Goal: Information Seeking & Learning: Learn about a topic

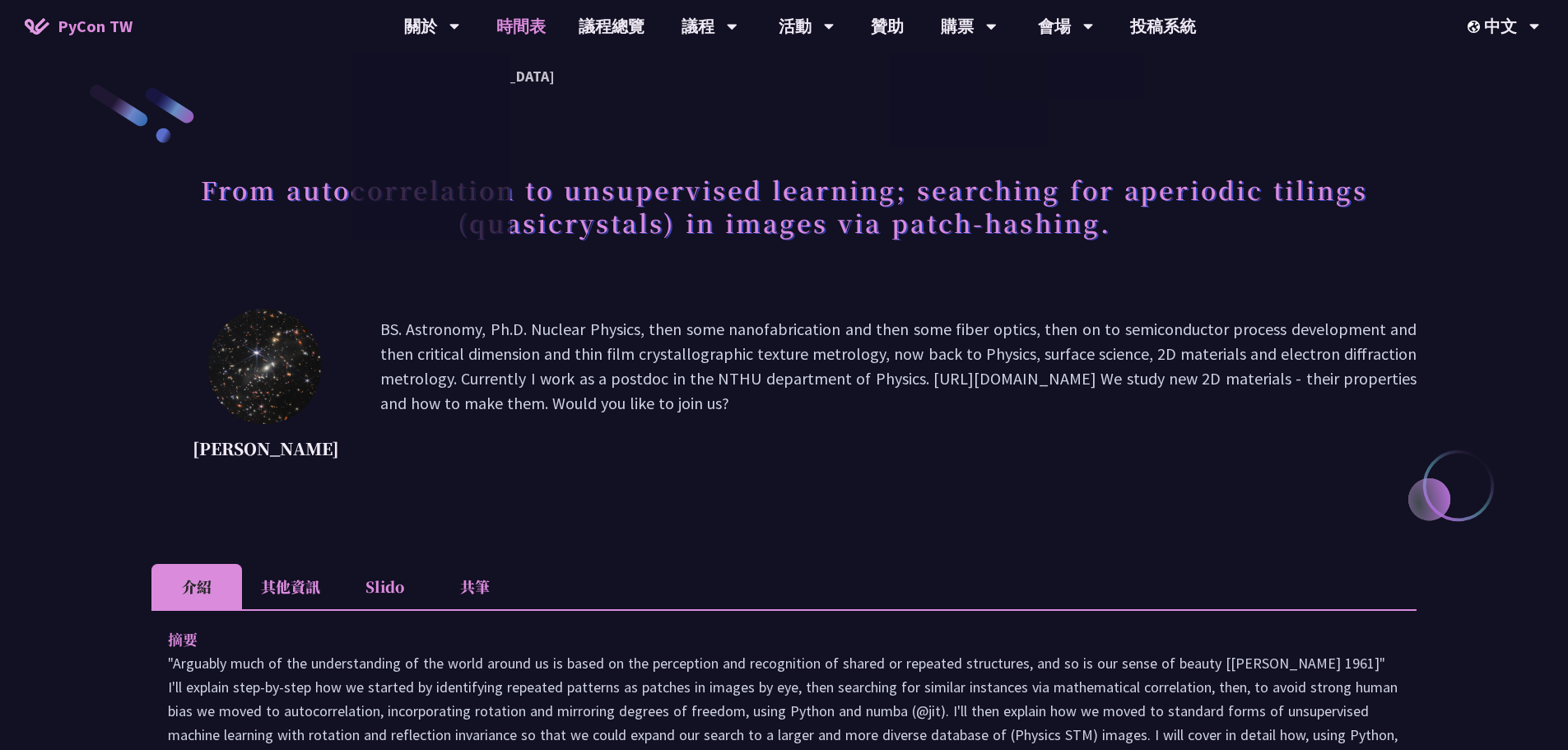
click at [533, 31] on link "時間表" at bounding box center [521, 26] width 83 height 53
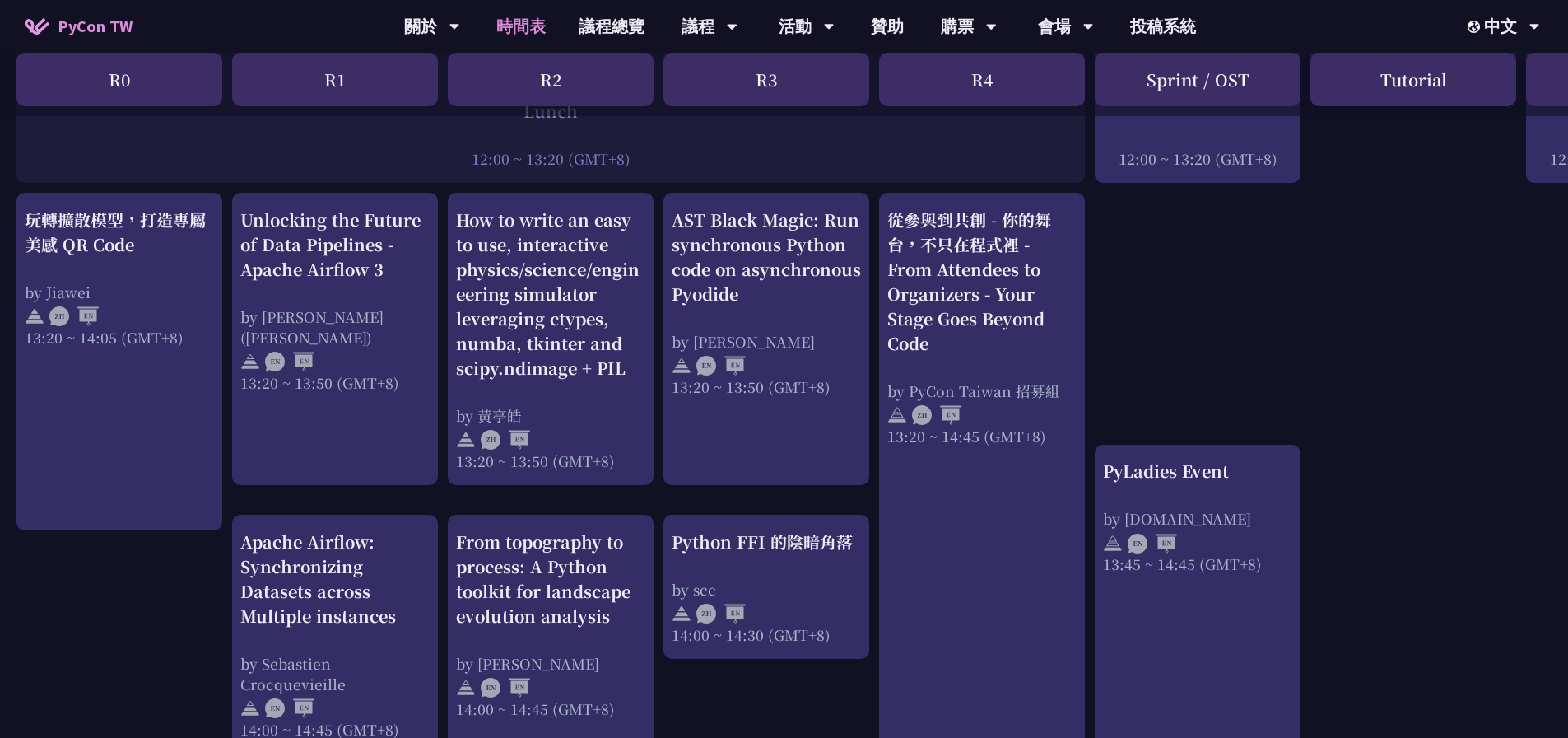
scroll to position [1646, 0]
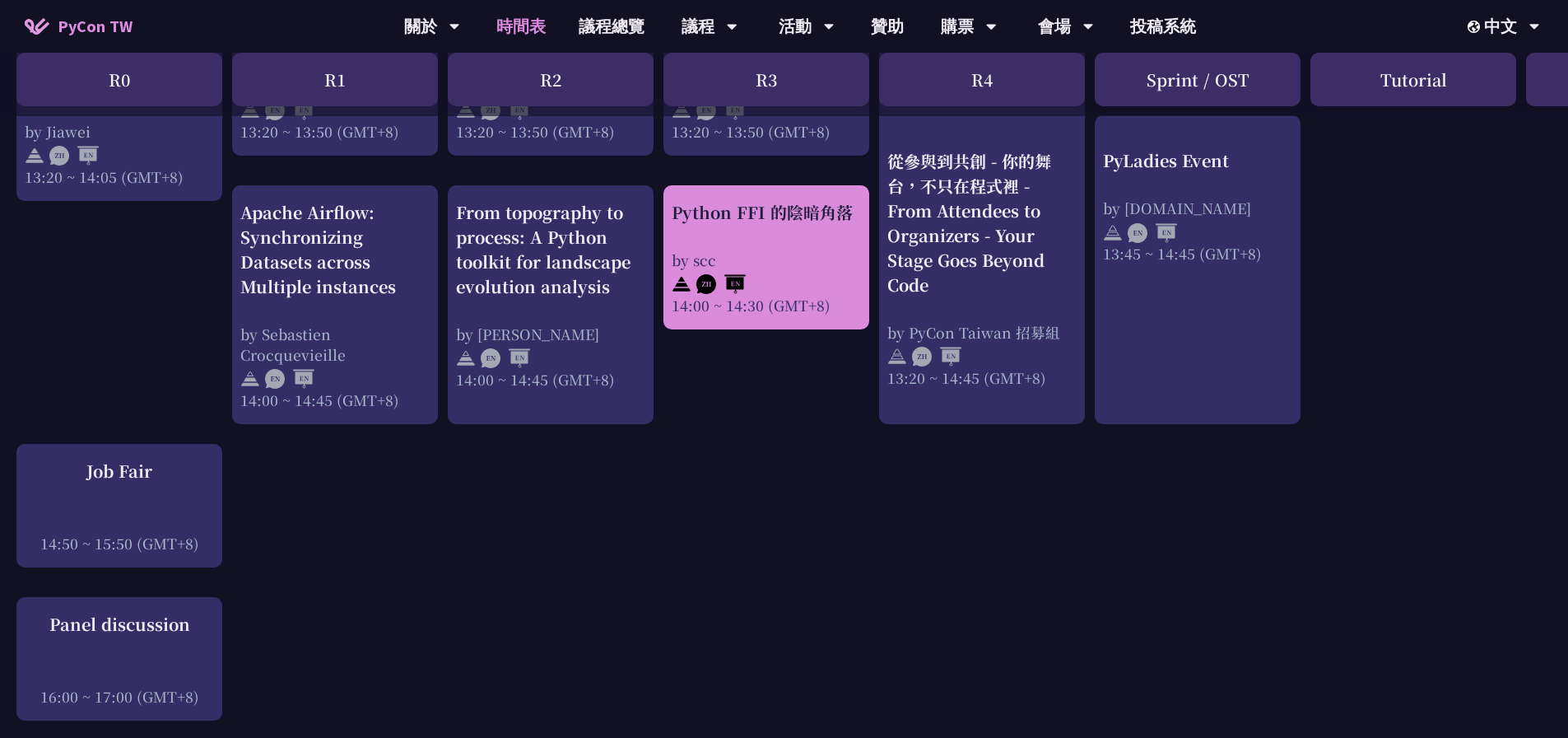
click at [809, 275] on div at bounding box center [766, 282] width 189 height 25
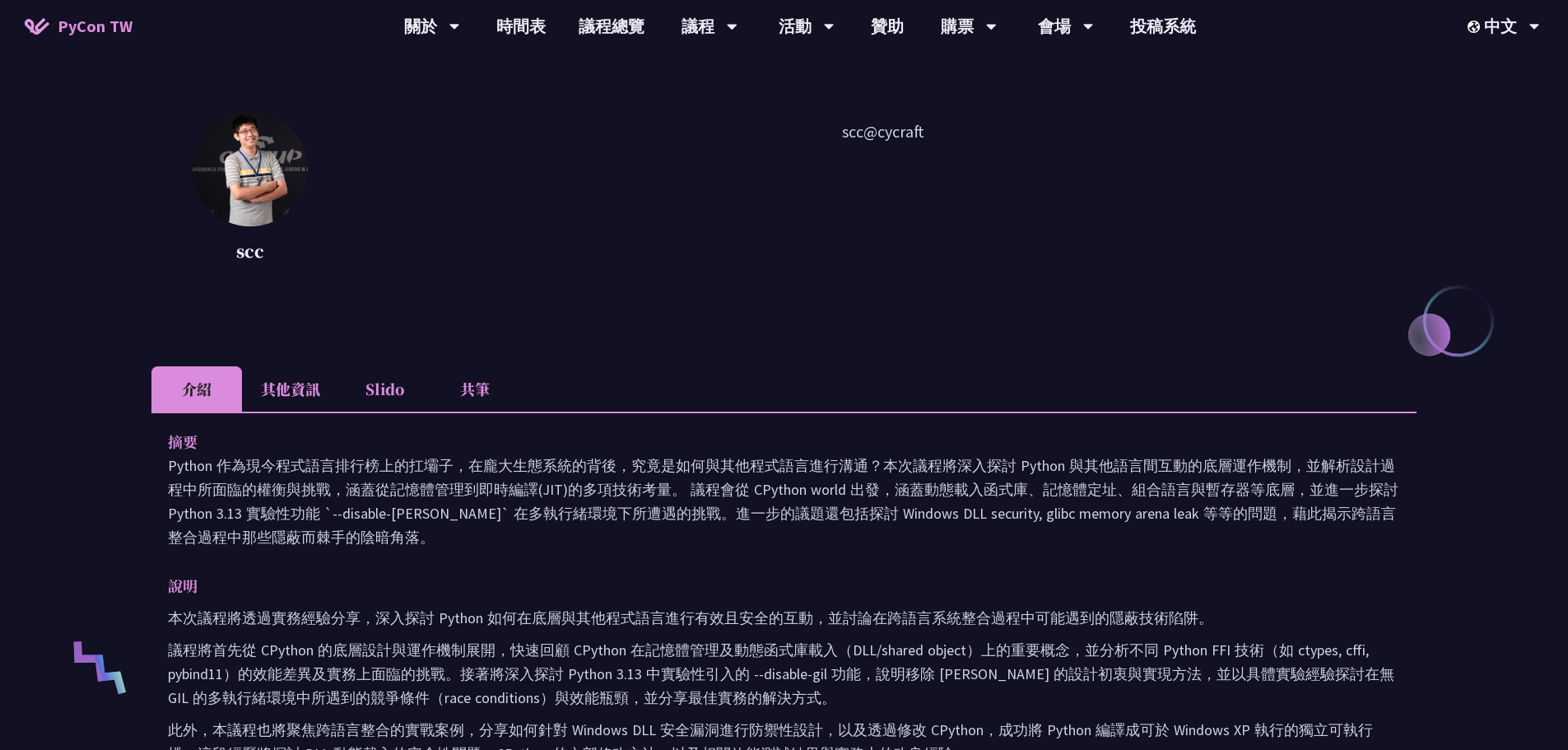
scroll to position [247, 0]
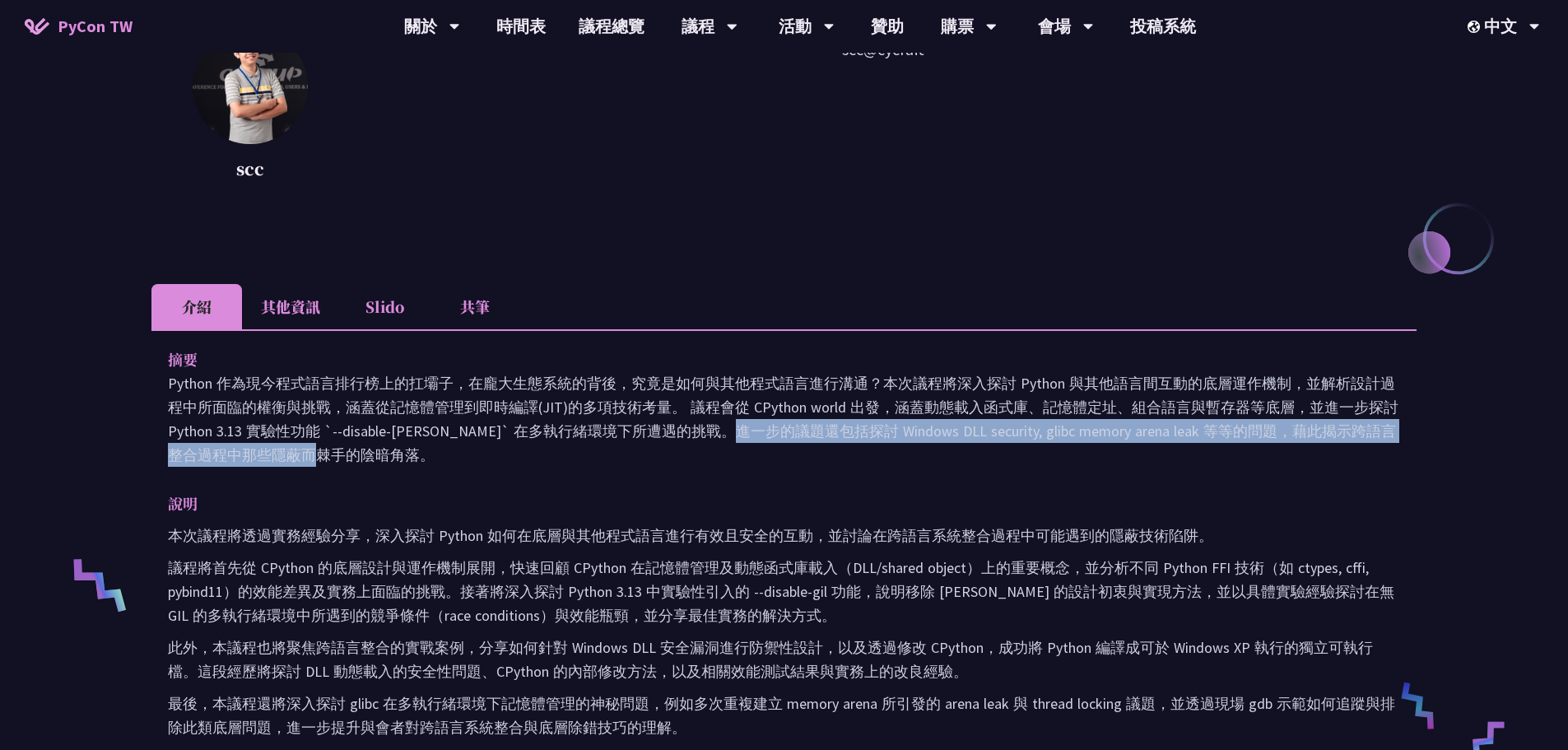
drag, startPoint x: 469, startPoint y: 421, endPoint x: 1286, endPoint y: 438, distance: 817.2
click at [1286, 438] on p "Python 作為現今程式語言排行榜上的扛壩子，在龐大生態系統的背後，究竟是如何與其他程式語言進行溝通？本次議程將深入探討 Python 與其他語言間互動的底…" at bounding box center [784, 419] width 1233 height 95
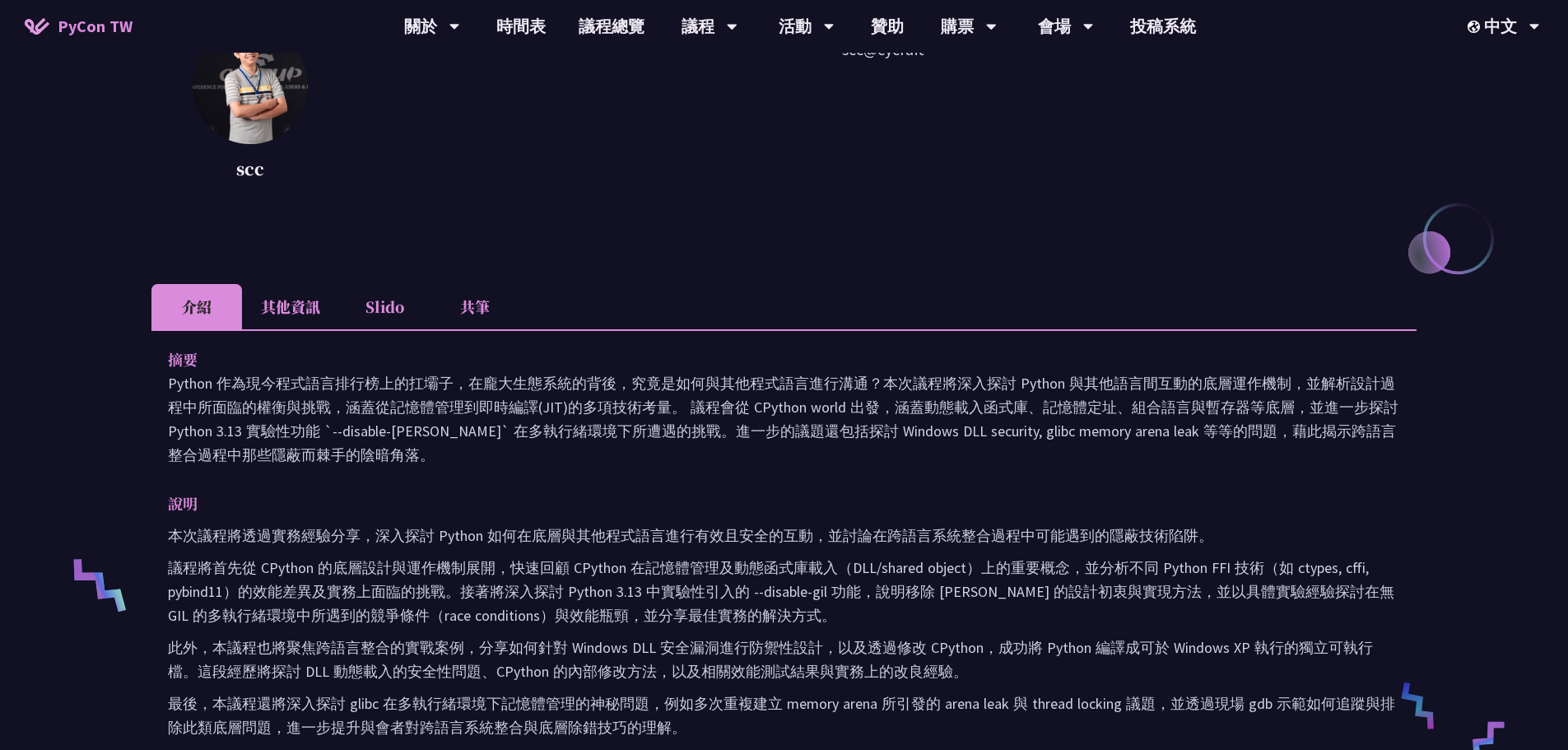
click at [1189, 473] on div "摘要 Python 作為現今程式語言排行榜上的扛壩子，在龐大生態系統的背後，究竟是如何與其他程式語言進行溝通？本次議程將深入探討 Python 與其他語言間互…" at bounding box center [784, 707] width 1265 height 754
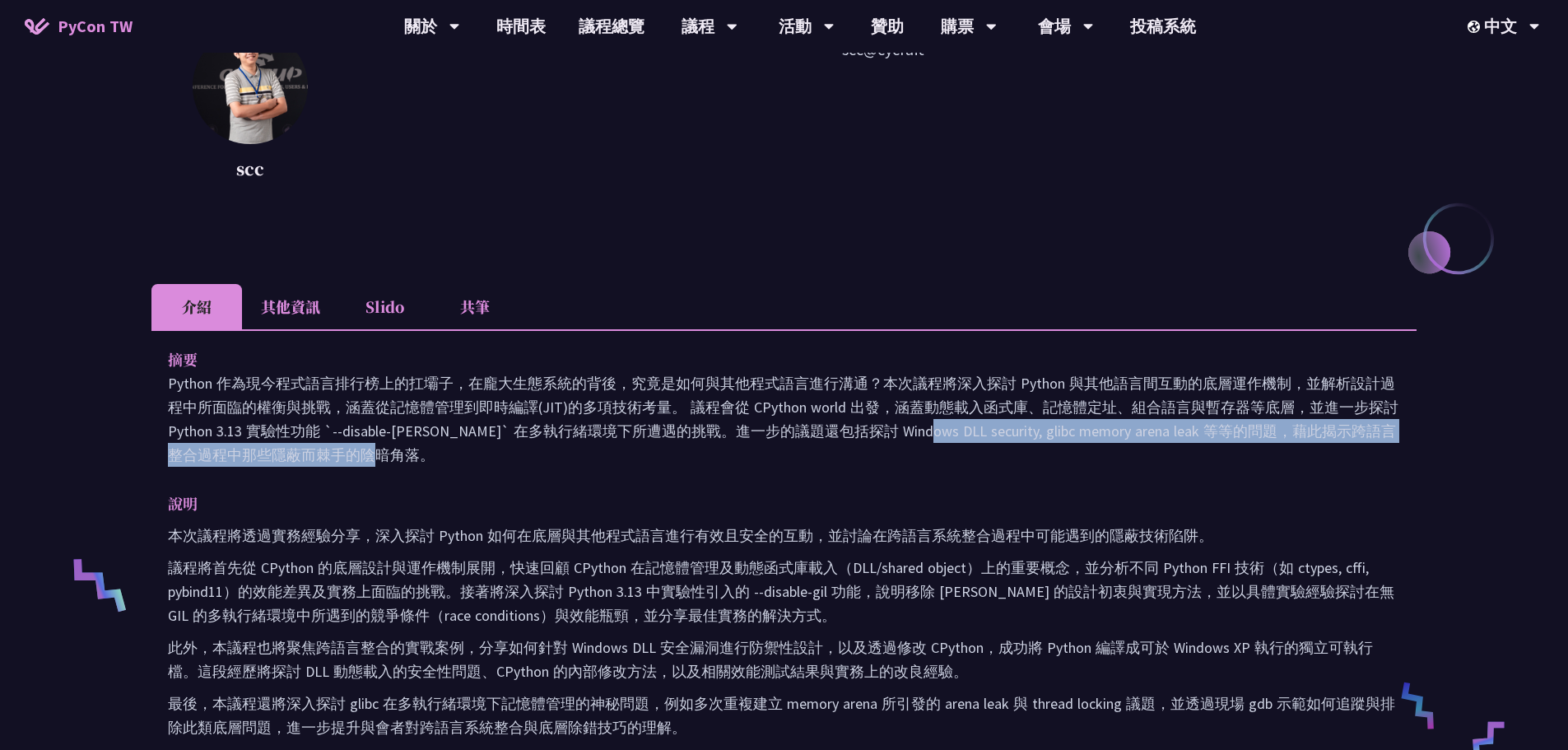
drag, startPoint x: 718, startPoint y: 424, endPoint x: 1343, endPoint y: 427, distance: 625.0
click at [1343, 427] on p "Python 作為現今程式語言排行榜上的扛壩子，在龐大生態系統的背後，究竟是如何與其他程式語言進行溝通？本次議程將深入探討 Python 與其他語言間互動的底…" at bounding box center [784, 419] width 1233 height 95
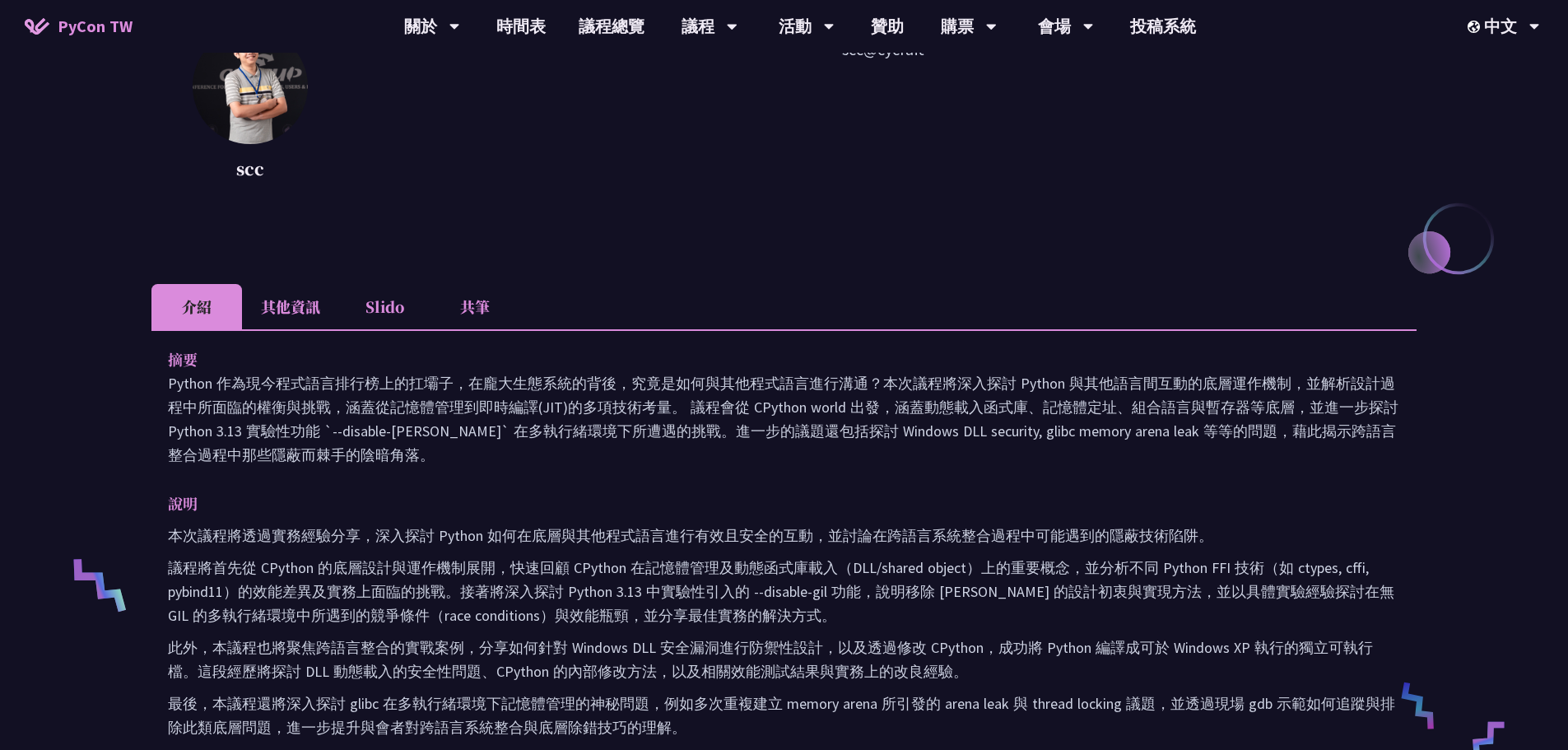
click at [1279, 455] on p "Python 作為現今程式語言排行榜上的扛壩子，在龐大生態系統的背後，究竟是如何與其他程式語言進行溝通？本次議程將深入探討 Python 與其他語言間互動的底…" at bounding box center [784, 419] width 1233 height 95
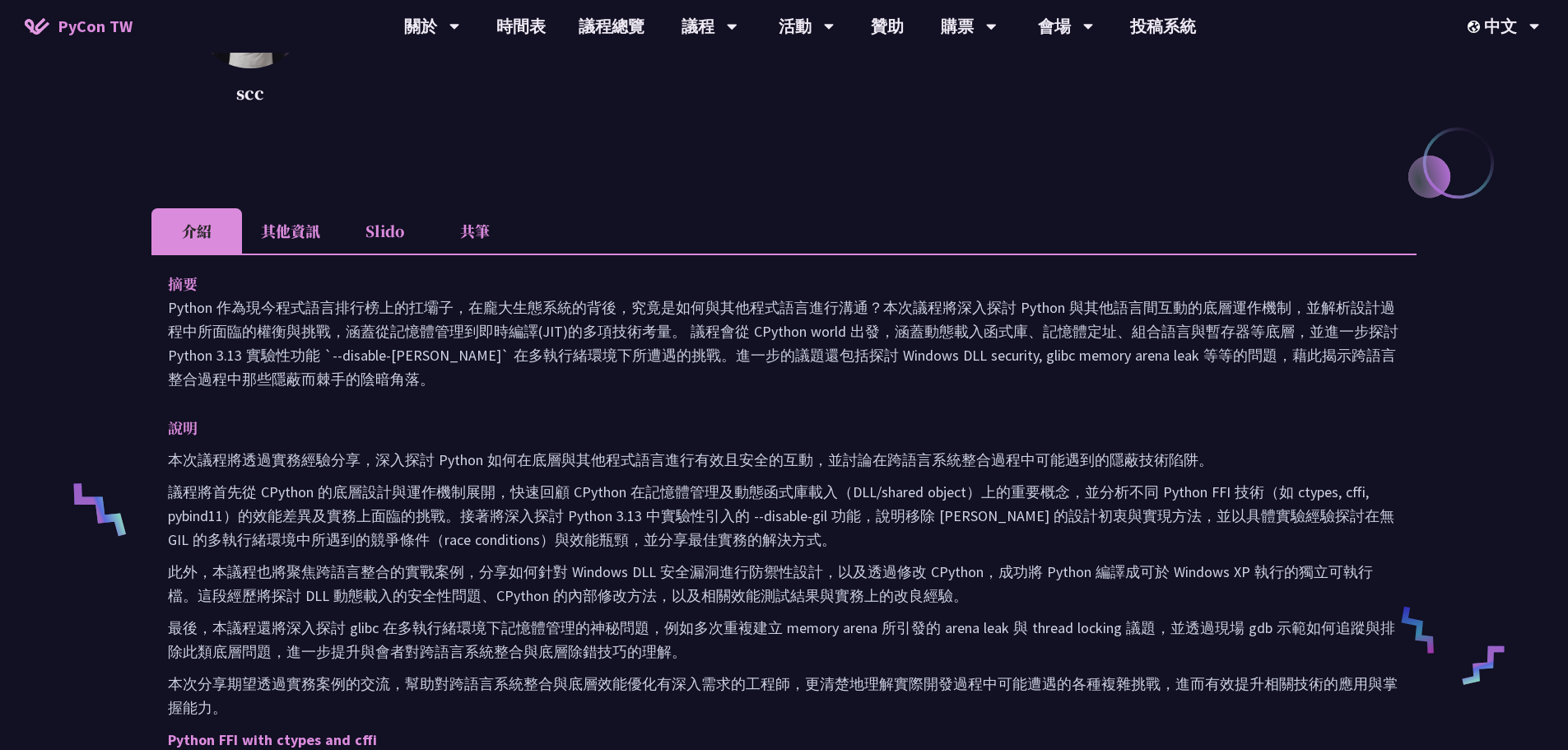
scroll to position [412, 0]
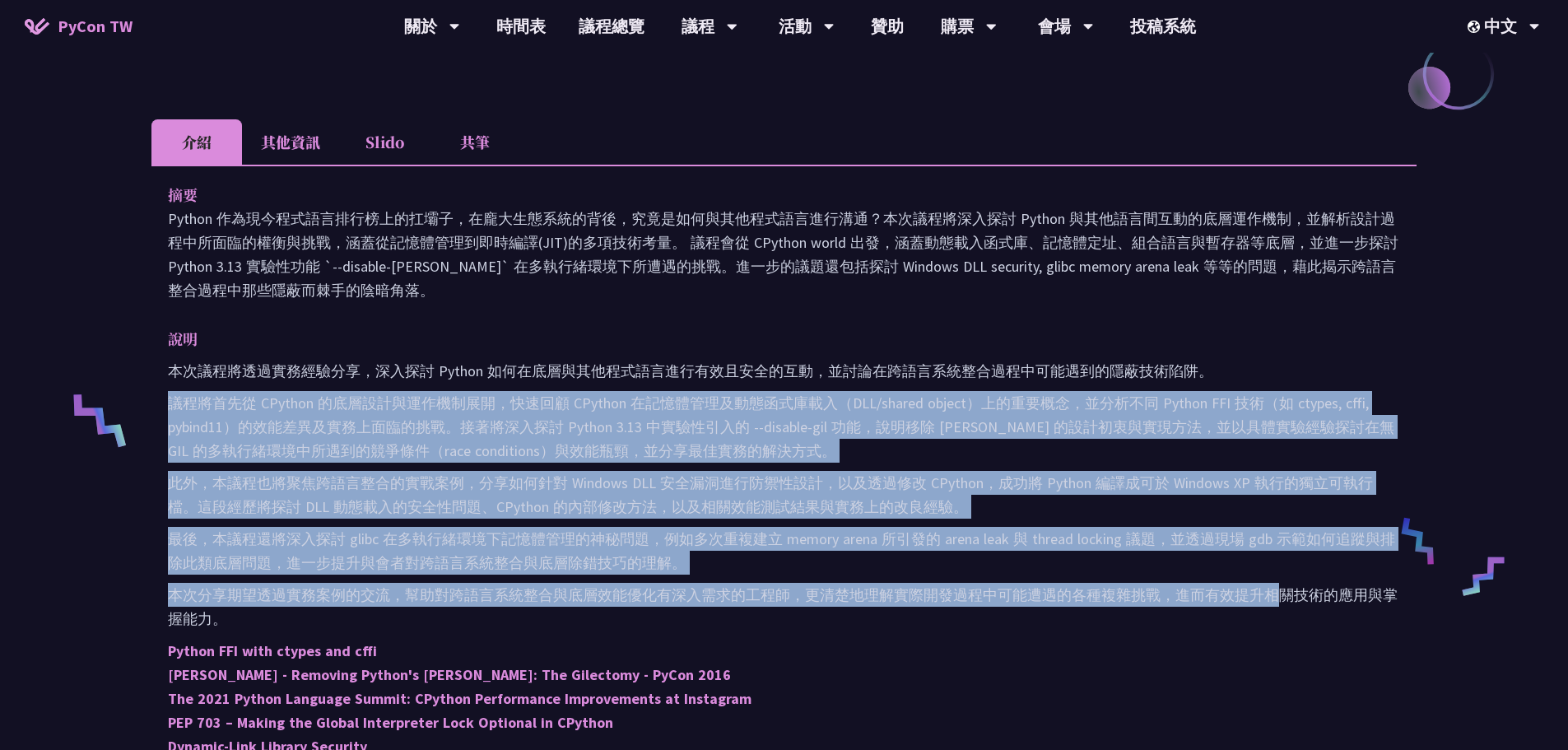
drag, startPoint x: 174, startPoint y: 401, endPoint x: 1273, endPoint y: 599, distance: 1116.7
click at [1273, 599] on div "本次議程將透過實務經驗分享，深入探討 Python 如何在底層與其他程式語言進行有效且安全的互動，並討論在跨語言系統整合過程中可能遇到的隱蔽技術陷阱。 議程將…" at bounding box center [784, 618] width 1233 height 518
click at [1273, 599] on p "本次分享期望透過實務案例的交流，幫助對跨語言系統整合與底層效能優化有深入需求的工程師，更清楚地理解實際開發過程中可能遭遇的各種複雜挑戰，進而有效提升相關技術的…" at bounding box center [784, 607] width 1233 height 48
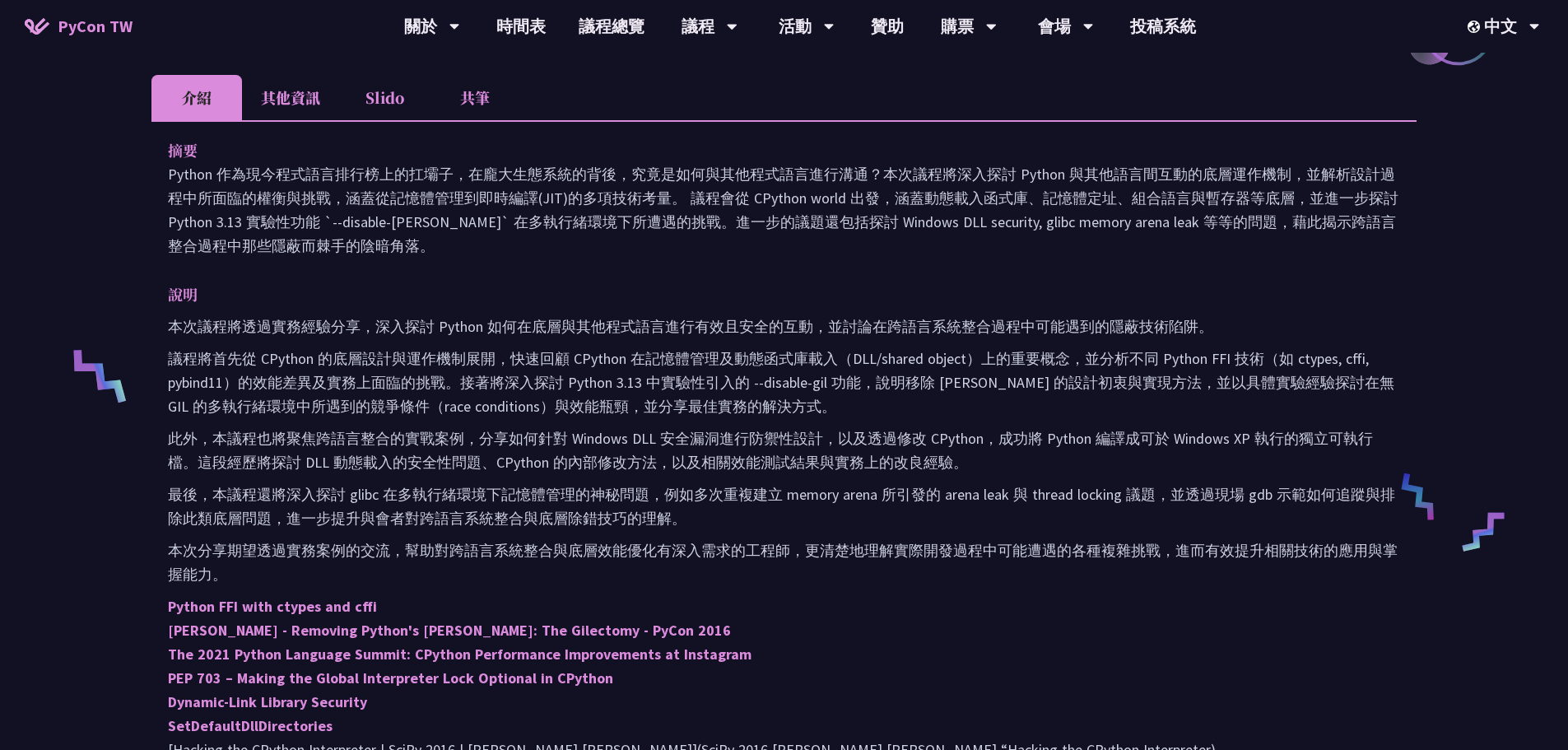
scroll to position [494, 0]
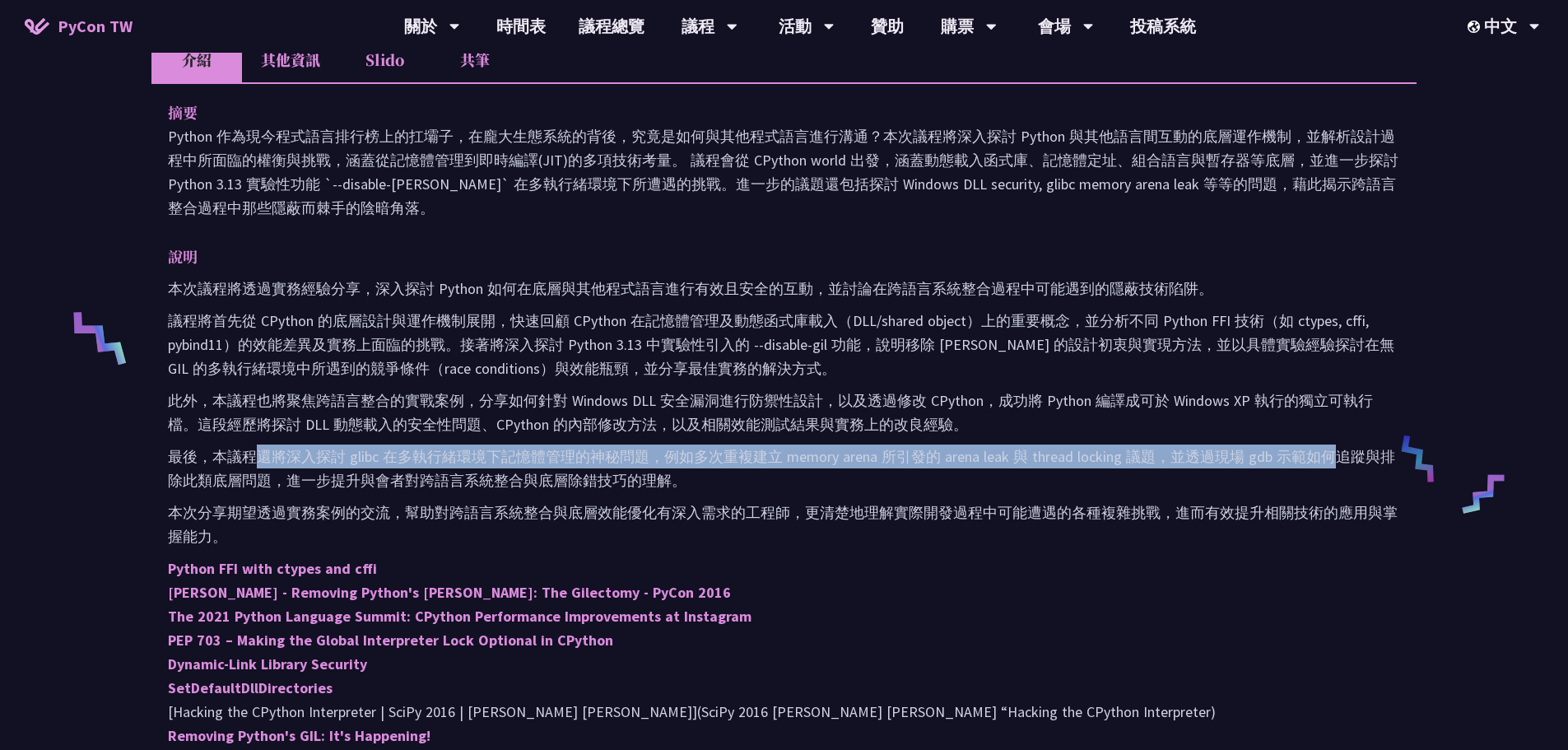
drag, startPoint x: 261, startPoint y: 457, endPoint x: 1338, endPoint y: 447, distance: 1077.0
click at [1338, 447] on p "最後，本議程還將深入探討 glibc 在多執行緒環境下記憶體管理的神秘問題，例如多次重複建立 memory arena 所引發的 arena leak 與 t…" at bounding box center [784, 468] width 1233 height 48
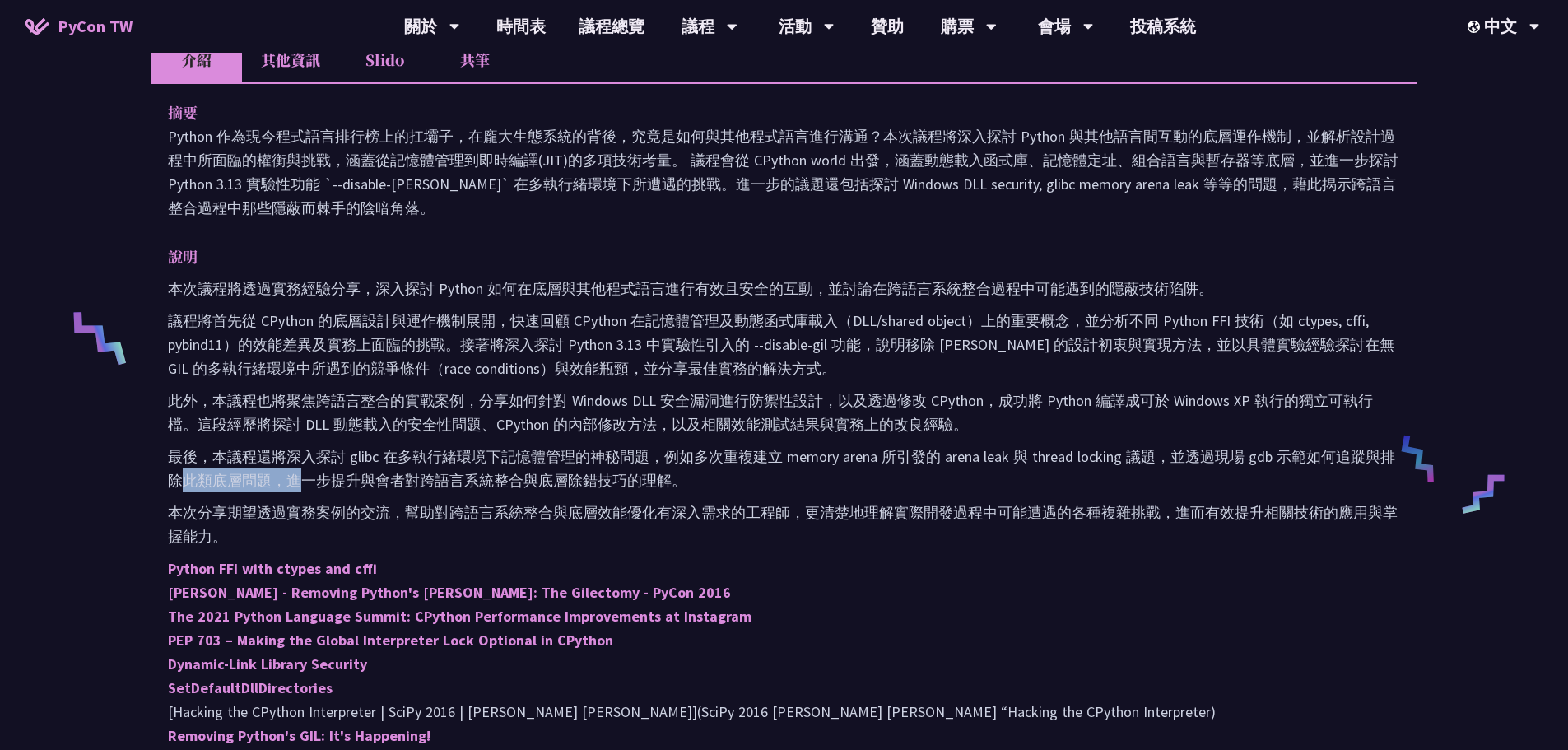
drag, startPoint x: 227, startPoint y: 489, endPoint x: 306, endPoint y: 489, distance: 79.0
click at [306, 489] on p "最後，本議程還將深入探討 glibc 在多執行緒環境下記憶體管理的神秘問題，例如多次重複建立 memory arena 所引發的 arena leak 與 t…" at bounding box center [784, 468] width 1233 height 48
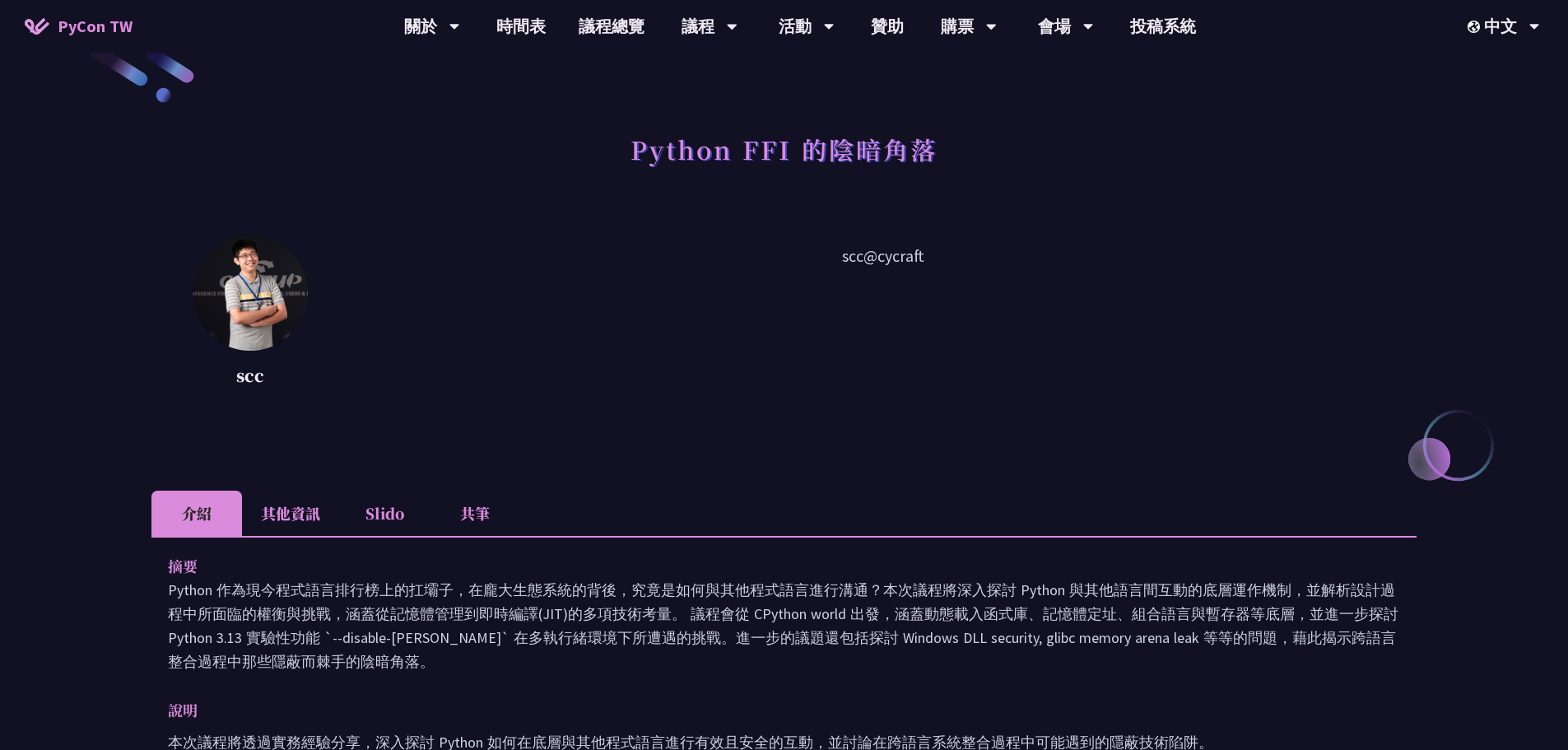
scroll to position [0, 0]
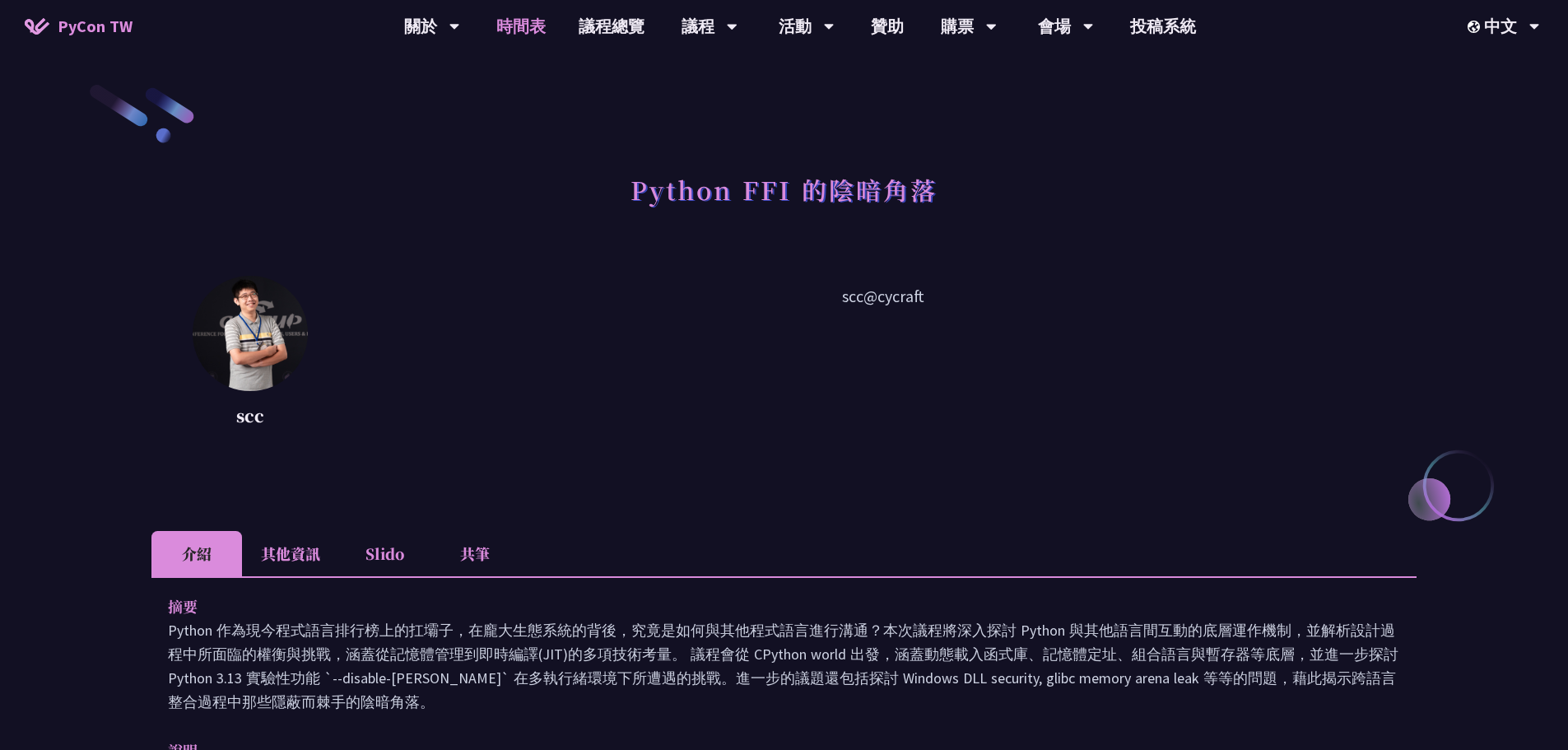
click at [502, 22] on link "時間表" at bounding box center [521, 26] width 83 height 53
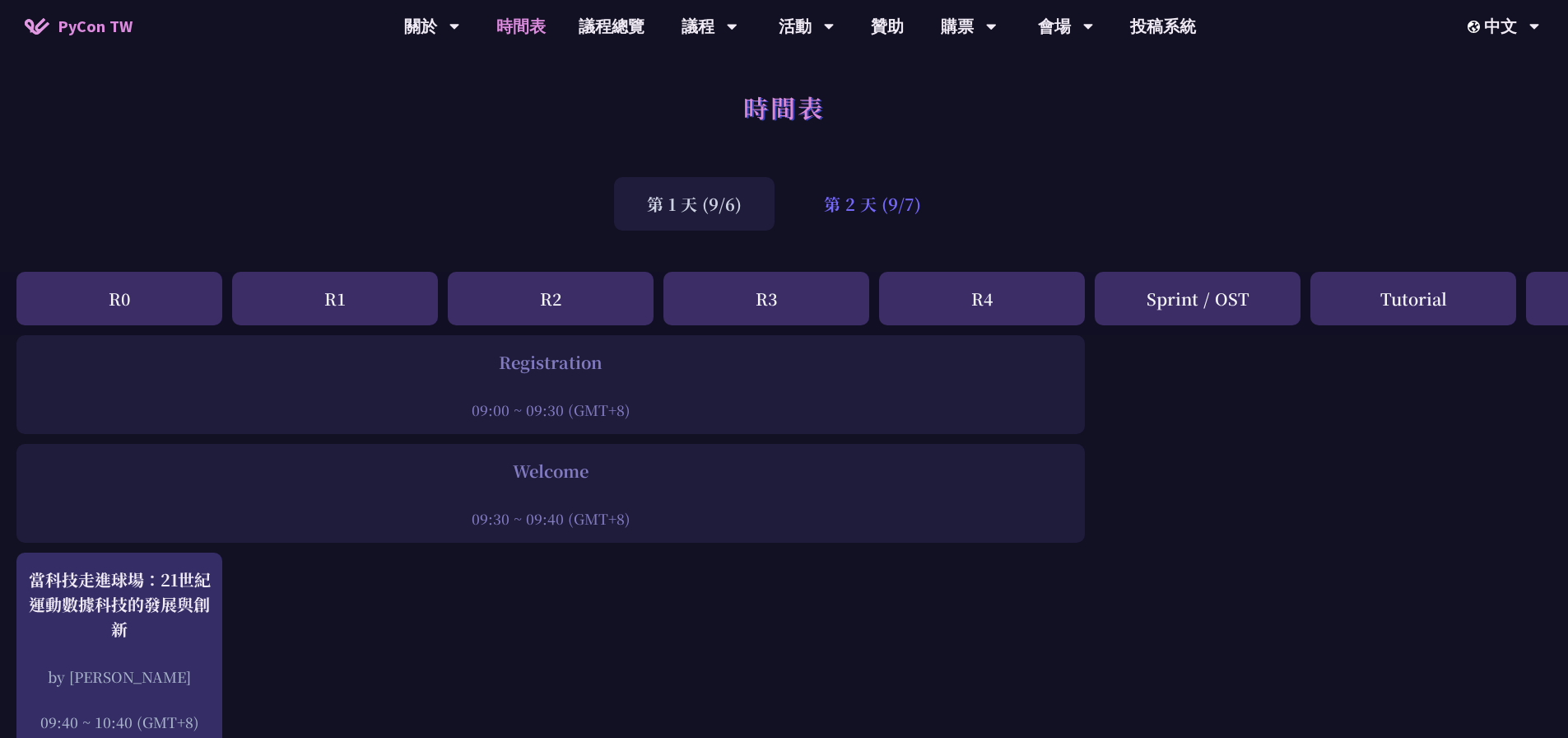
click at [858, 197] on div "第 2 天 (9/7)" at bounding box center [872, 203] width 163 height 54
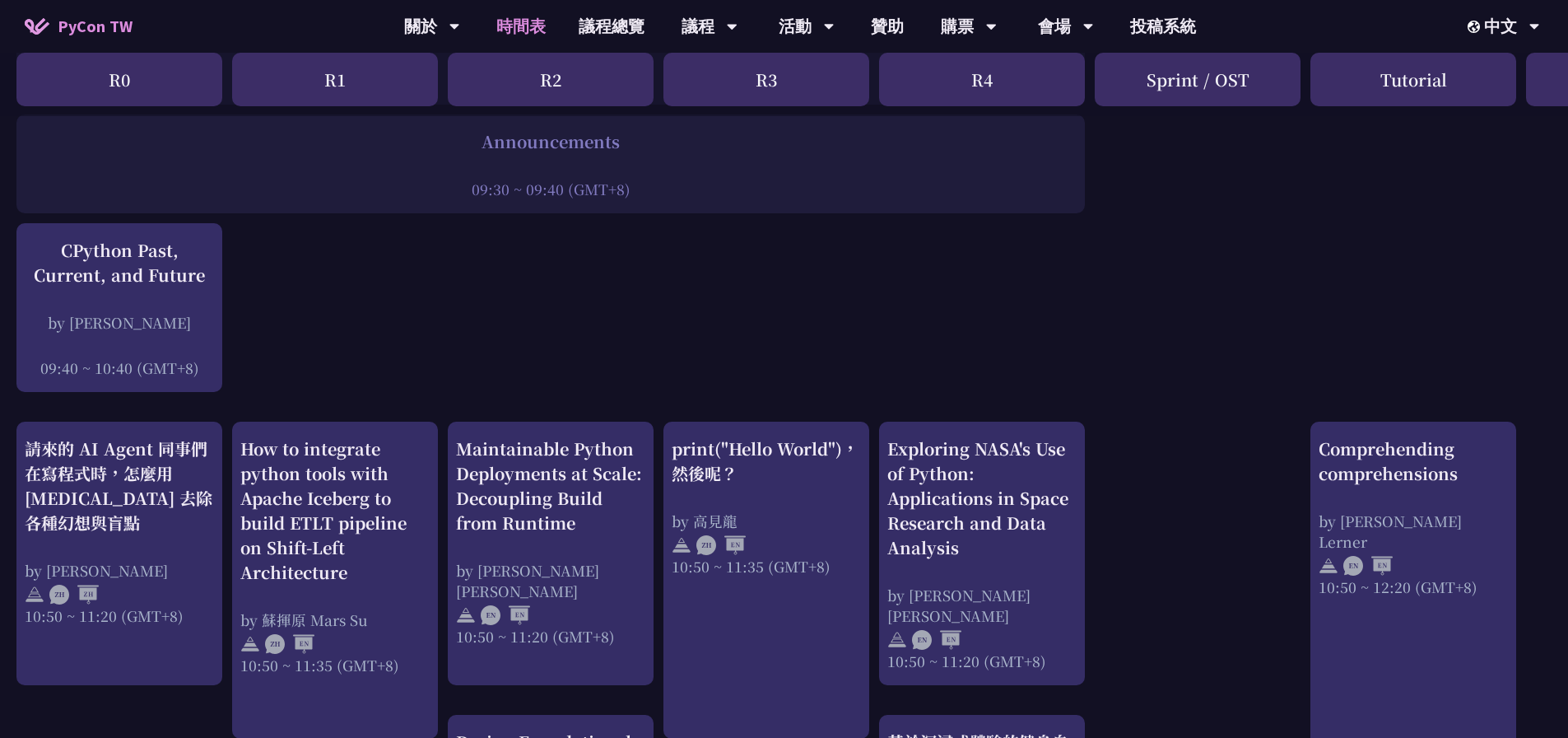
scroll to position [412, 0]
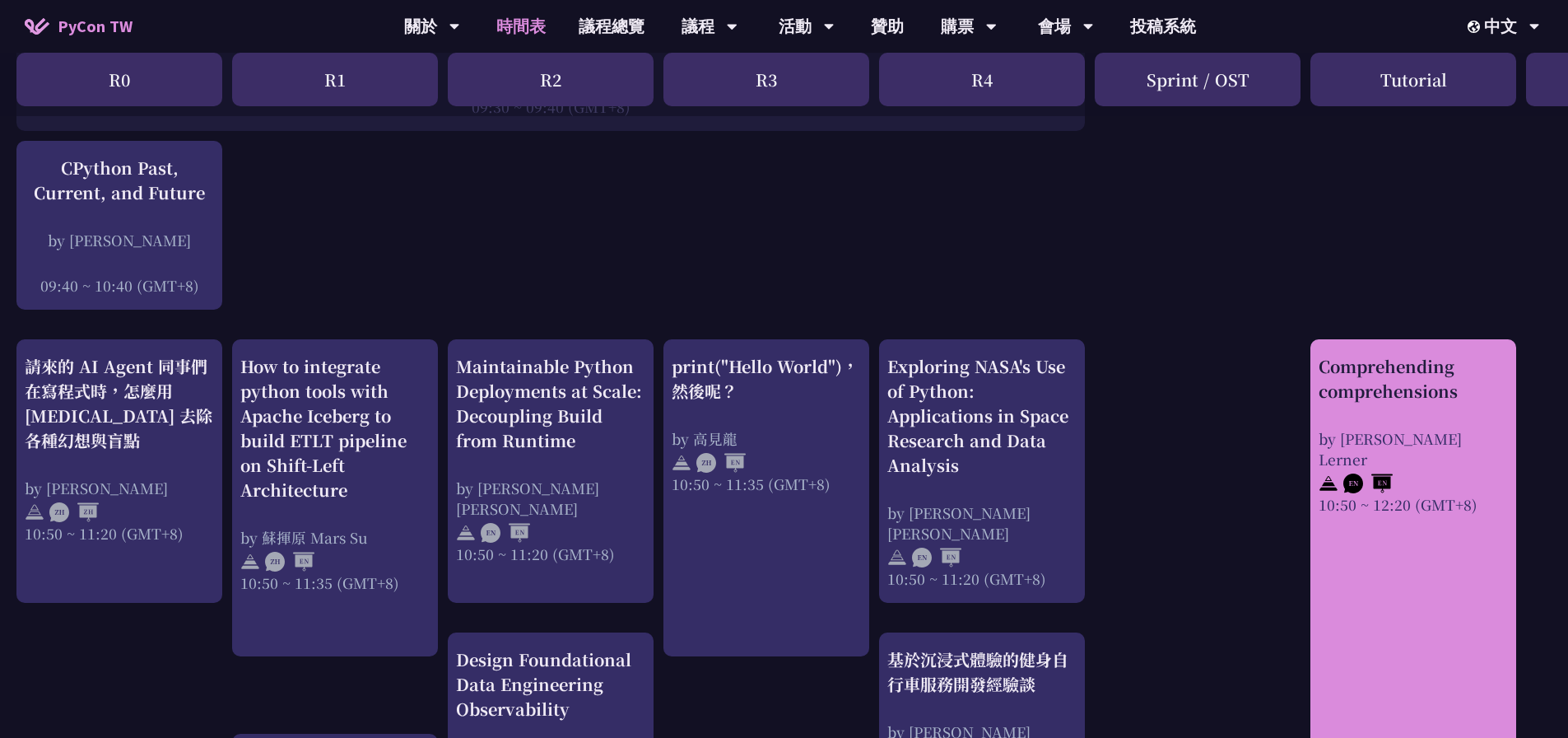
click at [1445, 428] on div "by Reuven M. Lerner" at bounding box center [1413, 449] width 189 height 41
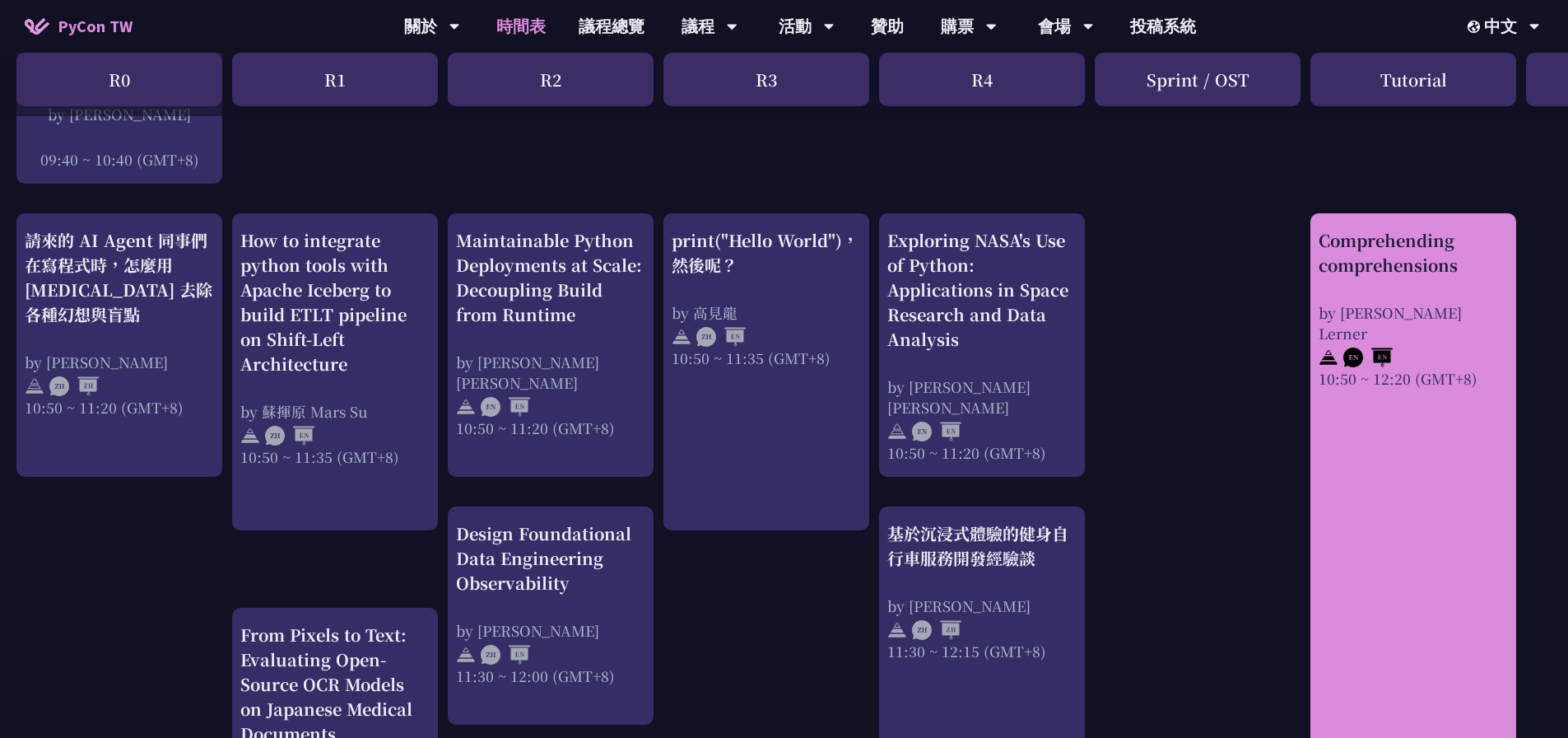
scroll to position [576, 0]
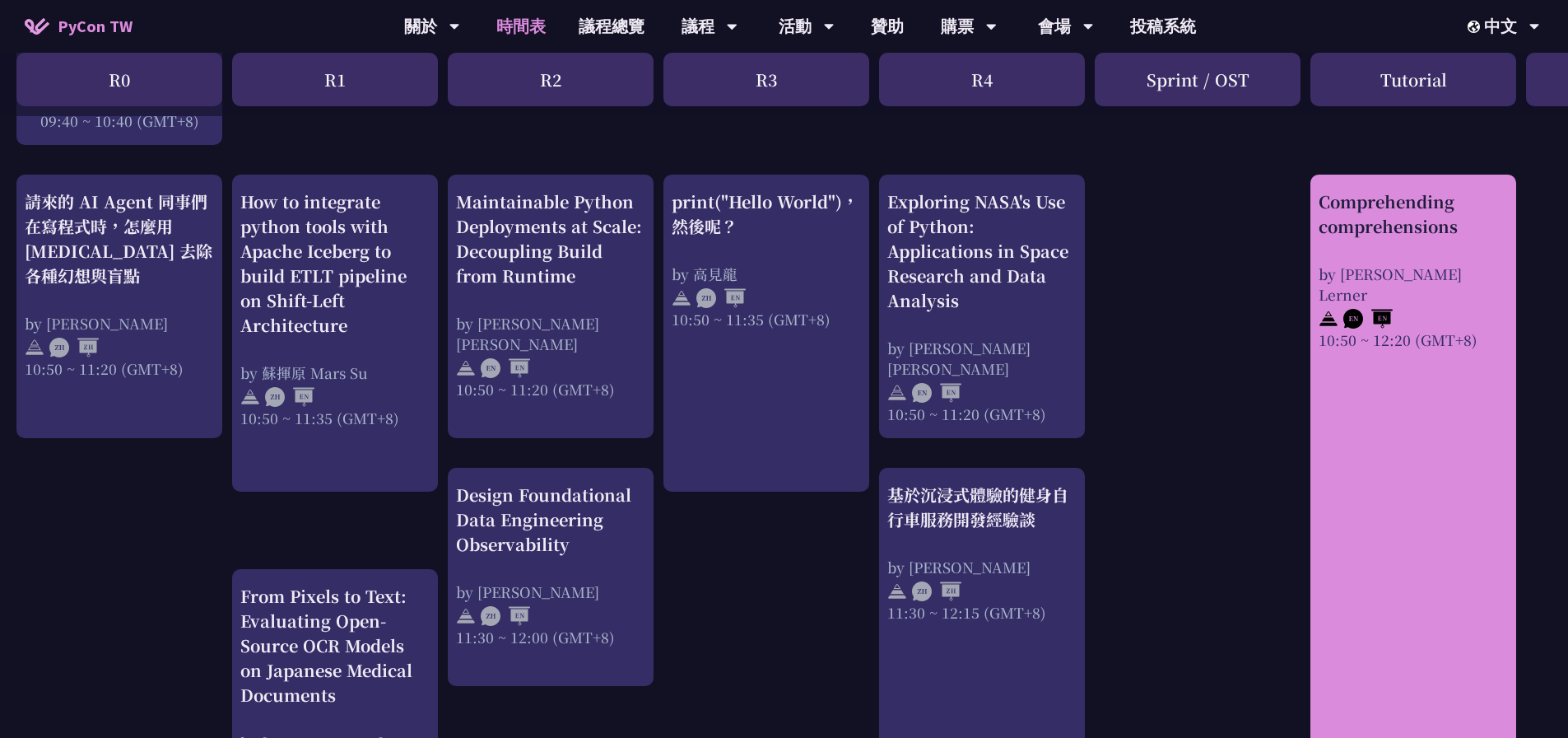
click at [1430, 425] on link "Comprehending comprehensions by Reuven M. Lerner 10:50 ~ 12:20 (GMT+8)" at bounding box center [1413, 498] width 189 height 618
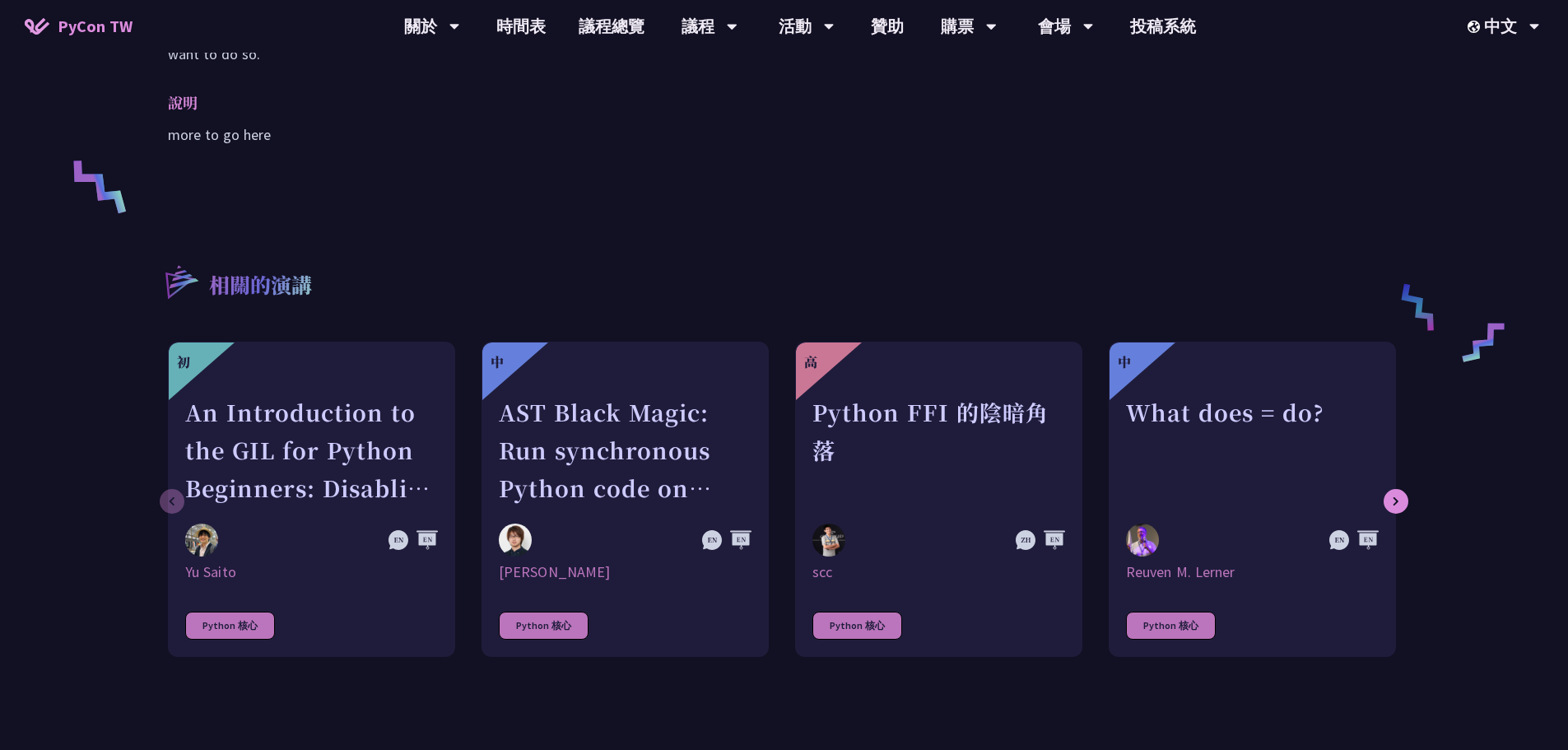
scroll to position [412, 0]
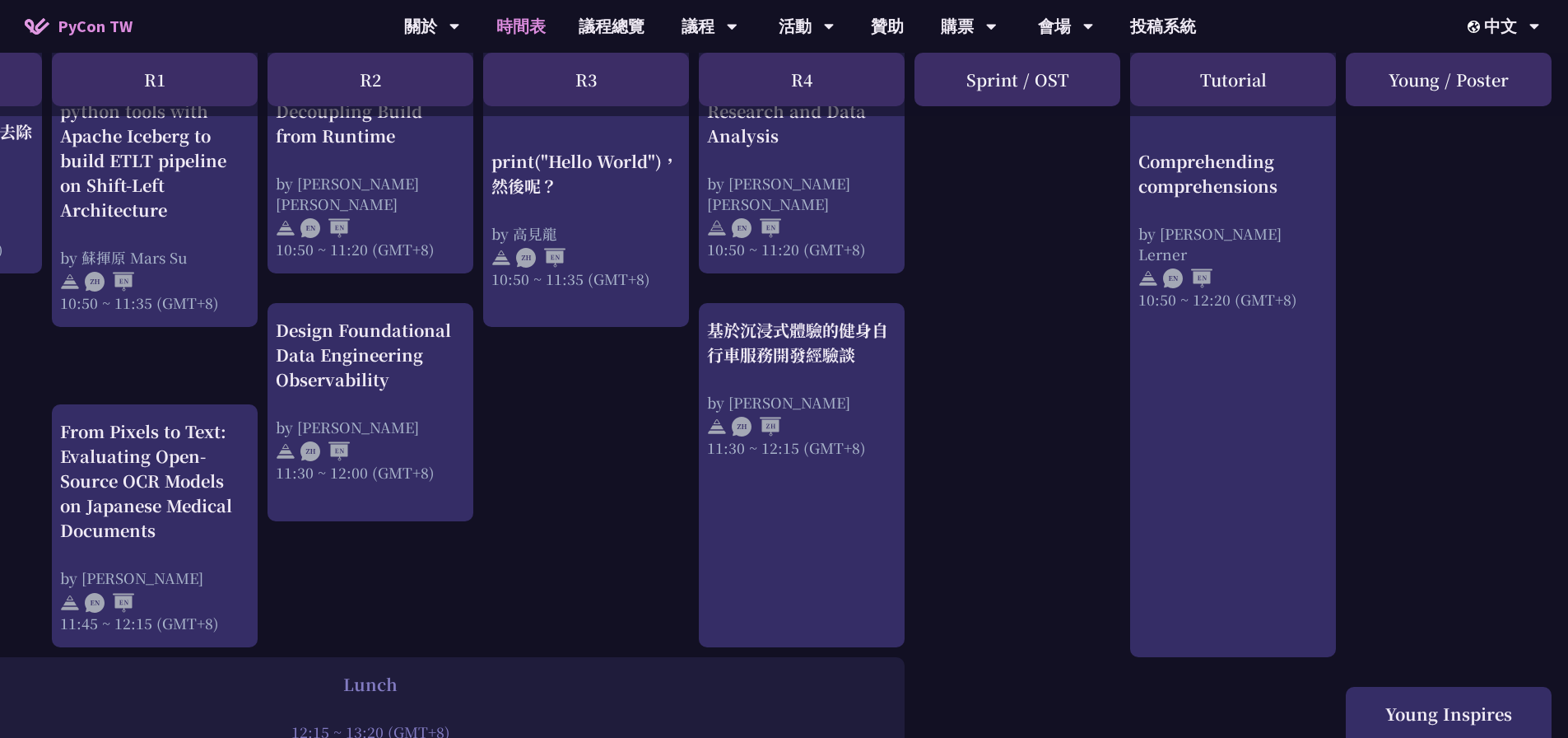
scroll to position [659, 180]
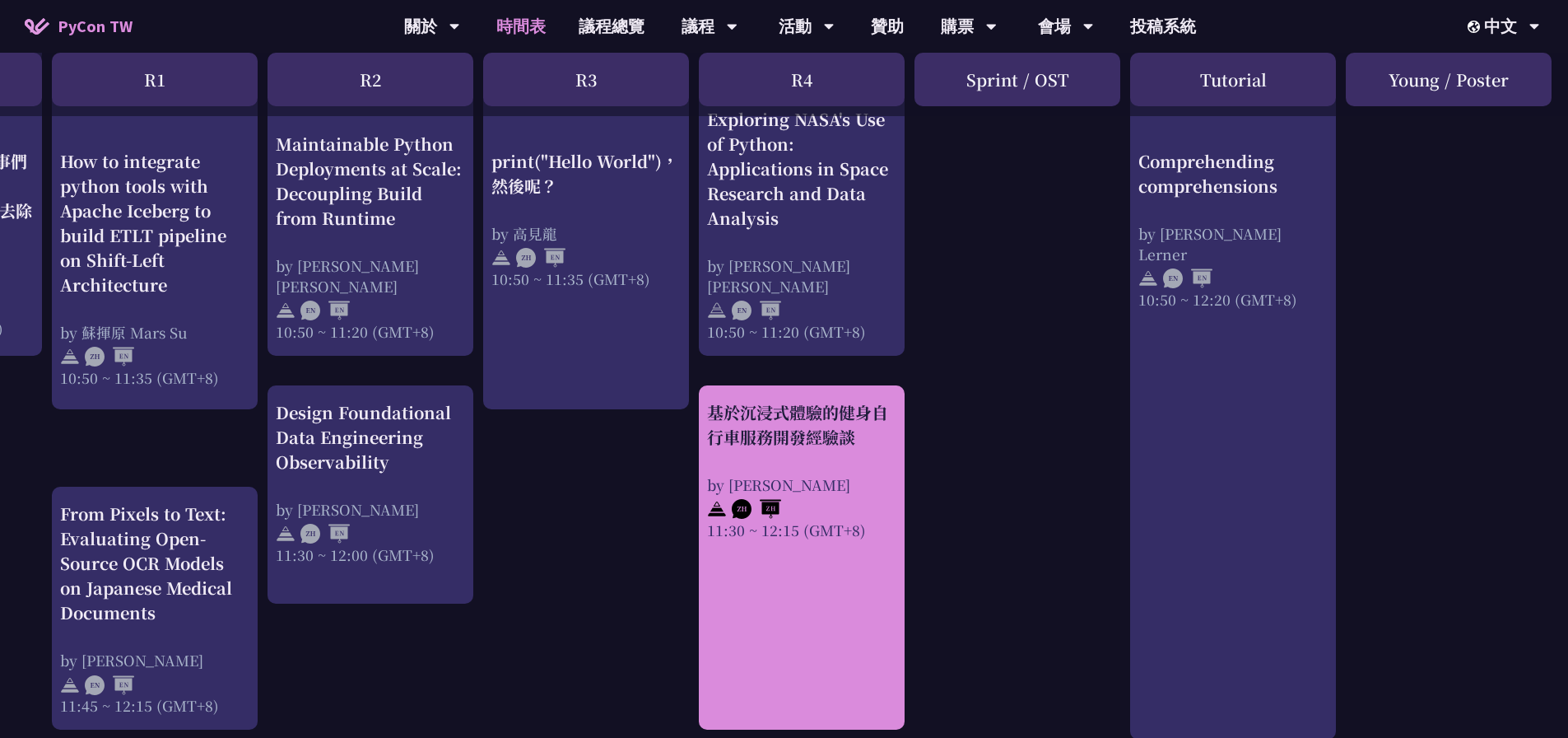
click at [836, 577] on link "基於沉浸式體驗的健身自行車服務開發經驗談 by Peter 11:30 ~ 12:15 (GMT+8)" at bounding box center [802, 558] width 189 height 315
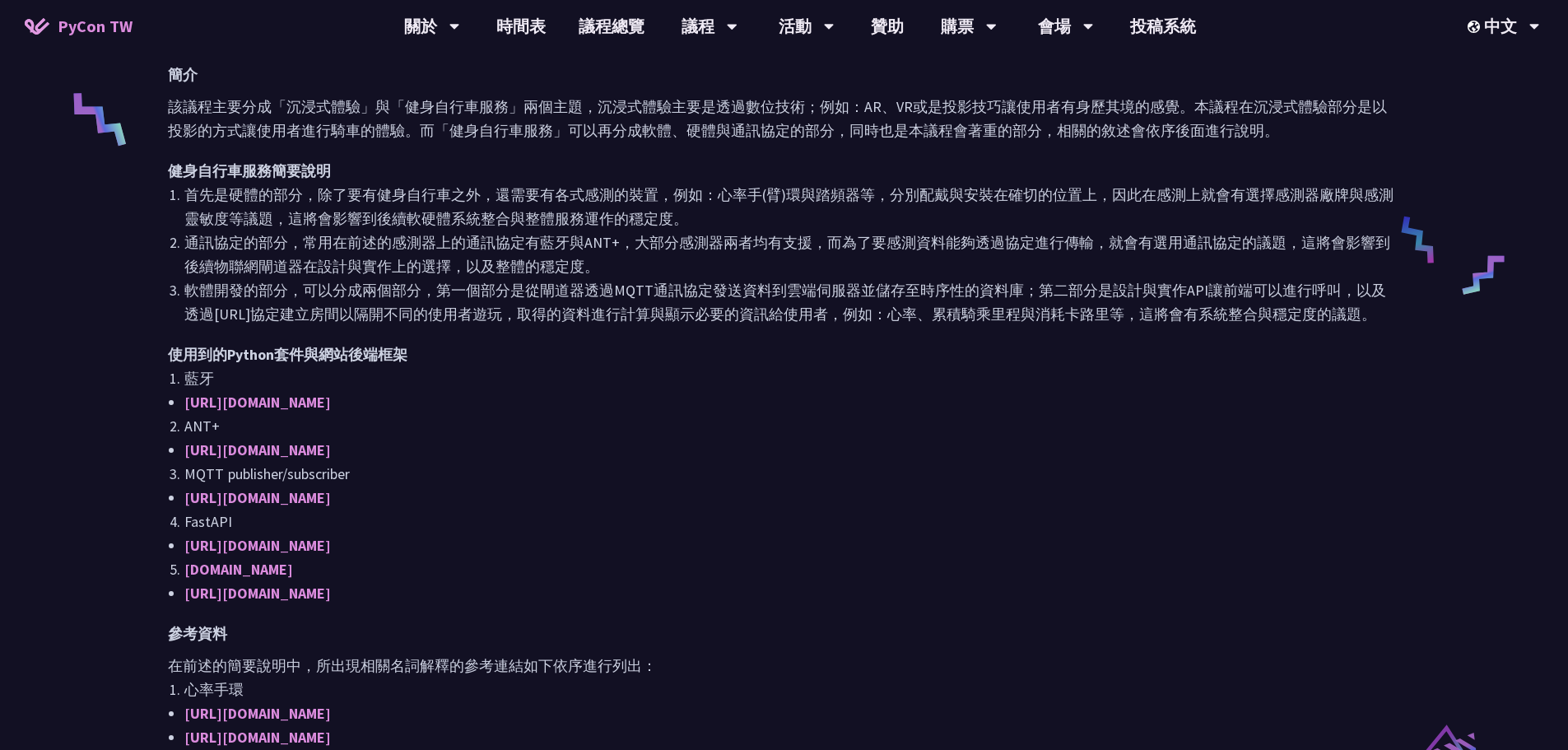
scroll to position [741, 0]
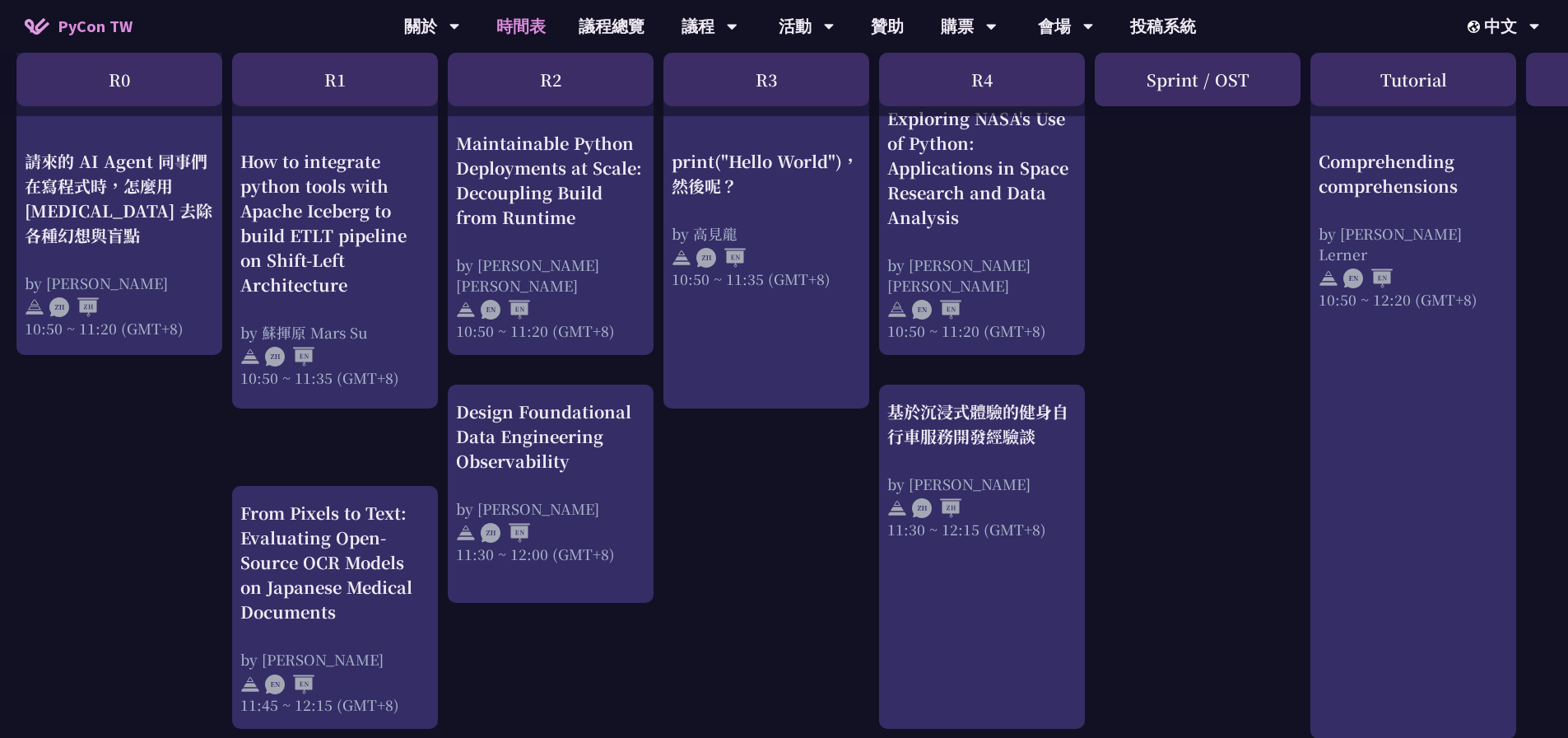
scroll to position [659, 0]
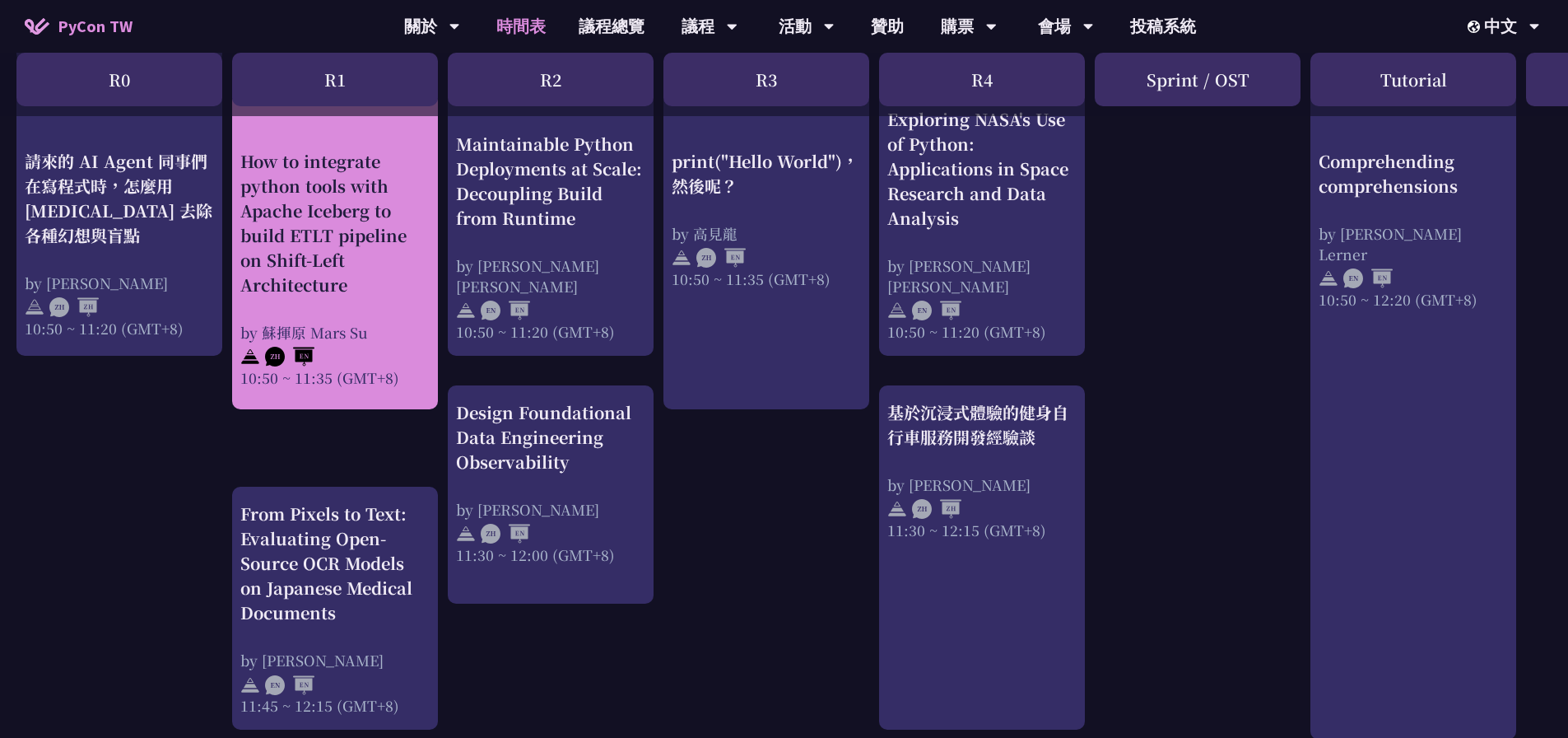
click at [283, 249] on div "How to integrate python tools with Apache Iceberg to build ETLT pipeline on Shi…" at bounding box center [335, 222] width 189 height 148
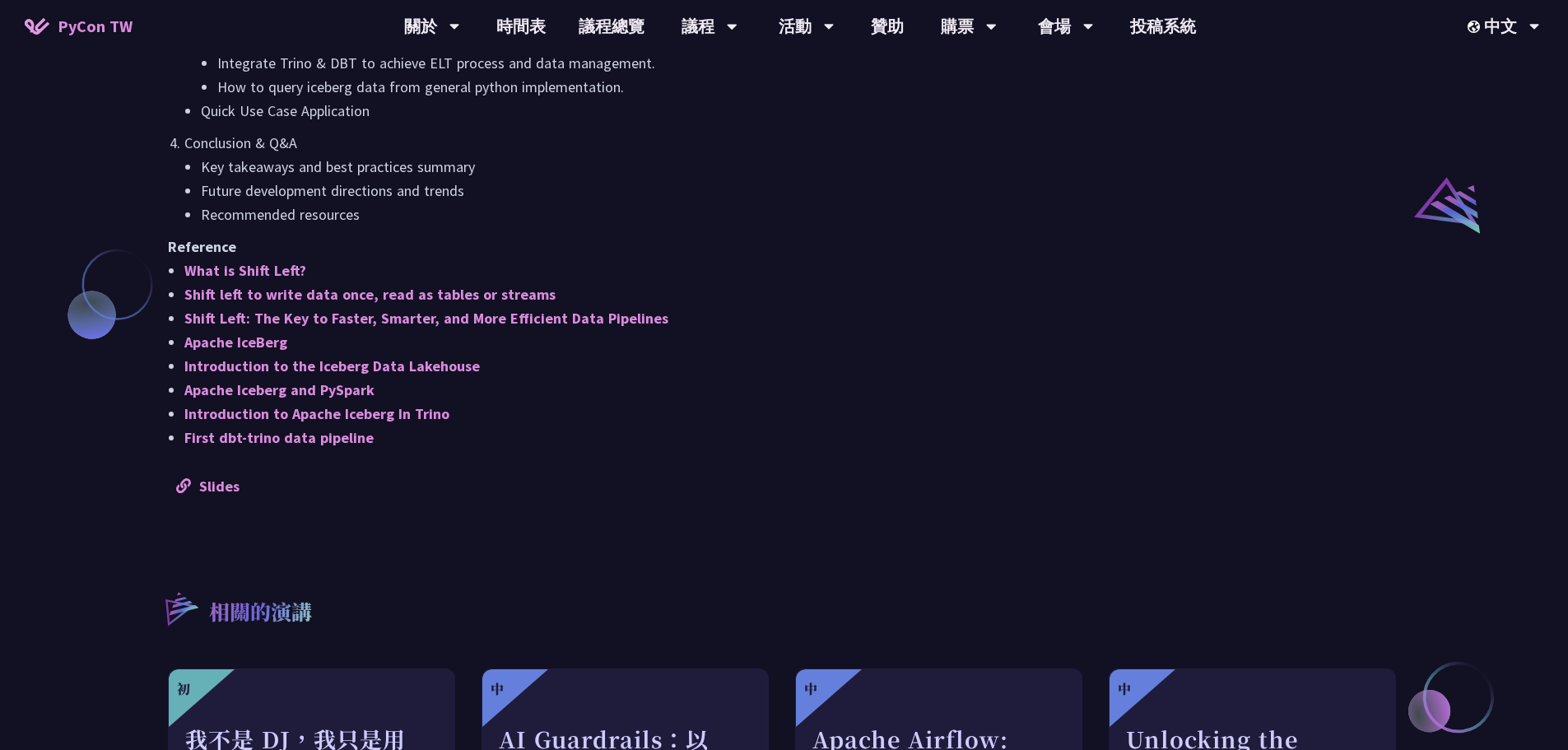
scroll to position [1317, 0]
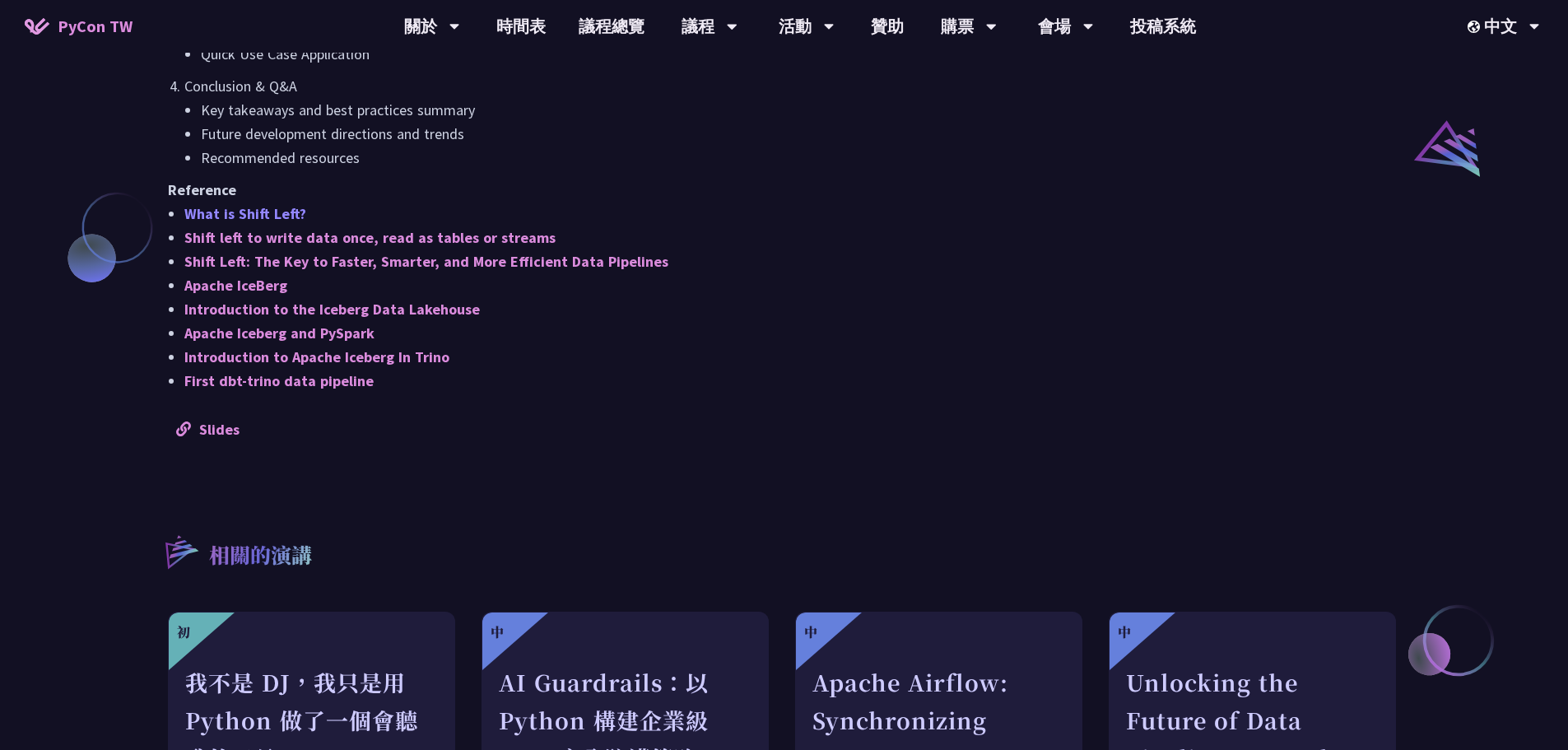
click at [226, 209] on link "What is Shift Left?" at bounding box center [245, 214] width 122 height 19
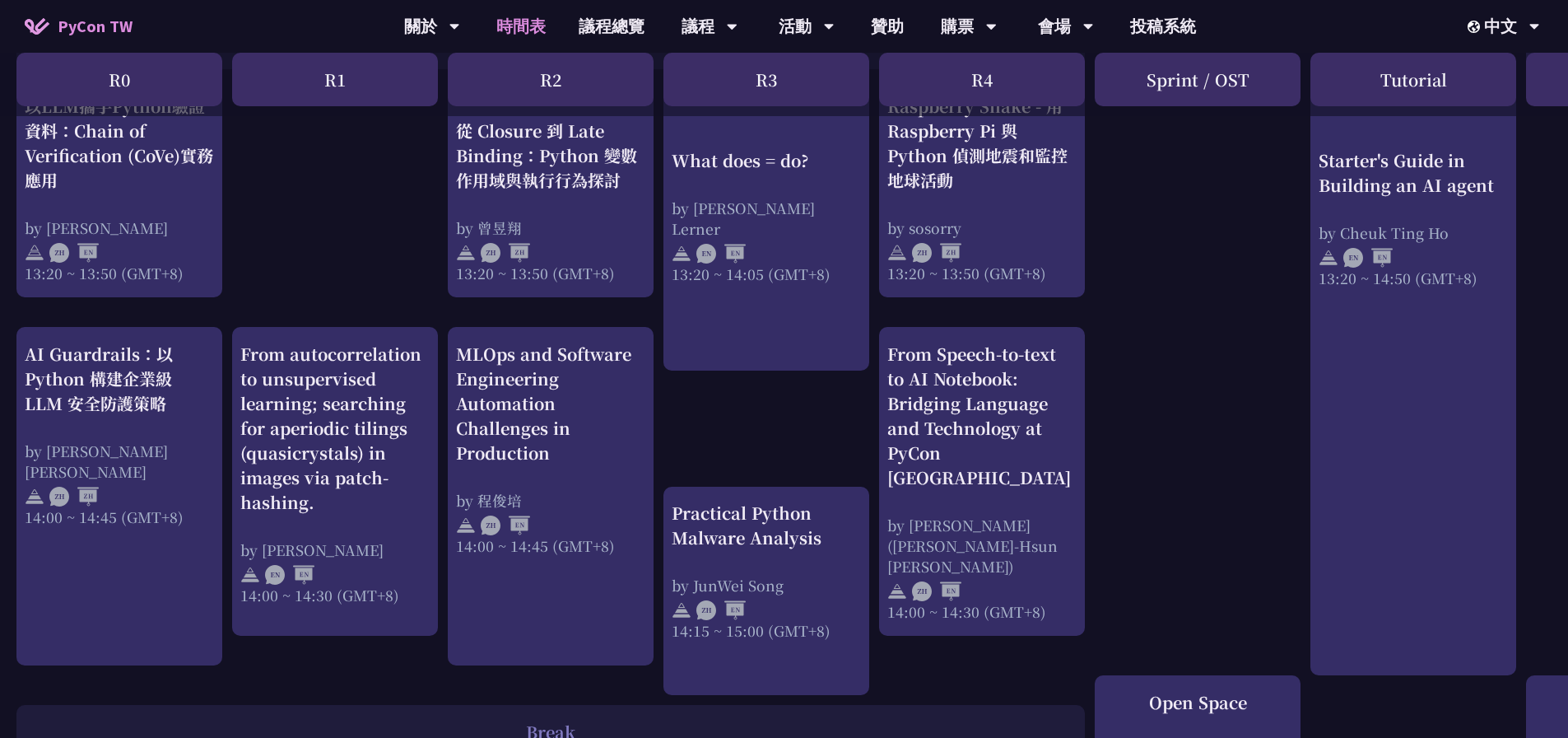
scroll to position [1893, 0]
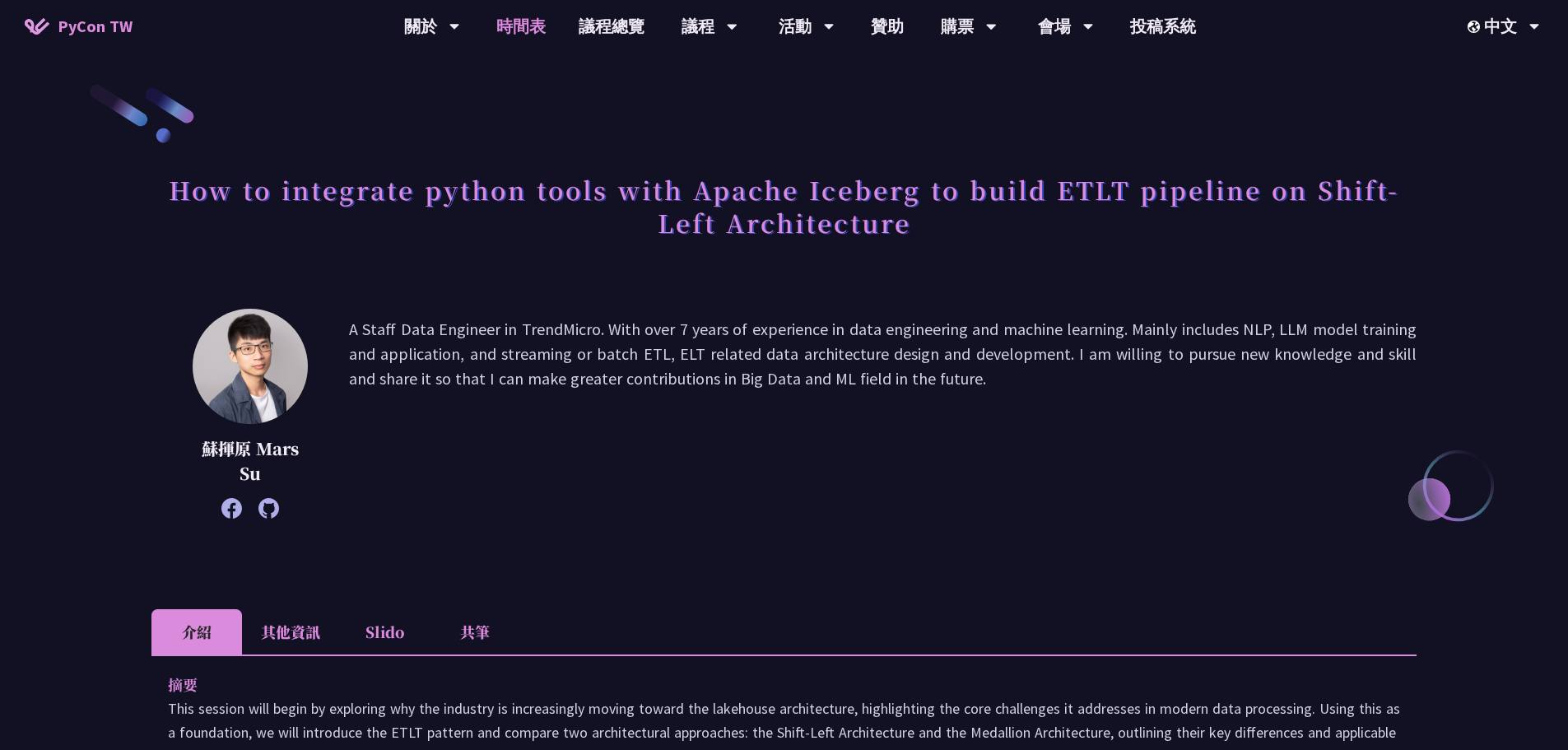
click at [525, 20] on link "時間表" at bounding box center [521, 26] width 83 height 53
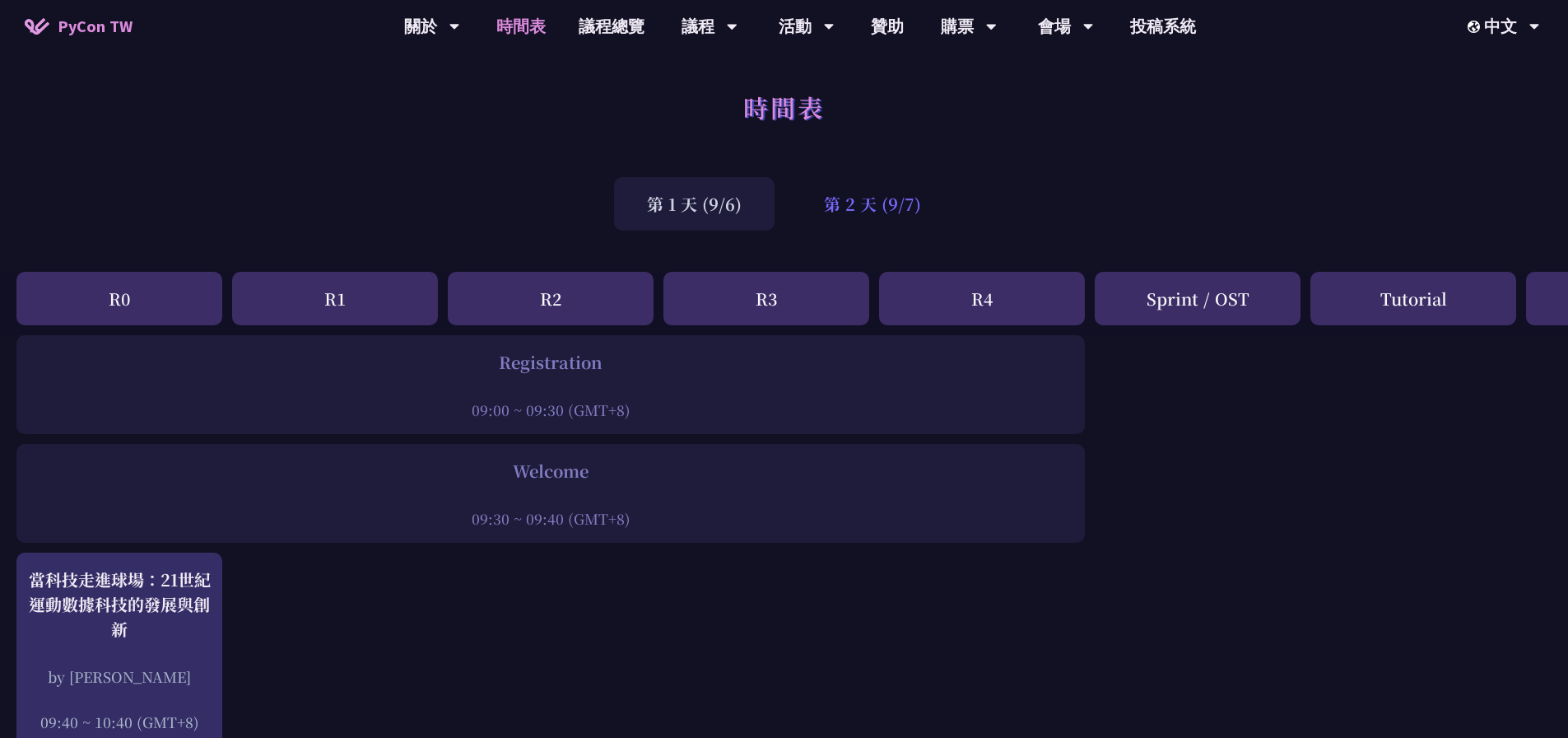
click at [864, 188] on div "第 2 天 (9/7)" at bounding box center [872, 203] width 163 height 54
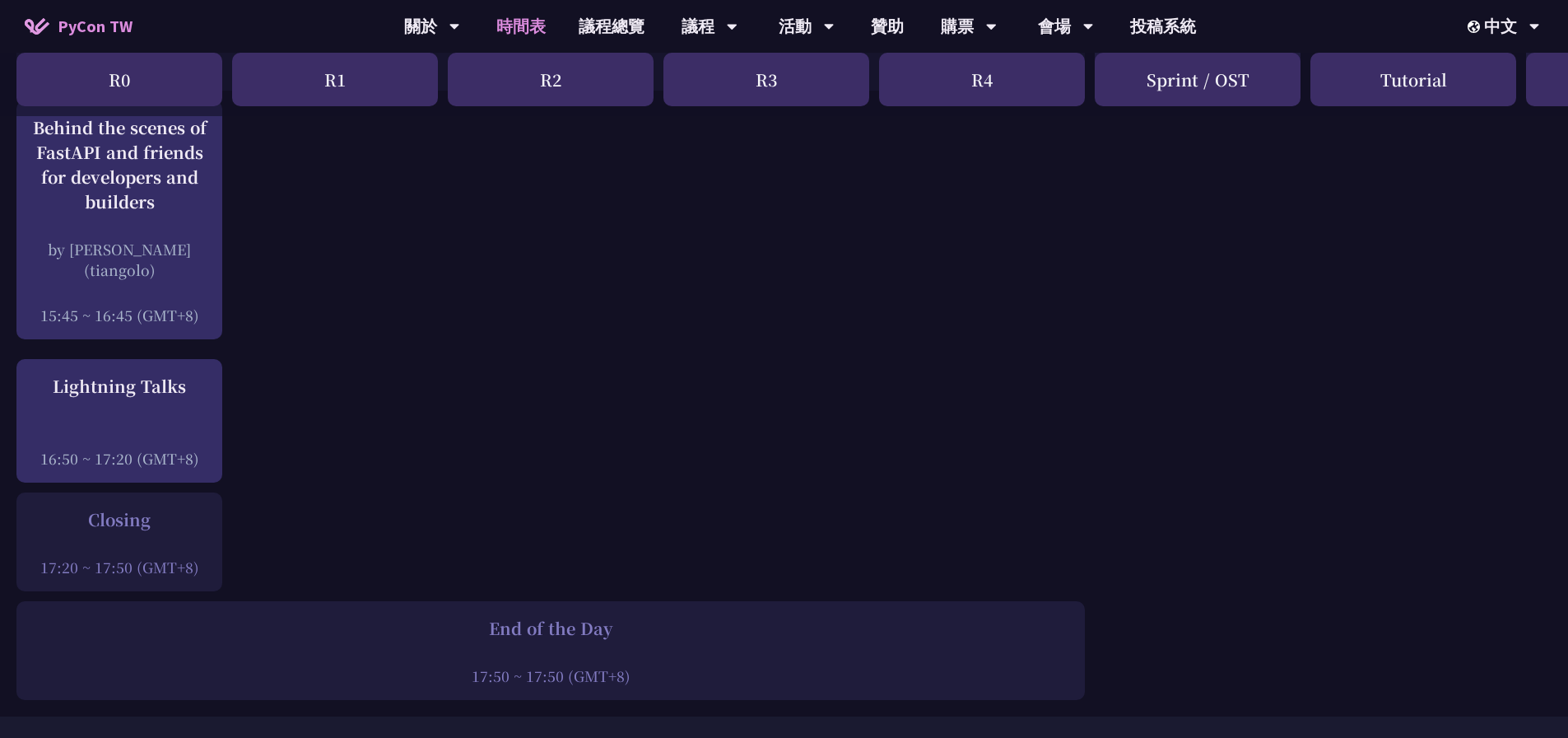
scroll to position [2141, 0]
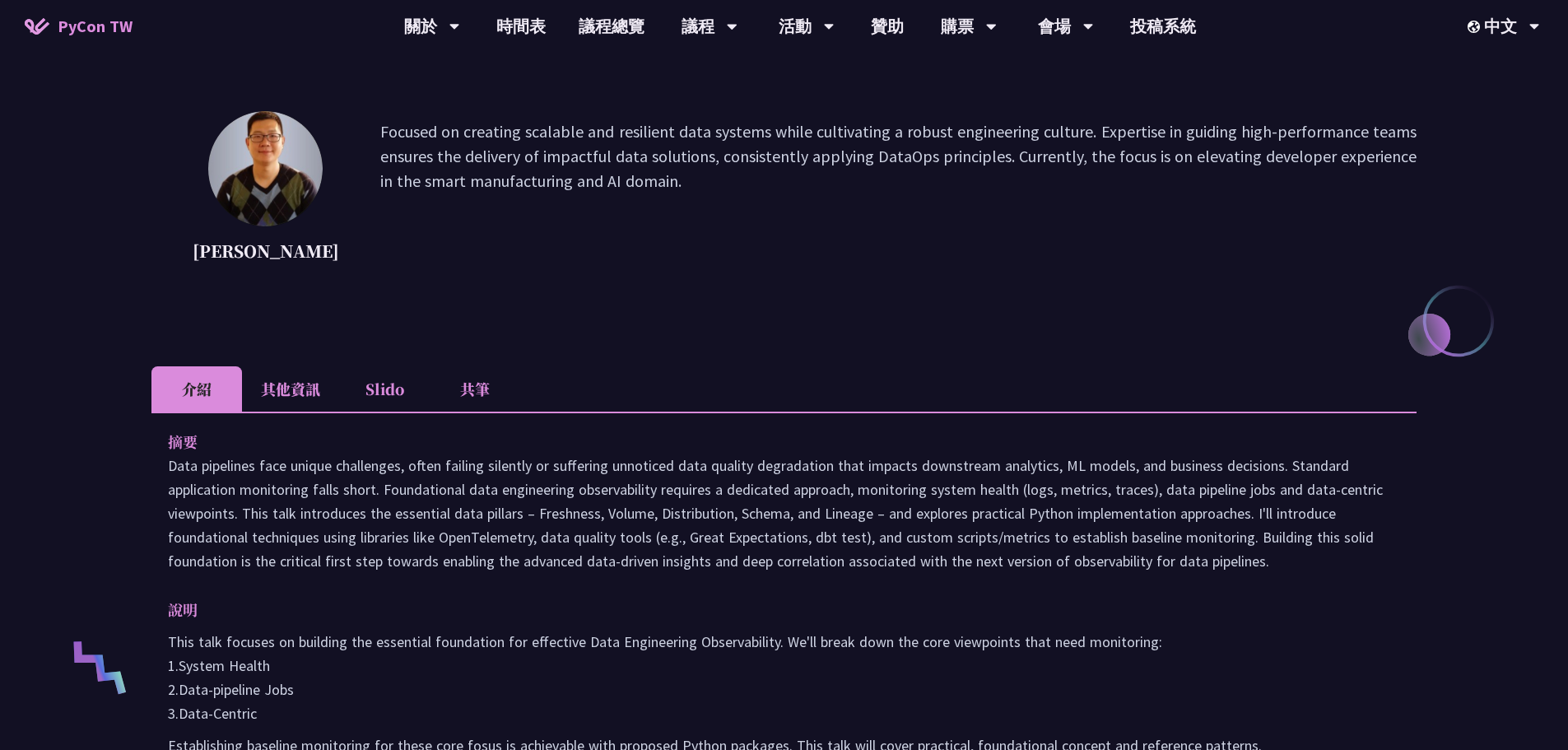
scroll to position [83, 0]
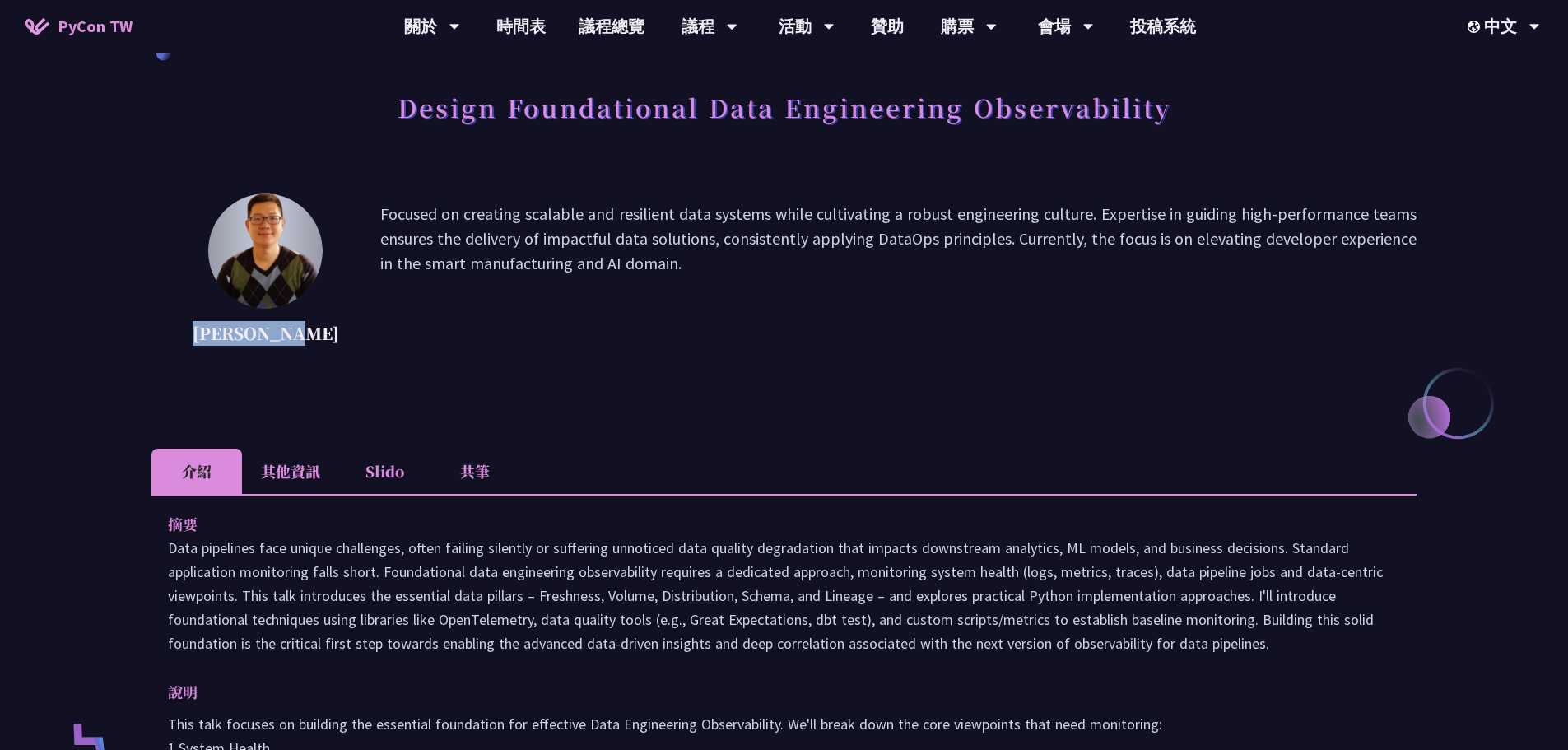
drag, startPoint x: 202, startPoint y: 331, endPoint x: 306, endPoint y: 329, distance: 104.0
click at [306, 329] on p "Shuhsi Lin" at bounding box center [266, 333] width 146 height 25
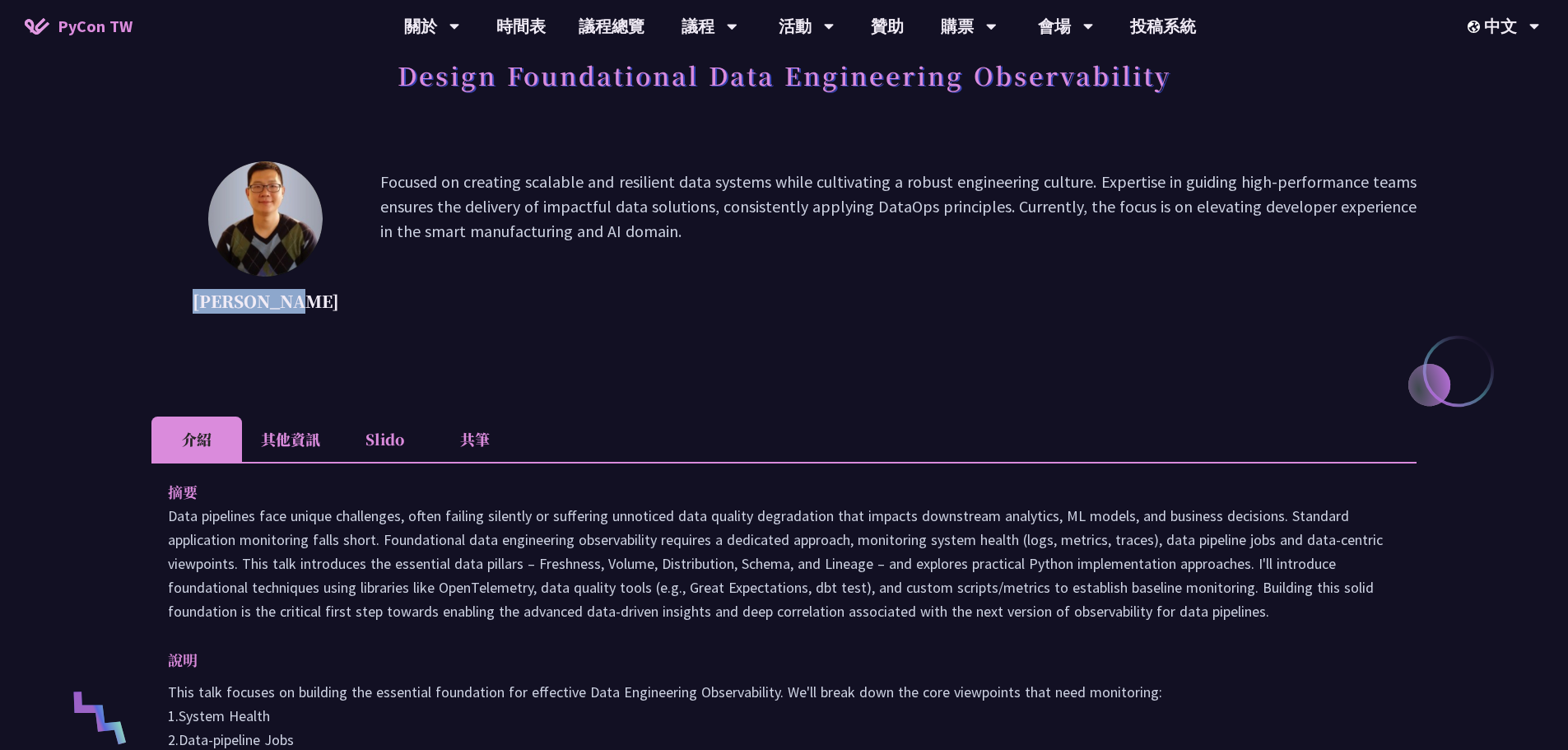
scroll to position [0, 0]
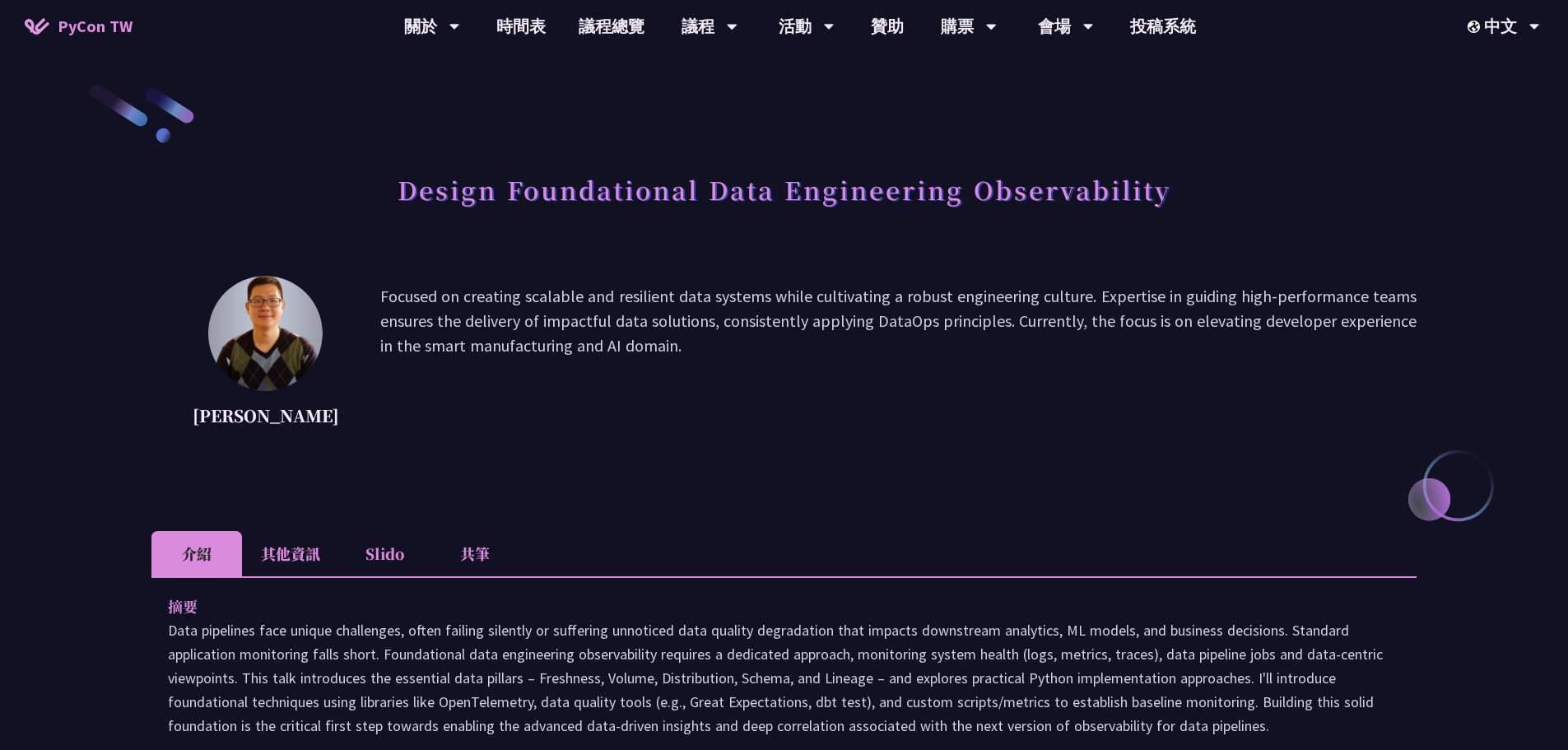
click at [300, 563] on li "其他資訊" at bounding box center [290, 553] width 97 height 45
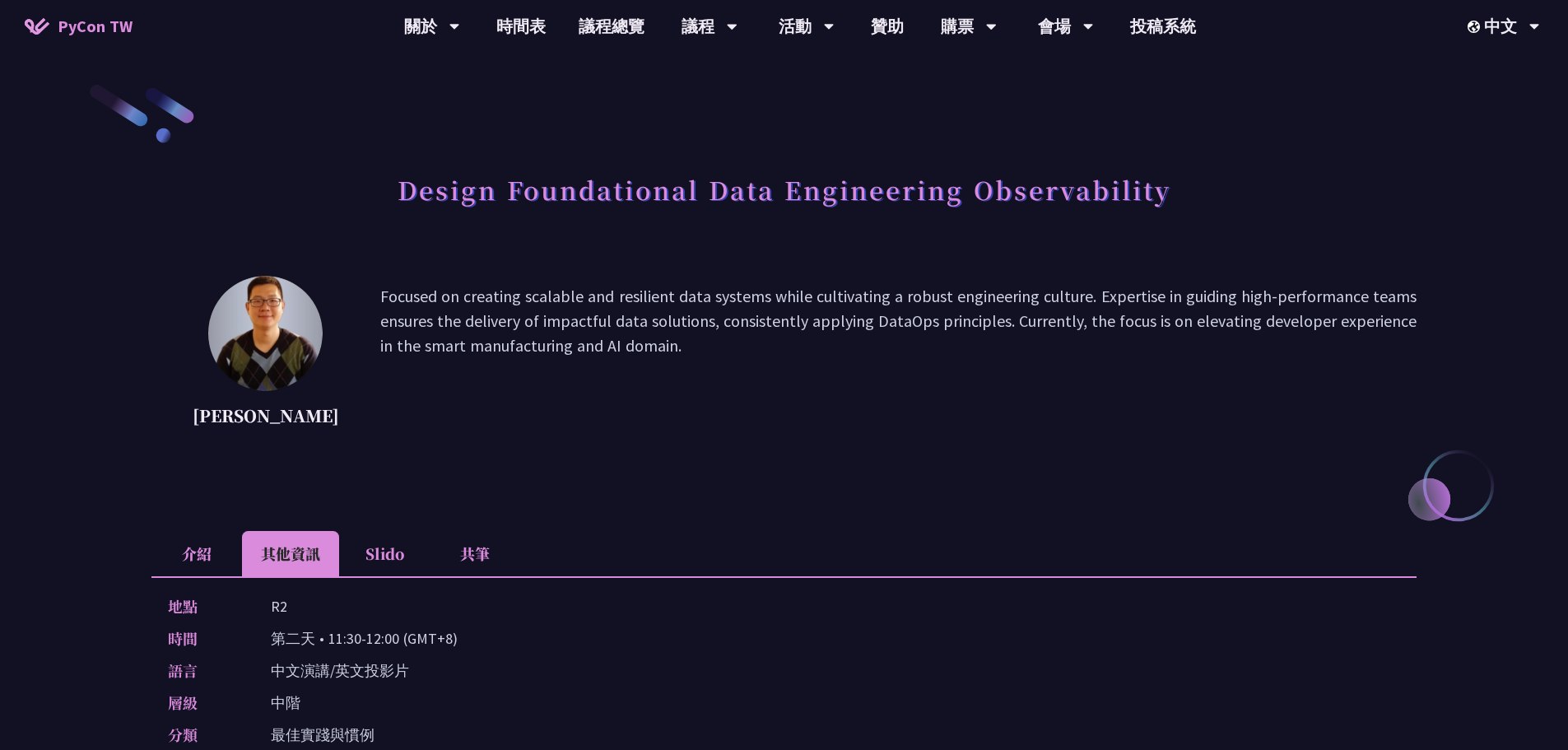
scroll to position [329, 0]
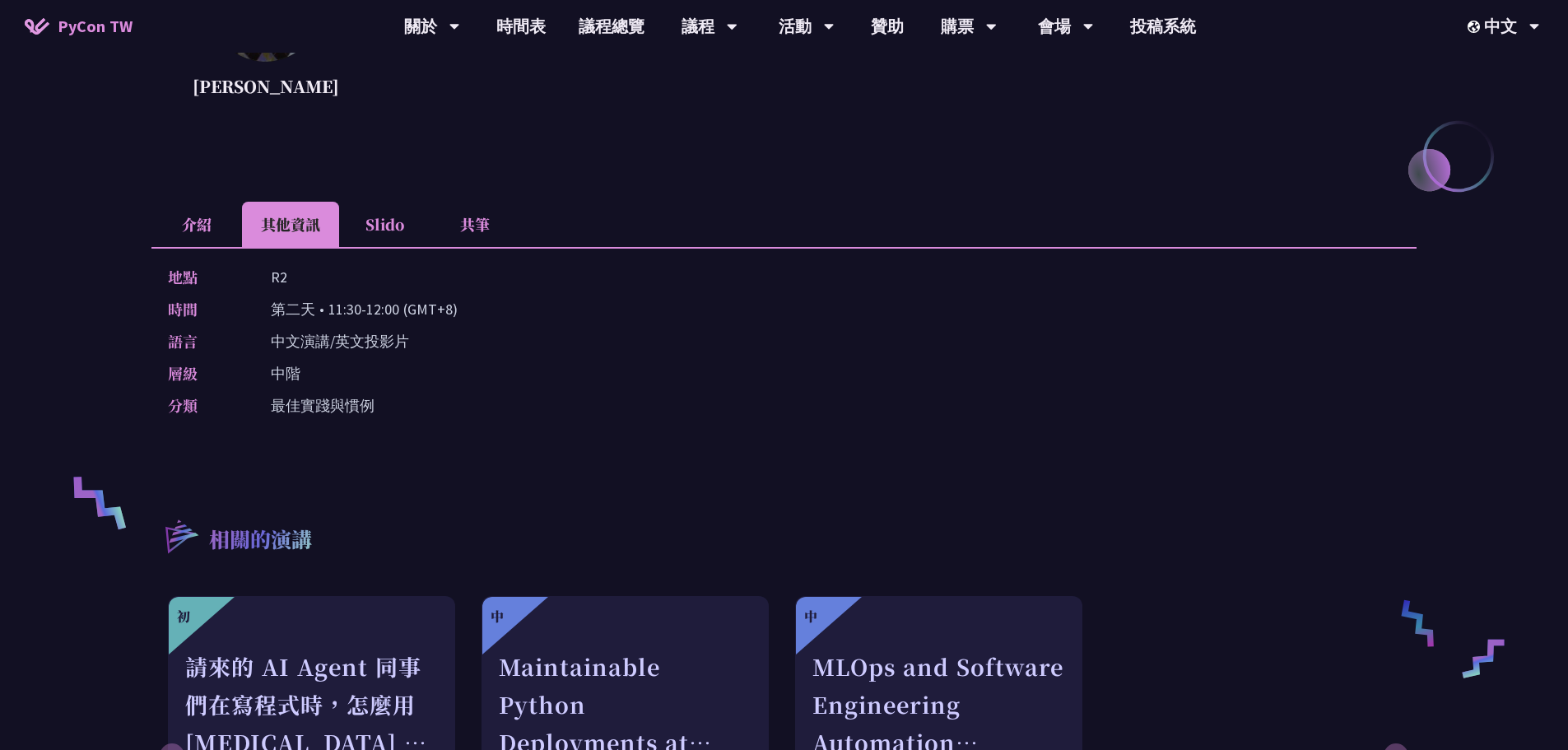
click at [367, 215] on li "Slido" at bounding box center [384, 224] width 90 height 45
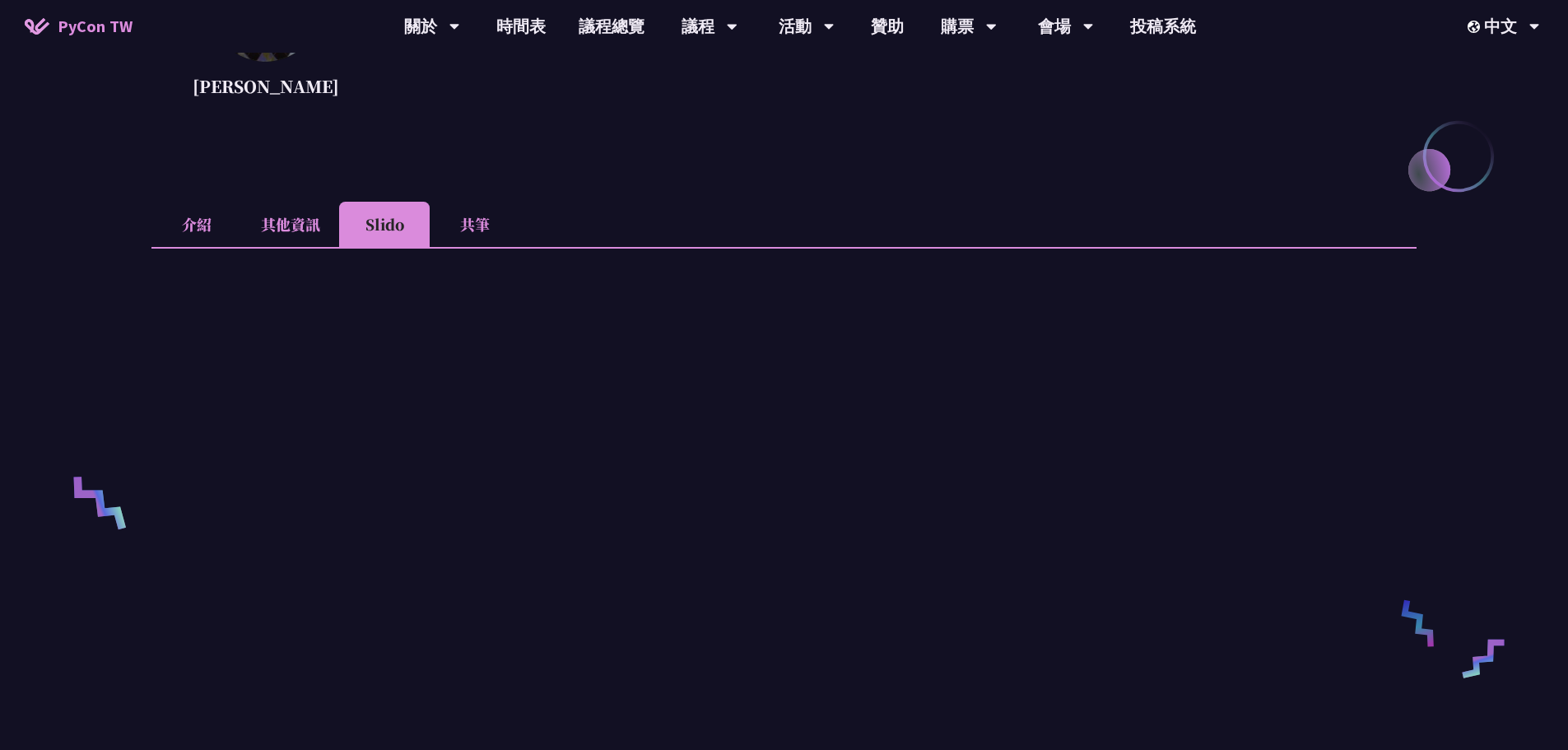
click at [482, 228] on li "共筆" at bounding box center [475, 224] width 90 height 45
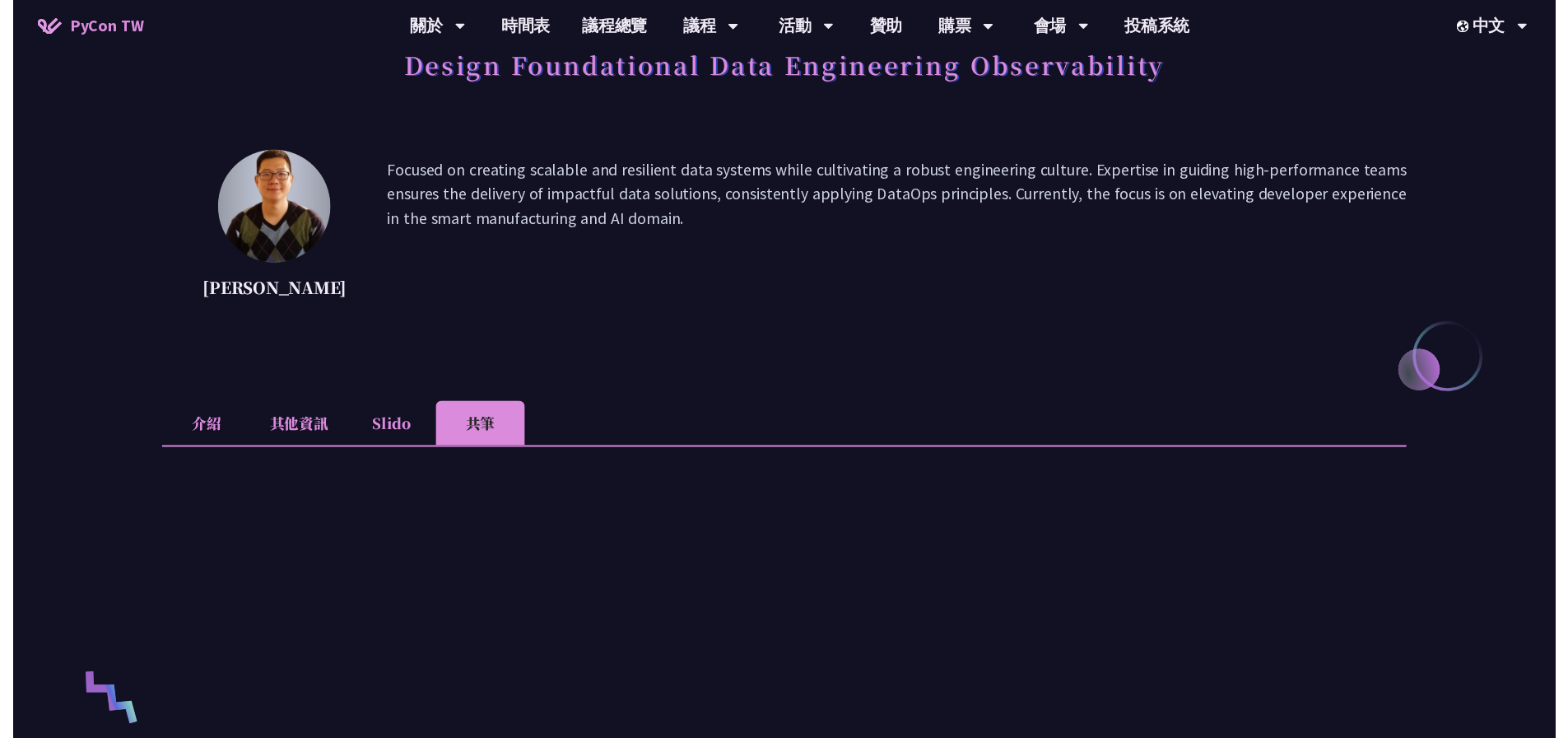
scroll to position [0, 0]
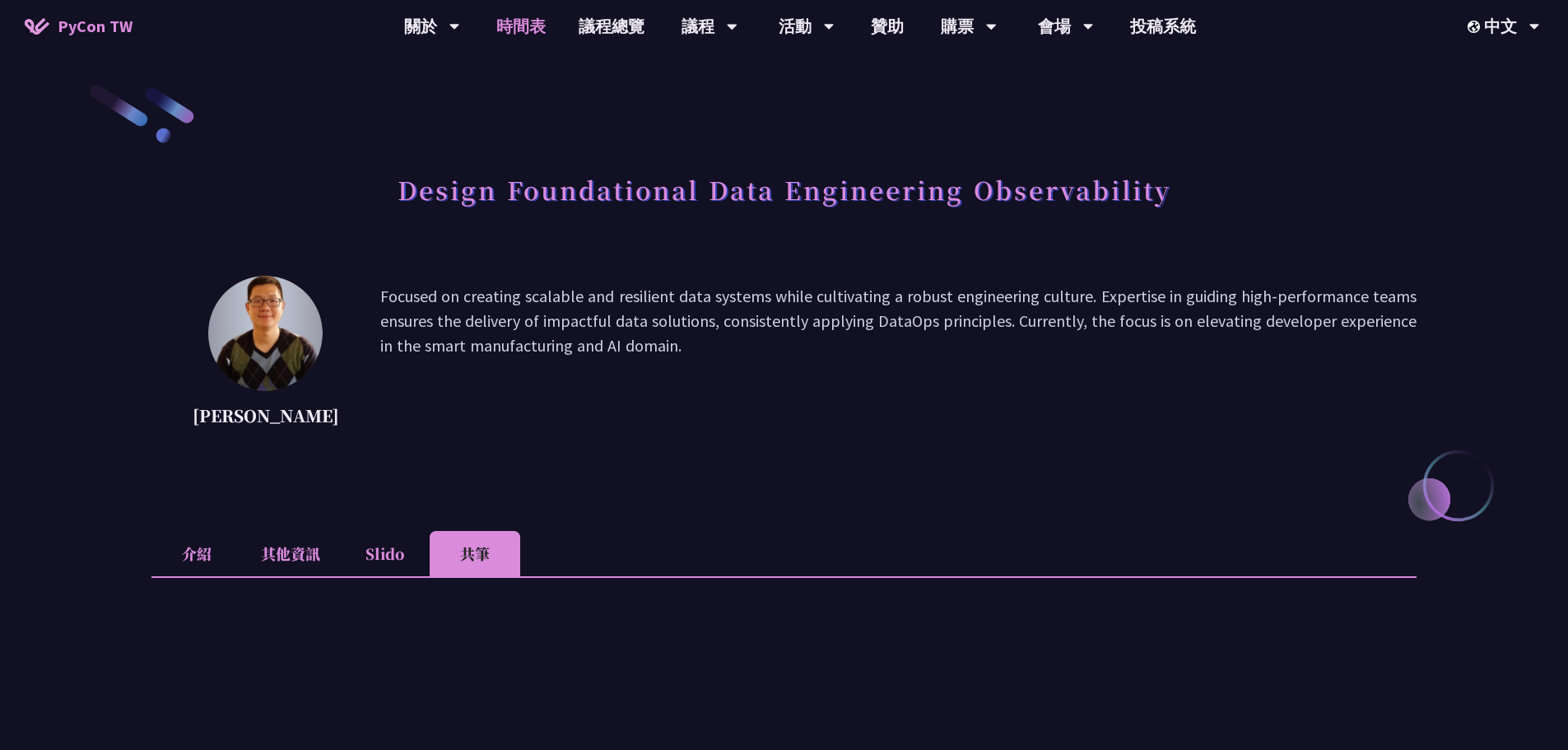
click at [524, 22] on link "時間表" at bounding box center [521, 26] width 83 height 53
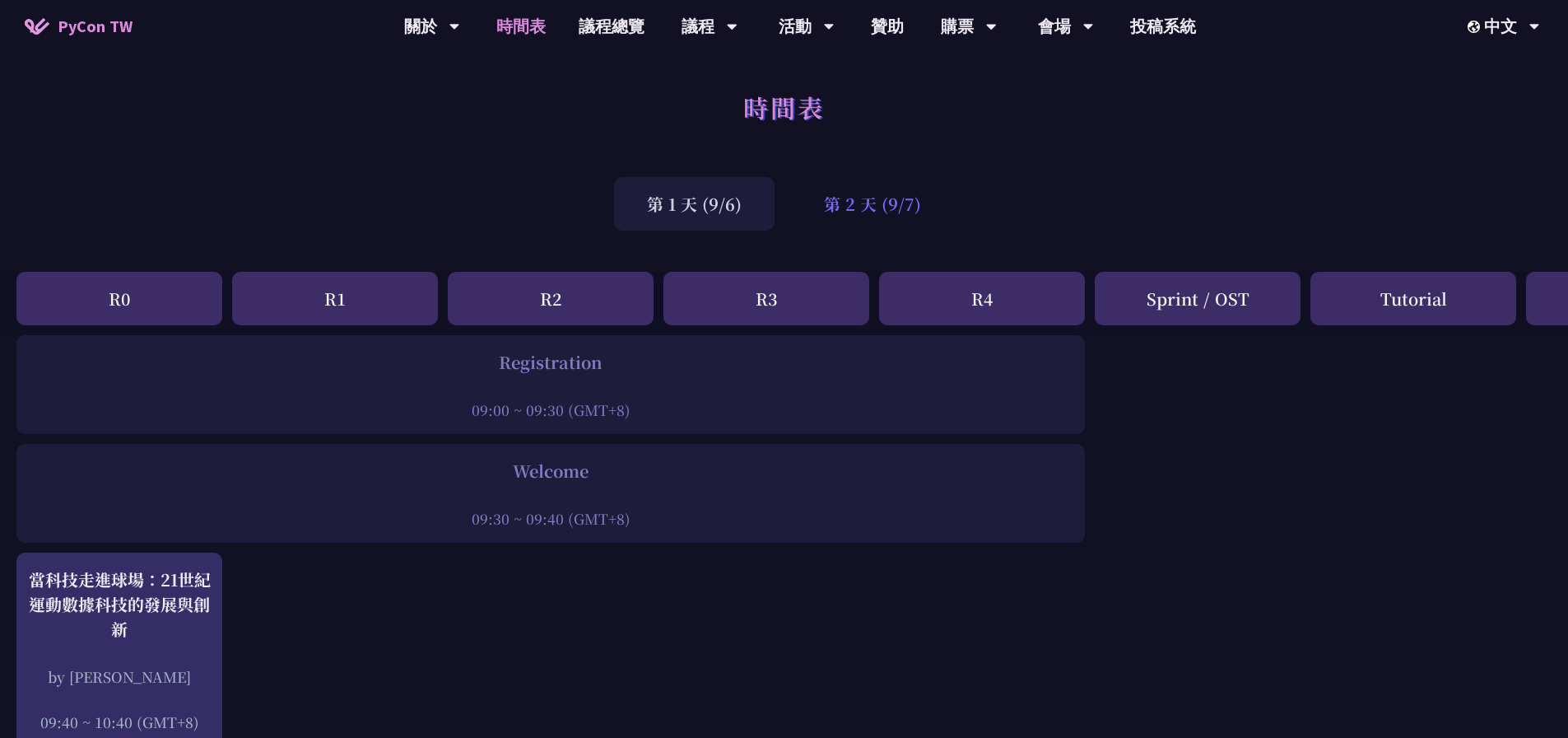
click at [884, 195] on div "第 2 天 (9/7)" at bounding box center [872, 203] width 163 height 54
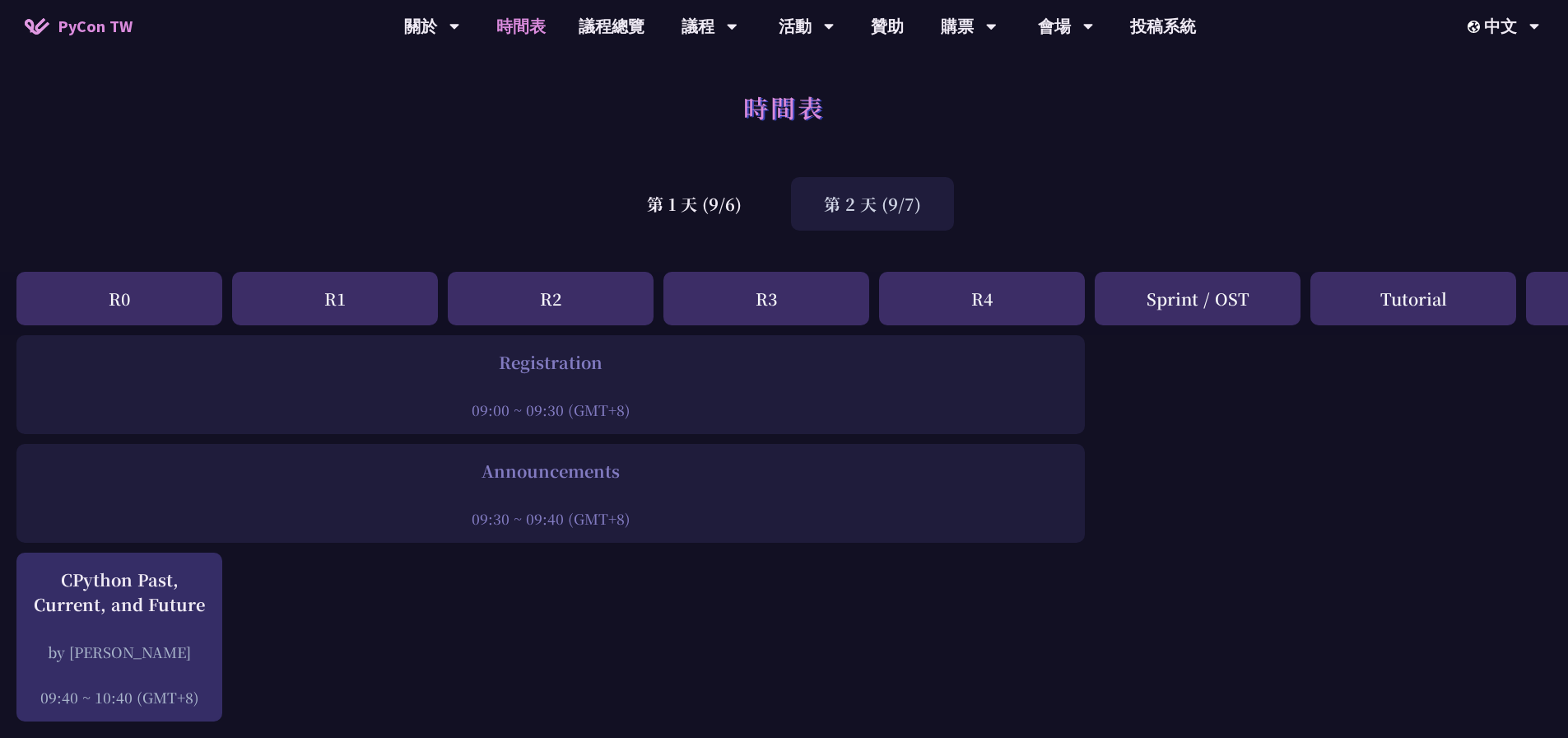
click at [882, 206] on div "第 2 天 (9/7)" at bounding box center [872, 203] width 163 height 54
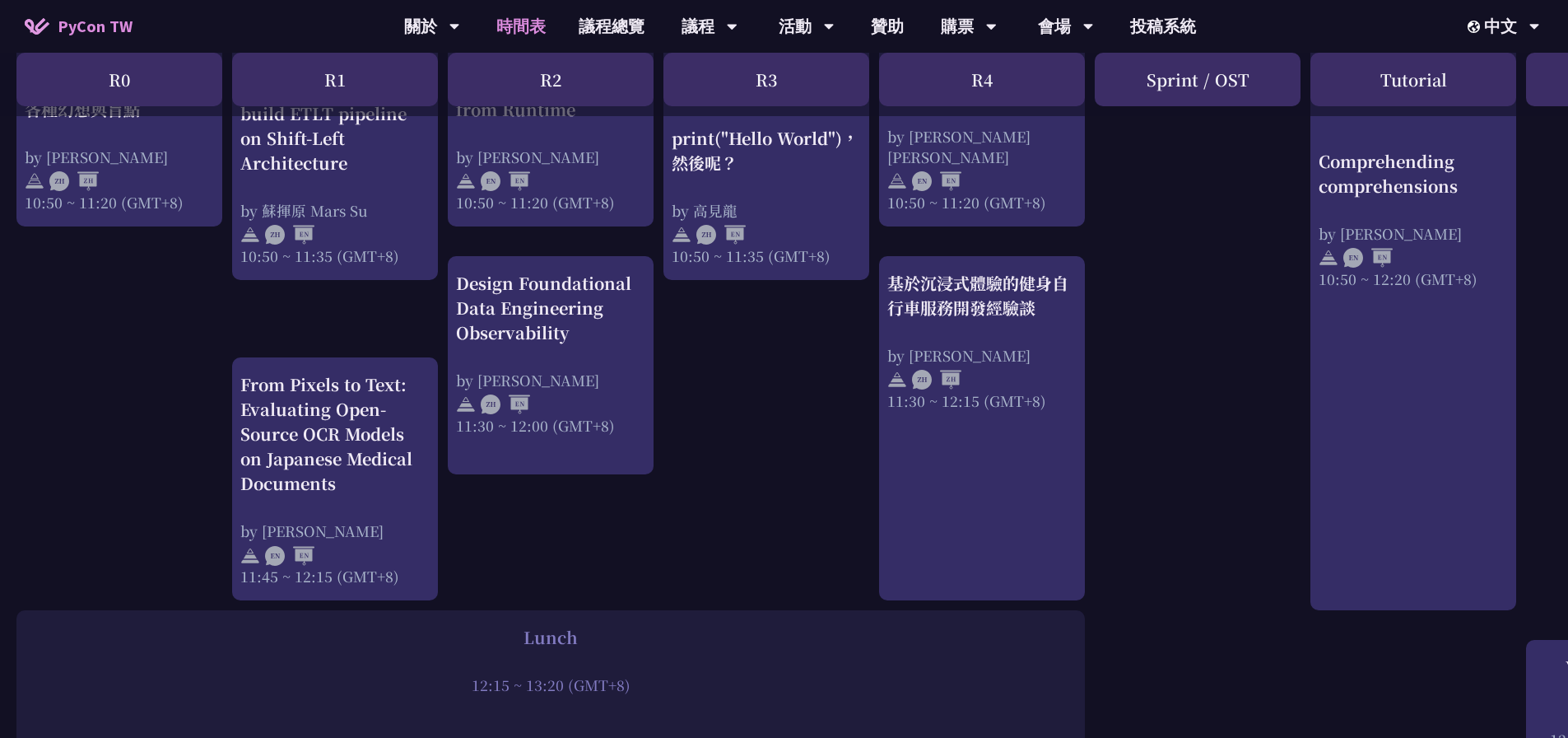
scroll to position [741, 0]
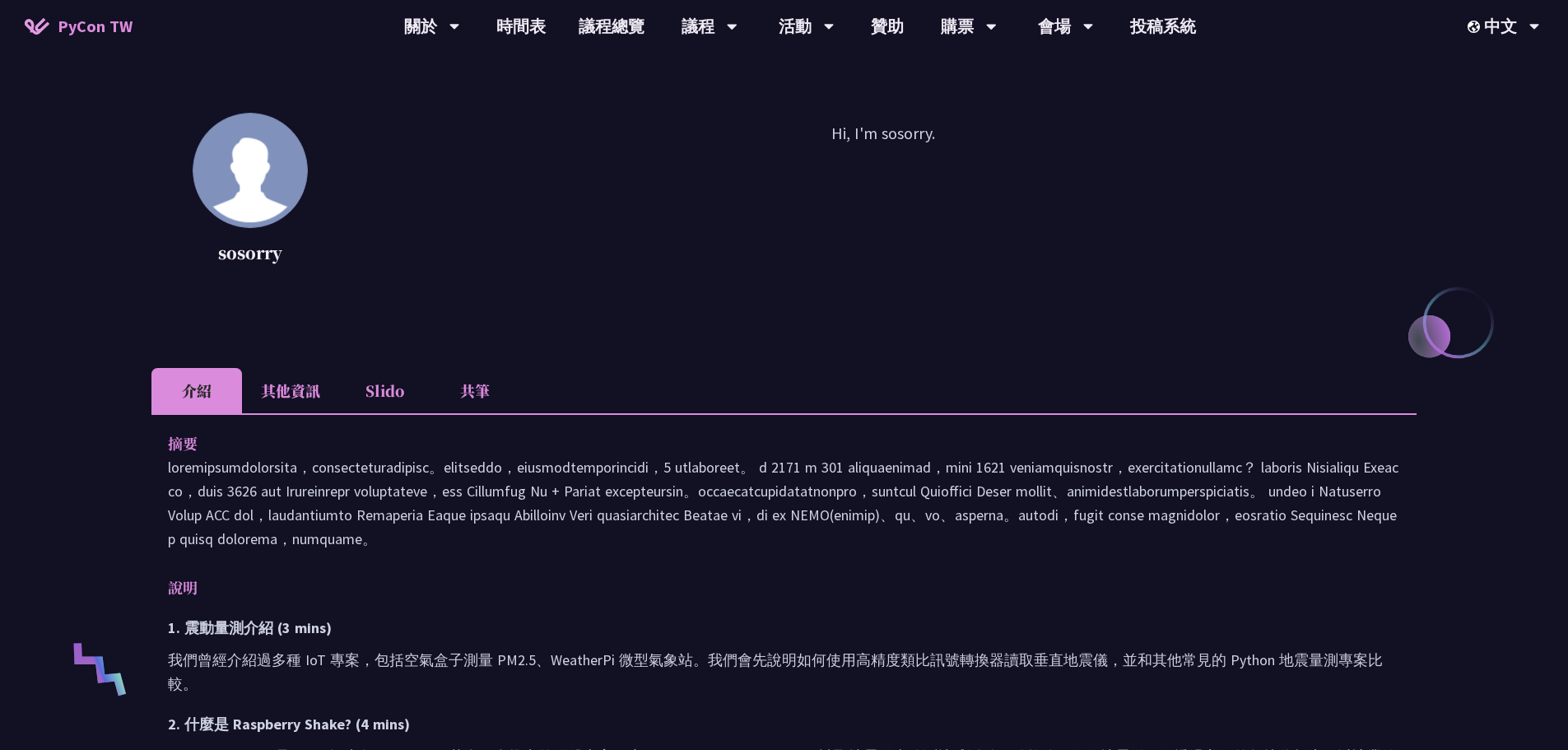
scroll to position [164, 0]
drag, startPoint x: 321, startPoint y: 513, endPoint x: 1393, endPoint y: 576, distance: 1073.8
click at [1393, 549] on p at bounding box center [784, 501] width 1233 height 95
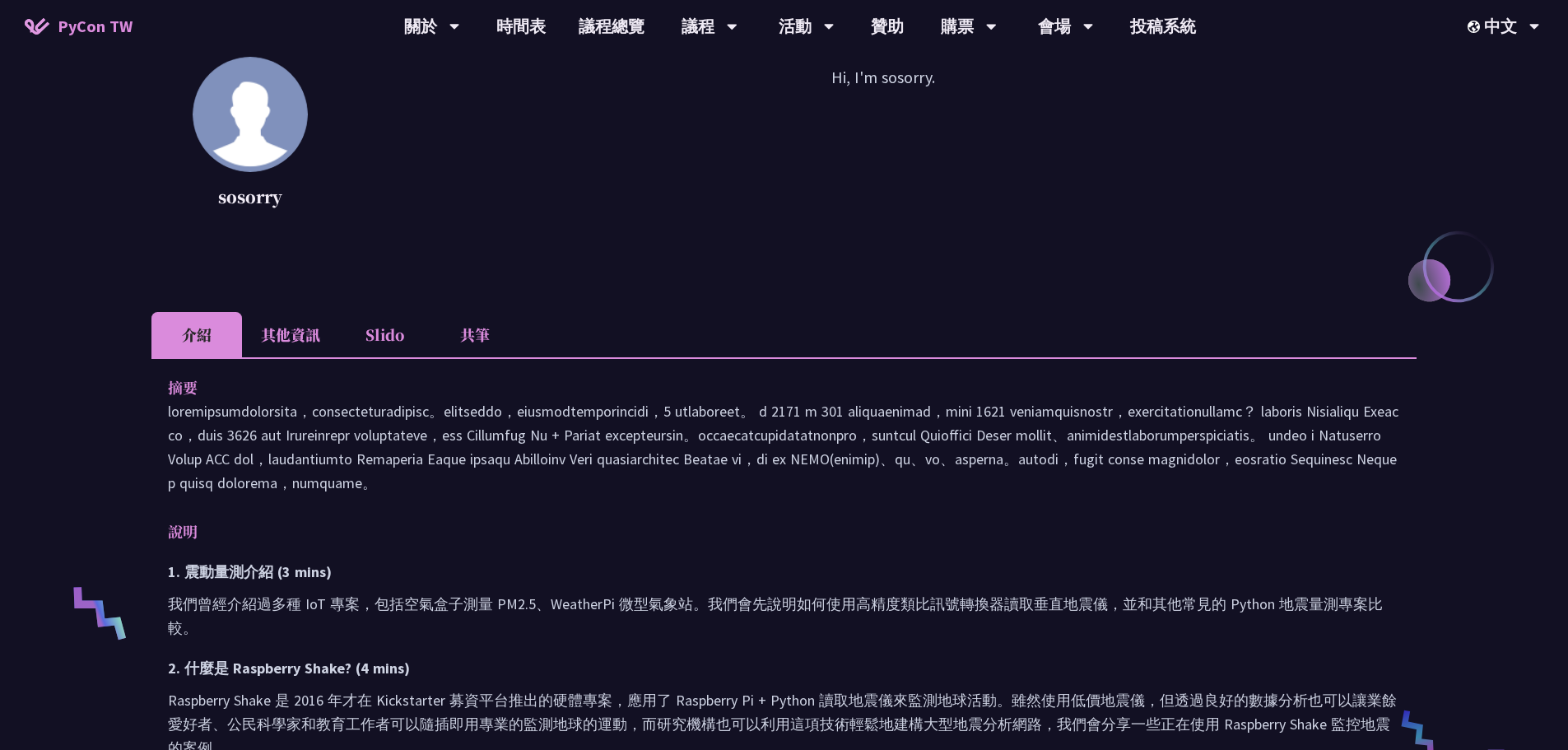
scroll to position [261, 0]
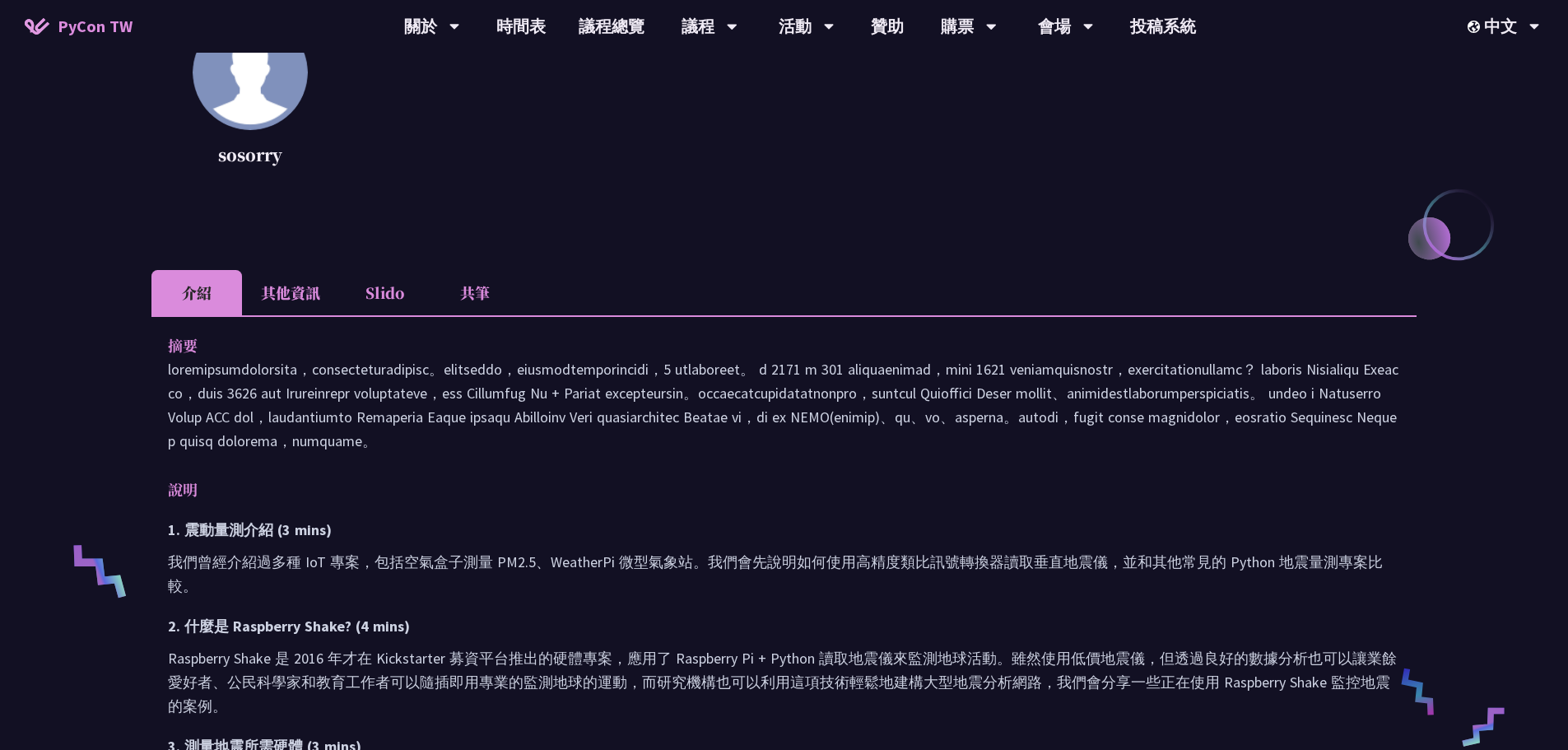
click at [315, 303] on li "其他資訊" at bounding box center [290, 292] width 97 height 45
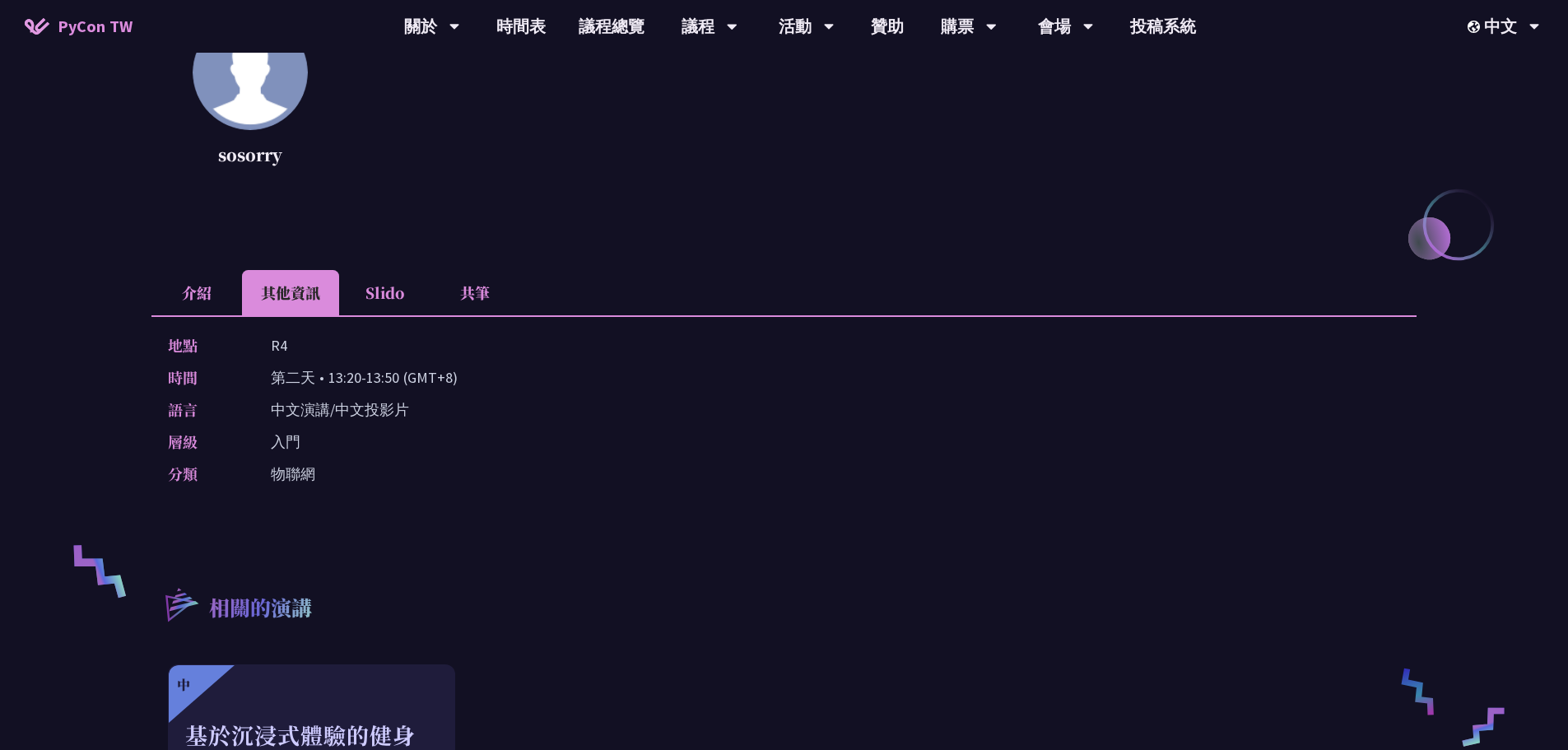
click at [409, 301] on li "Slido" at bounding box center [384, 292] width 90 height 45
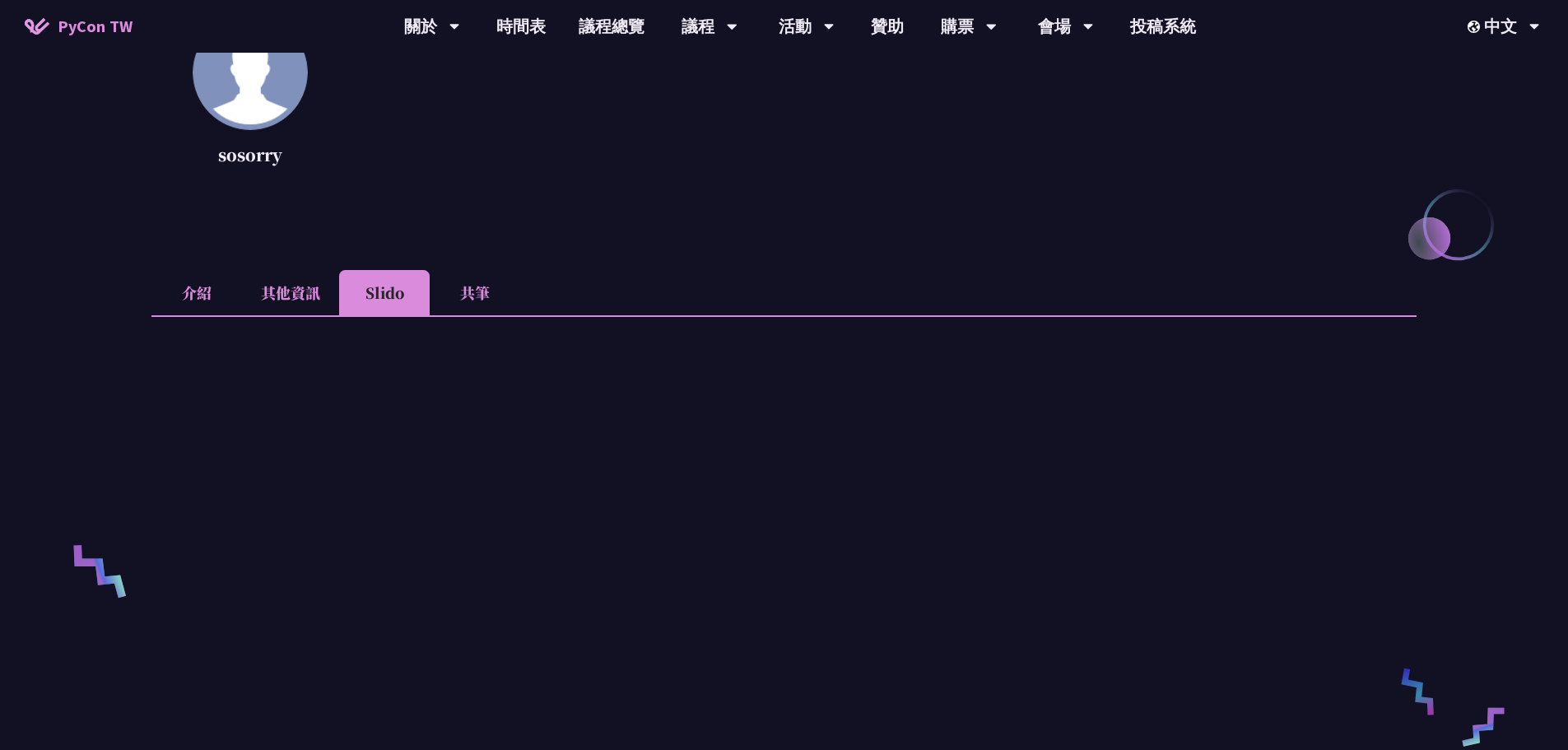
click at [482, 302] on li "共筆" at bounding box center [475, 292] width 90 height 45
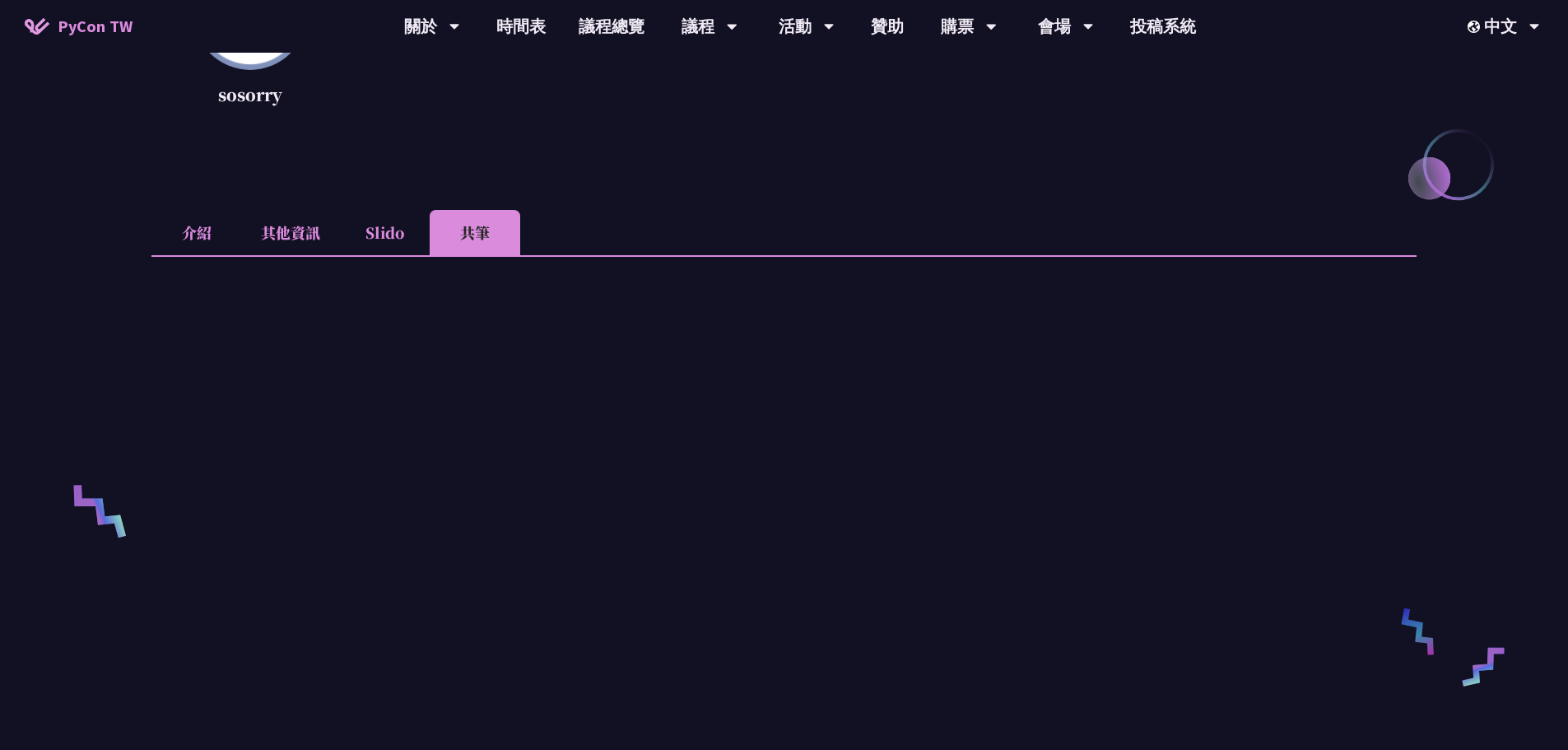
scroll to position [329, 0]
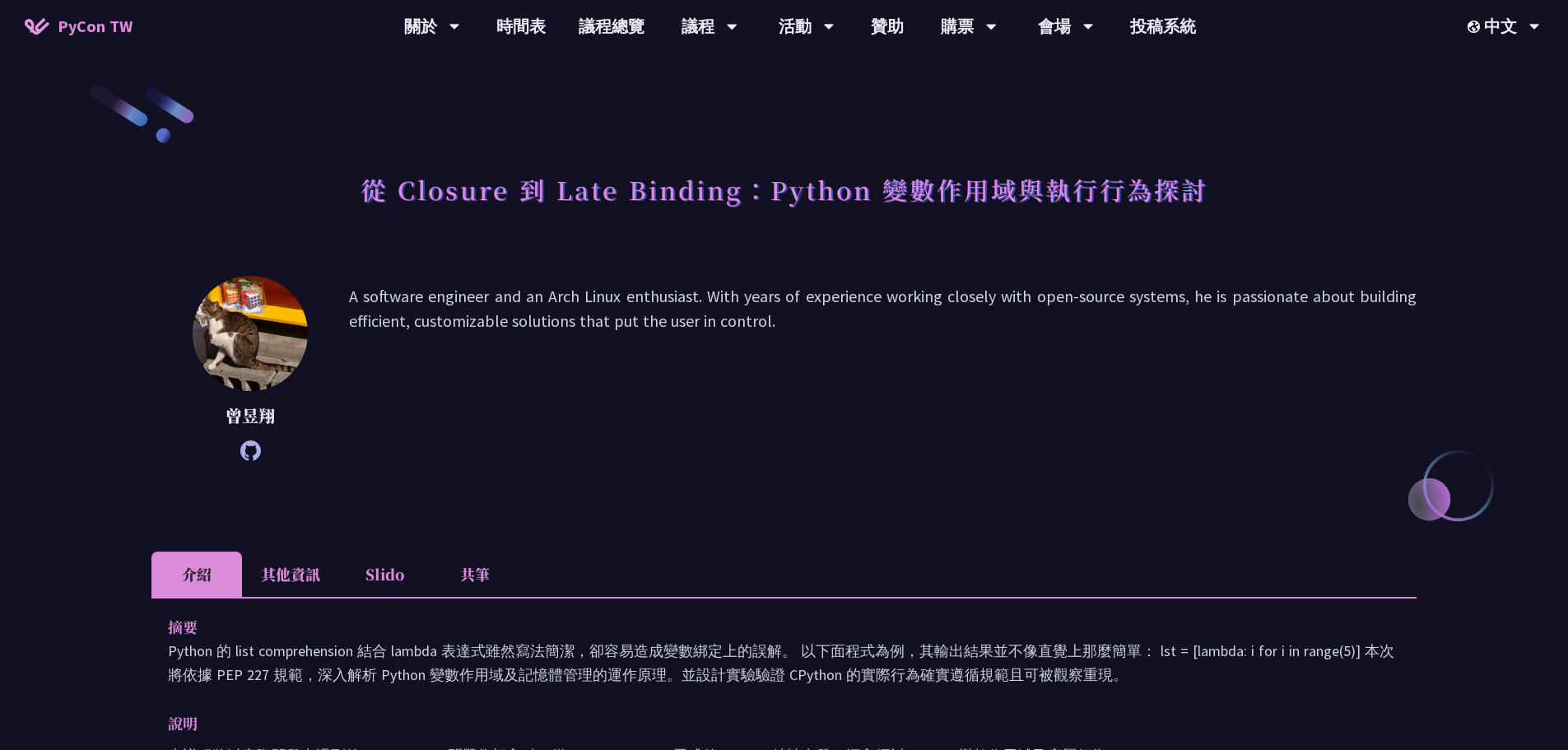
click at [253, 447] on icon at bounding box center [250, 450] width 20 height 20
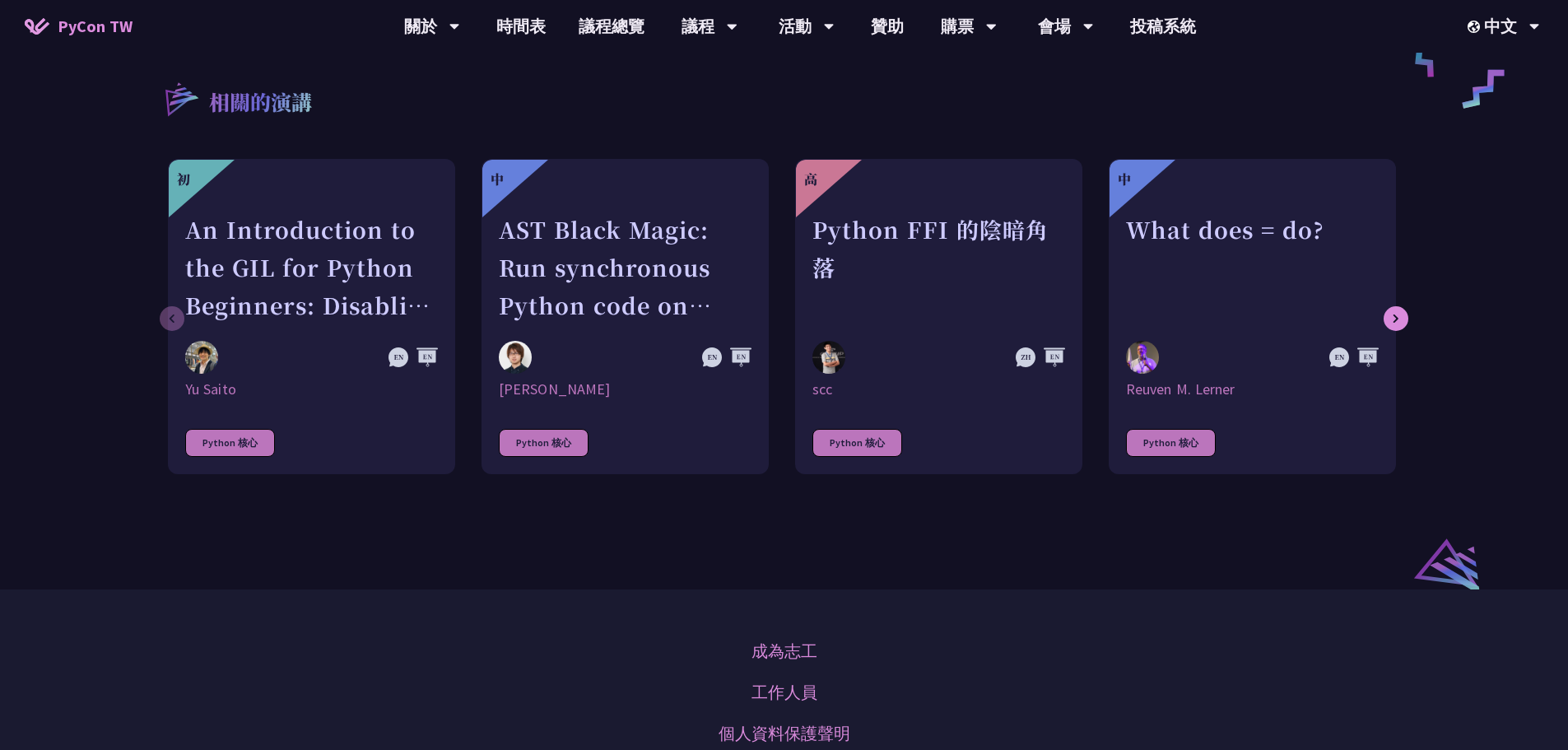
scroll to position [1070, 0]
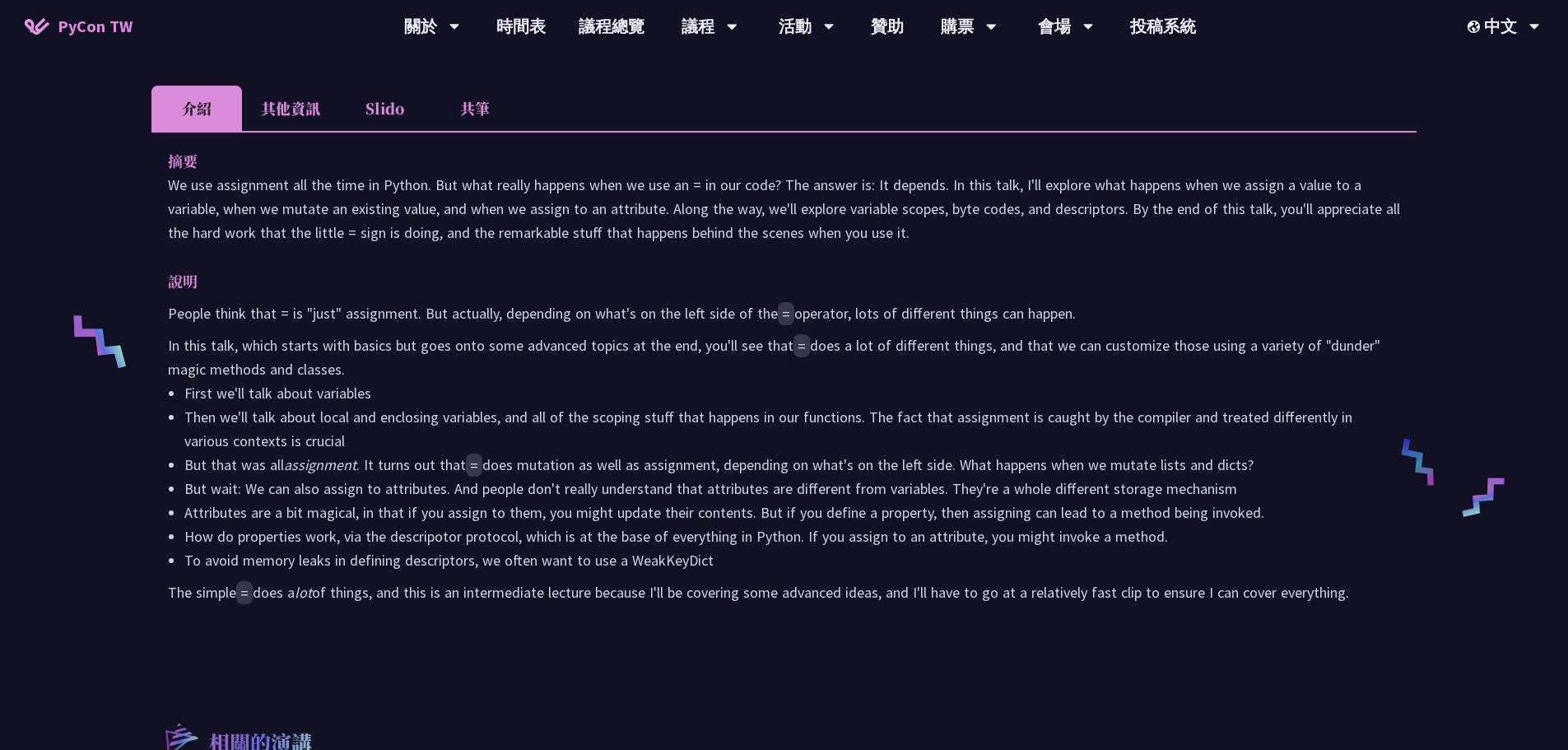
scroll to position [494, 0]
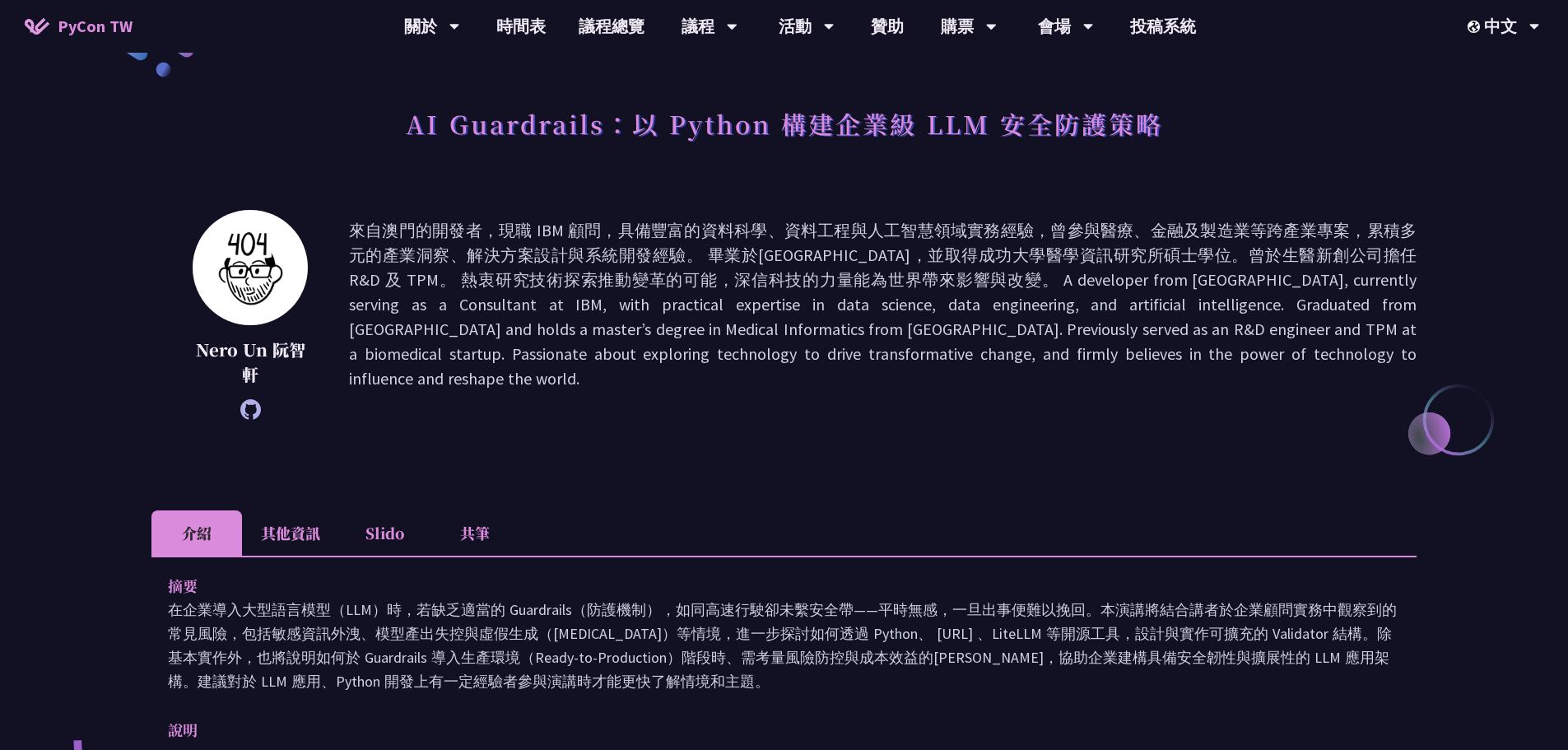
scroll to position [164, 0]
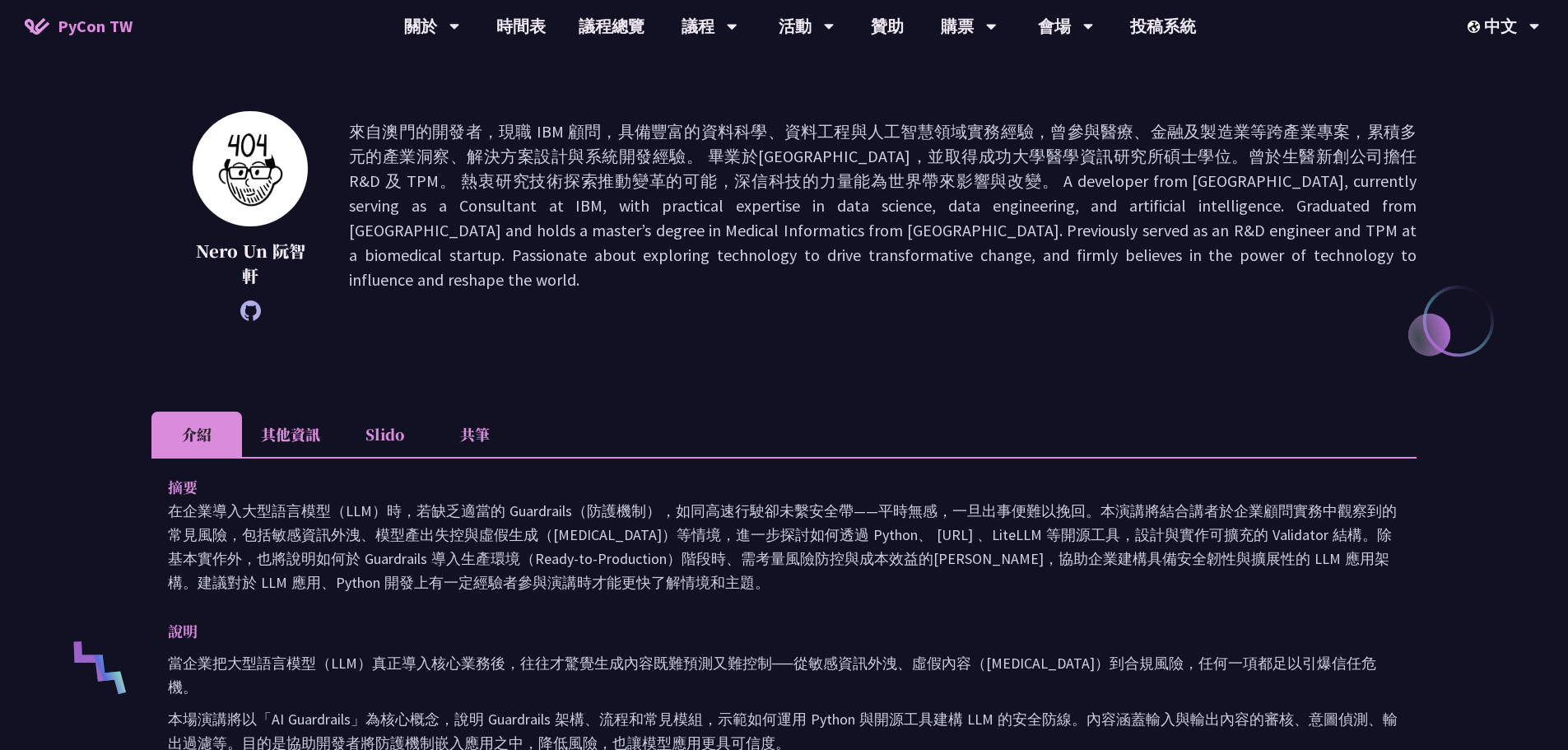
click at [248, 302] on icon at bounding box center [250, 311] width 20 height 20
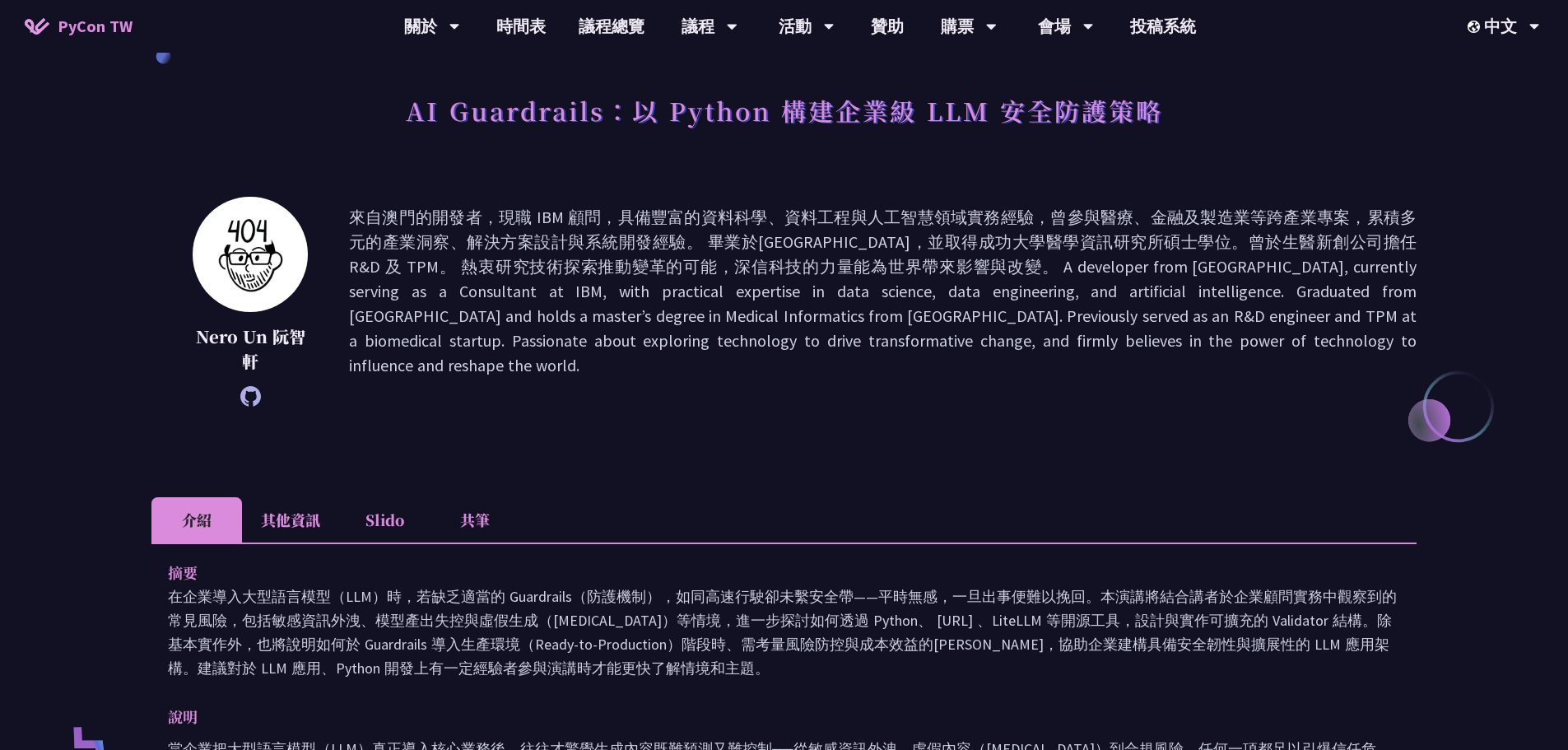
scroll to position [0, 0]
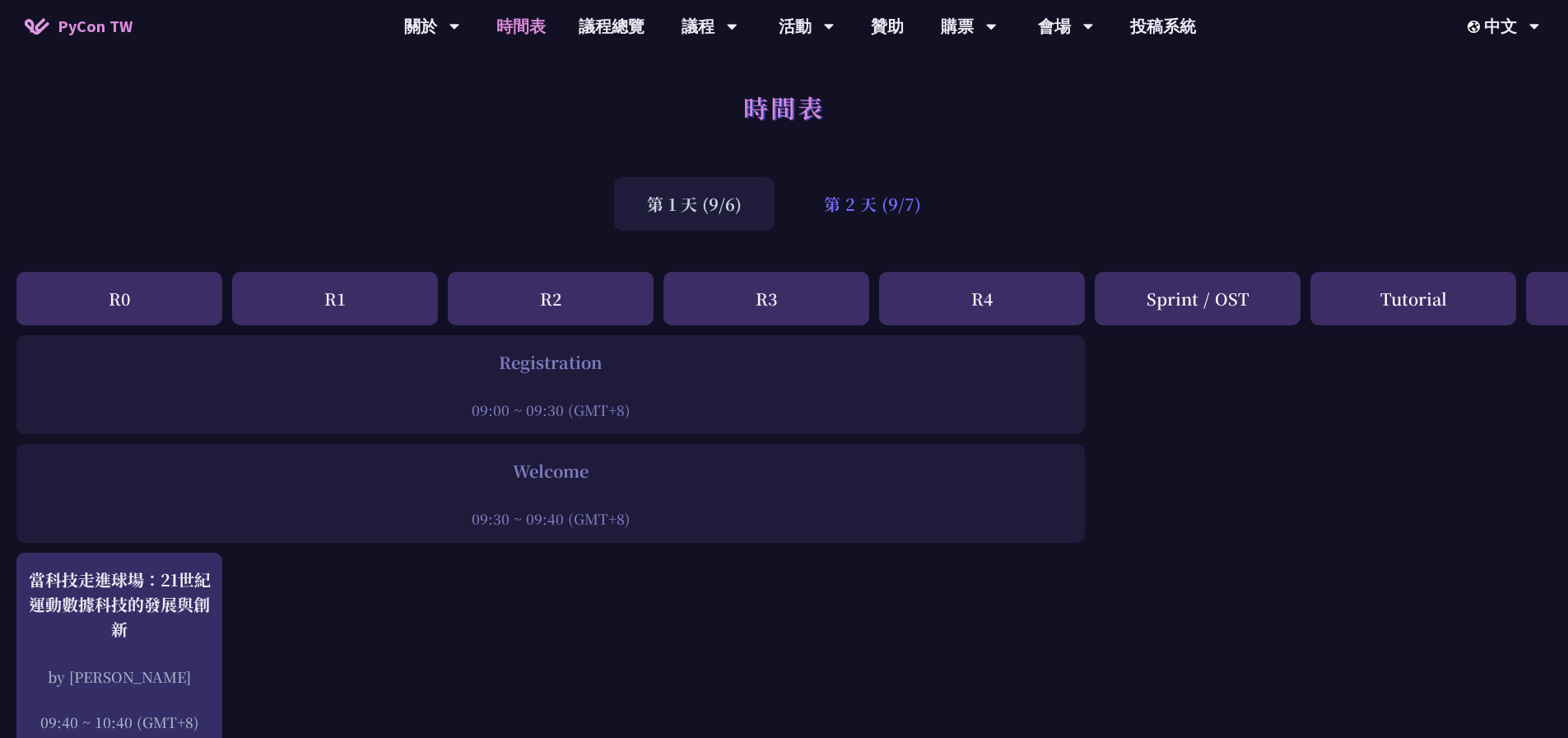
click at [901, 204] on div "第 2 天 (9/7)" at bounding box center [872, 203] width 163 height 54
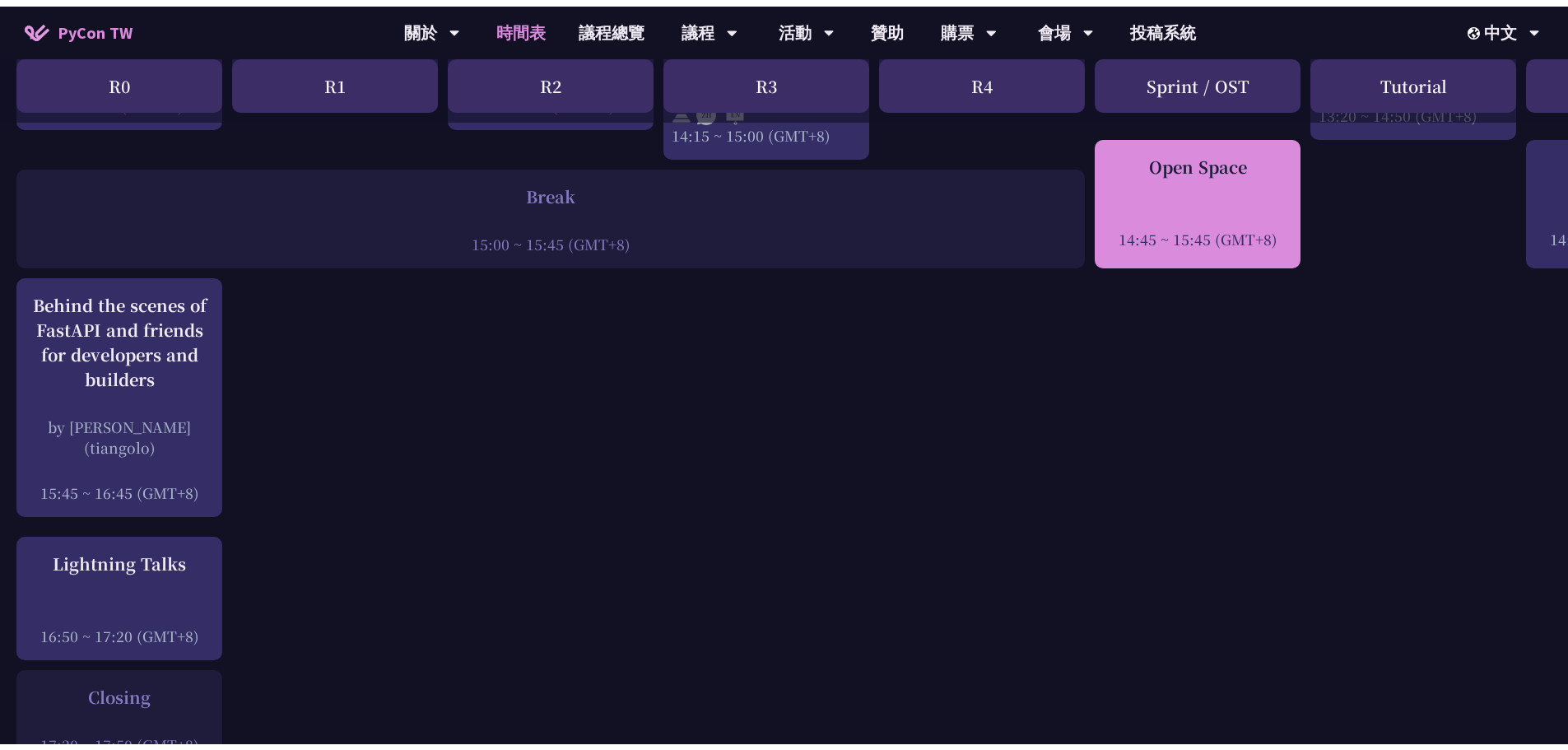
scroll to position [2141, 0]
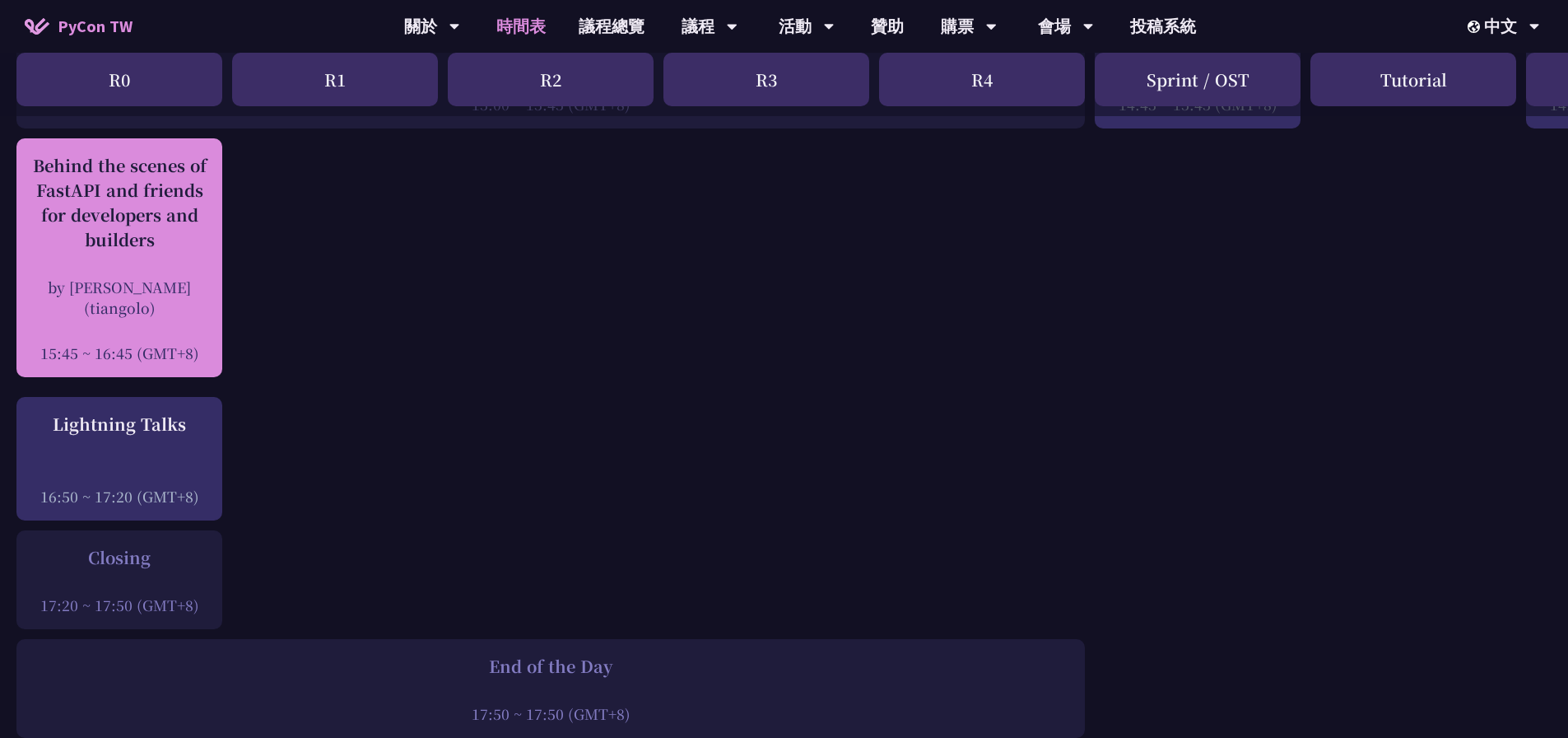
click at [169, 231] on div "Behind the scenes of FastAPI and friends for developers and builders" at bounding box center [119, 203] width 189 height 99
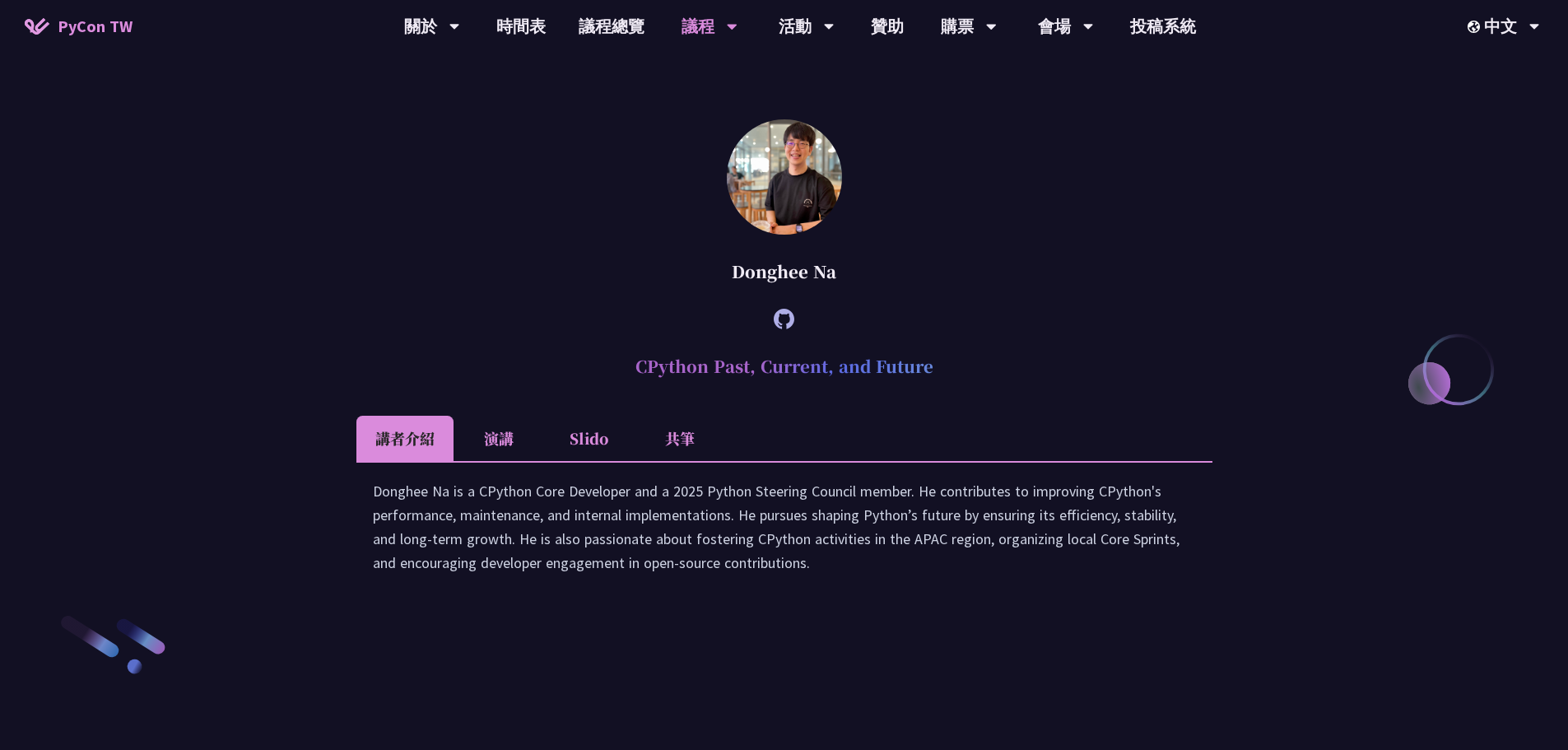
scroll to position [2314, 0]
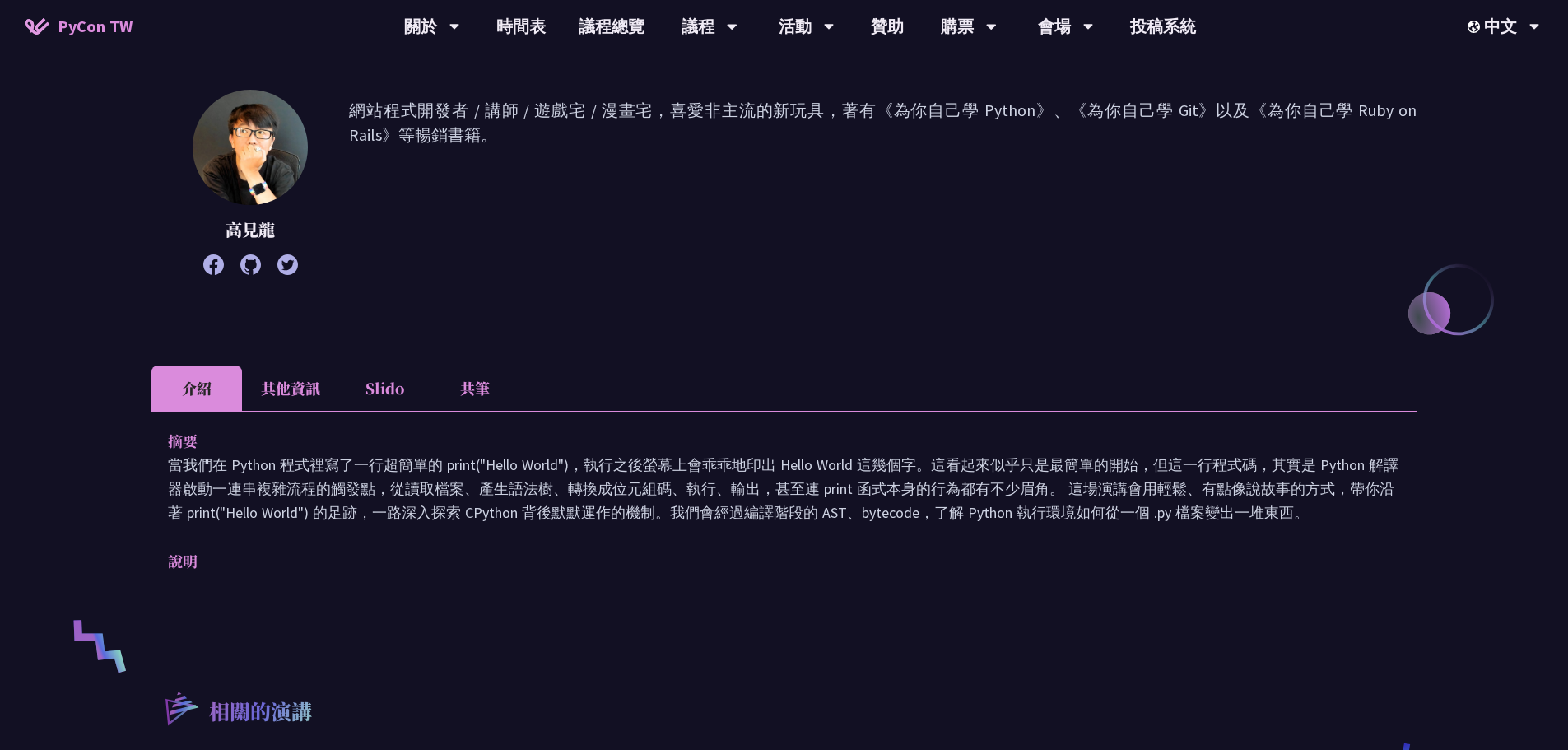
scroll to position [329, 0]
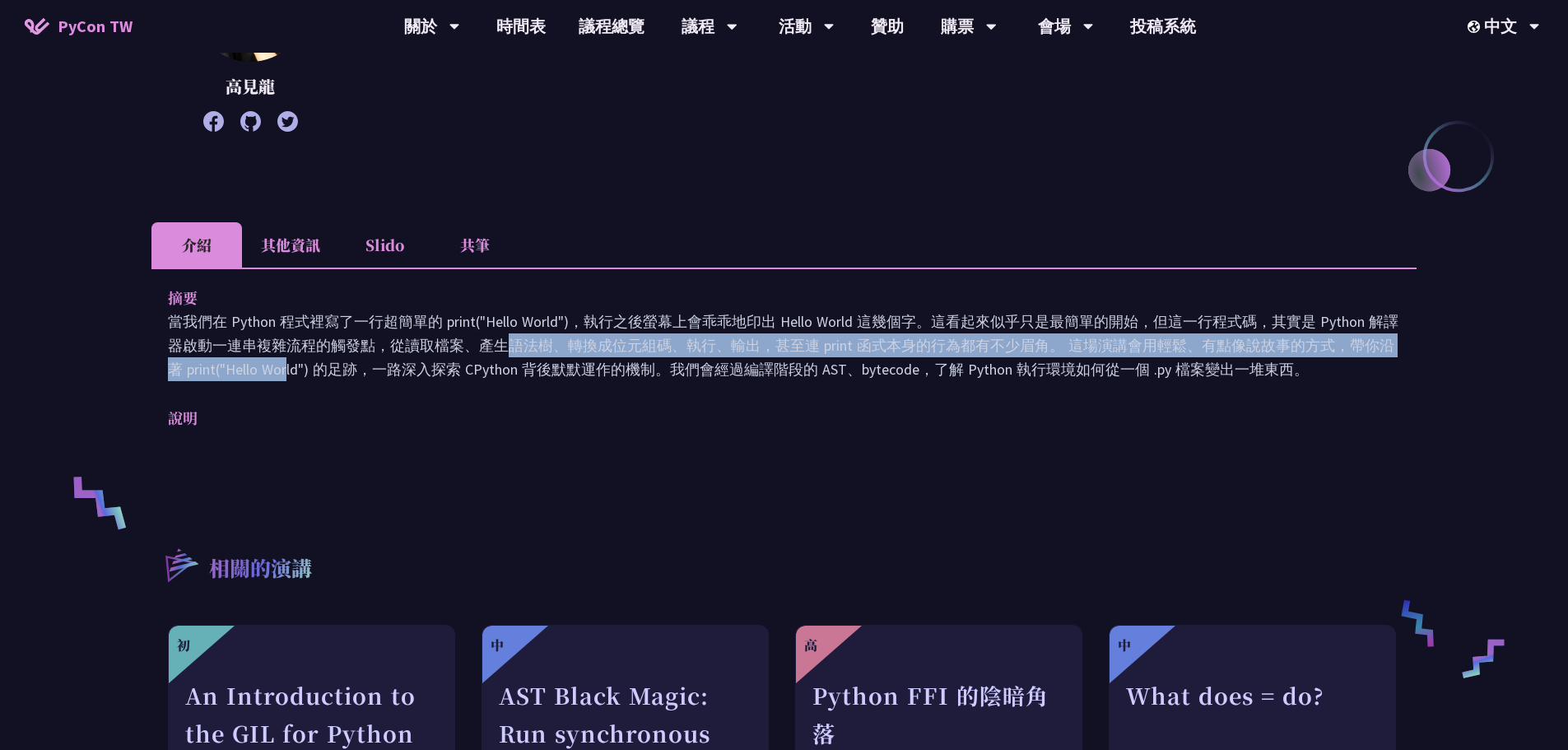
drag, startPoint x: 215, startPoint y: 347, endPoint x: 1366, endPoint y: 341, distance: 1151.0
click at [1366, 341] on p "當我們在 Python 程式裡寫了一行超簡單的 print("Hello World")，執行之後螢幕上會乖乖地印出 Hello World 這幾個字。這看起…" at bounding box center [784, 346] width 1233 height 72
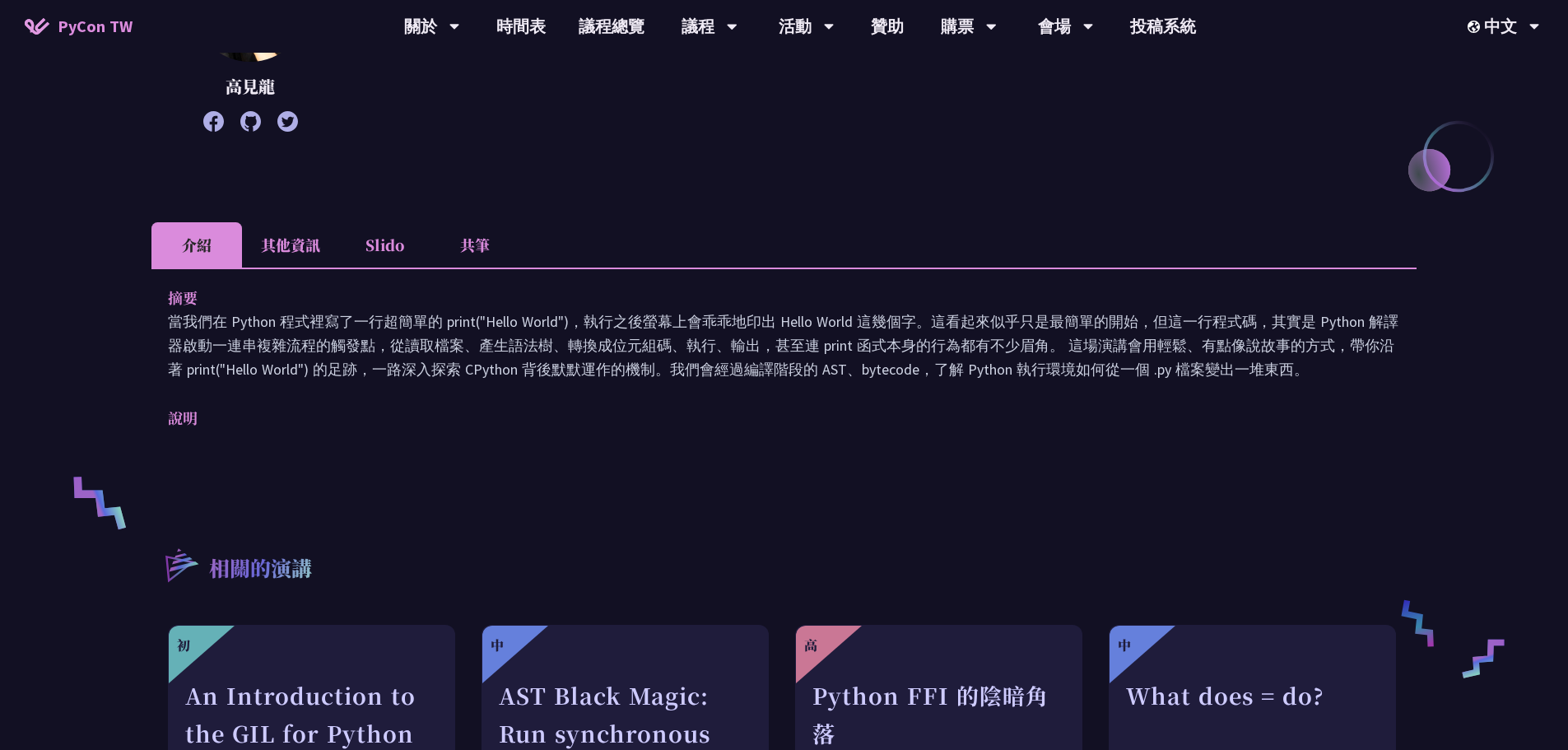
click at [1294, 358] on p "當我們在 Python 程式裡寫了一行超簡單的 print("Hello World")，執行之後螢幕上會乖乖地印出 Hello World 這幾個字。這看起…" at bounding box center [784, 346] width 1233 height 72
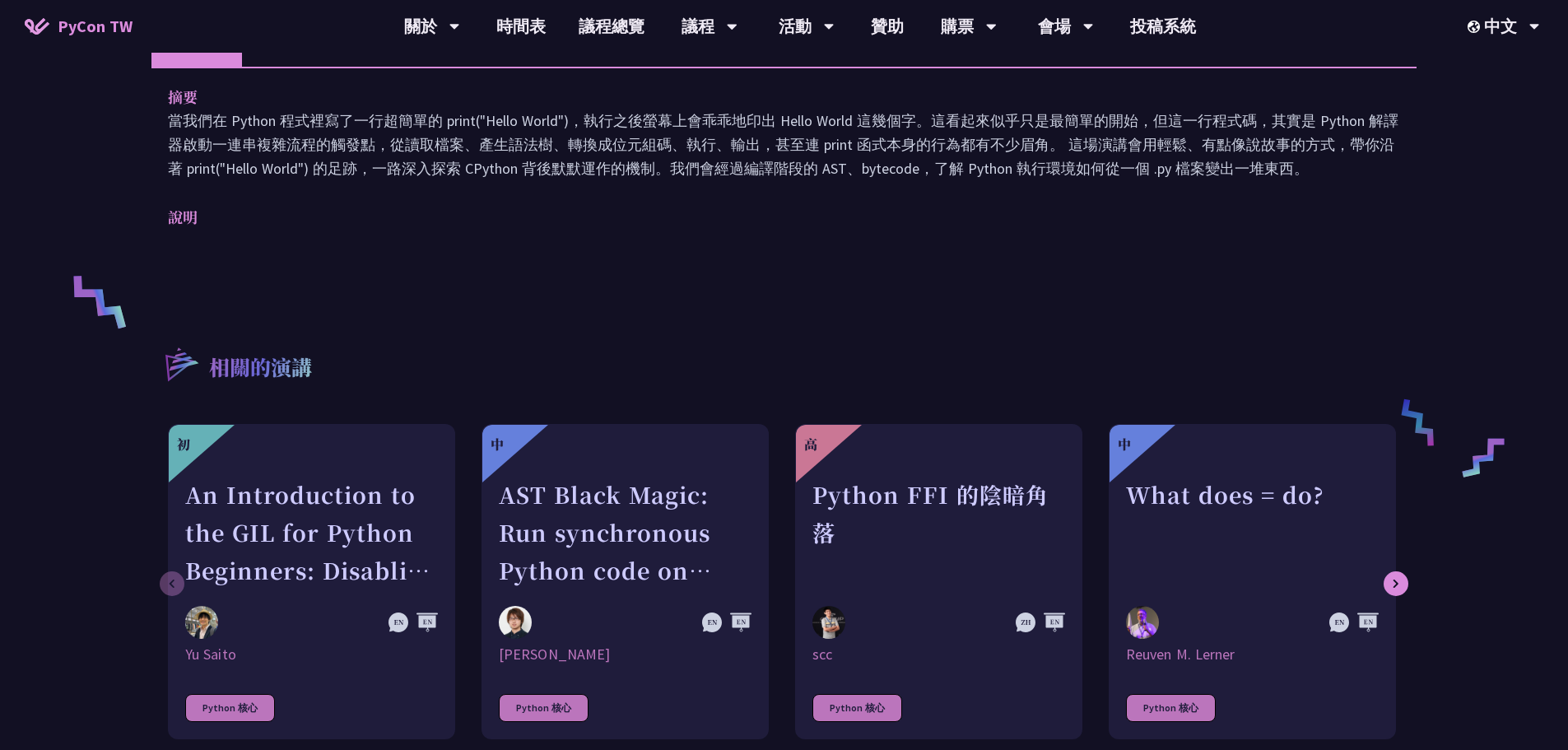
scroll to position [576, 0]
